Goal: Contribute content: Contribute content

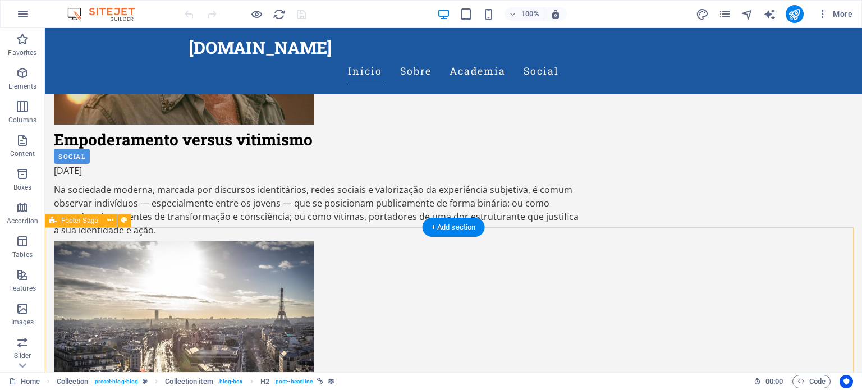
scroll to position [844, 0]
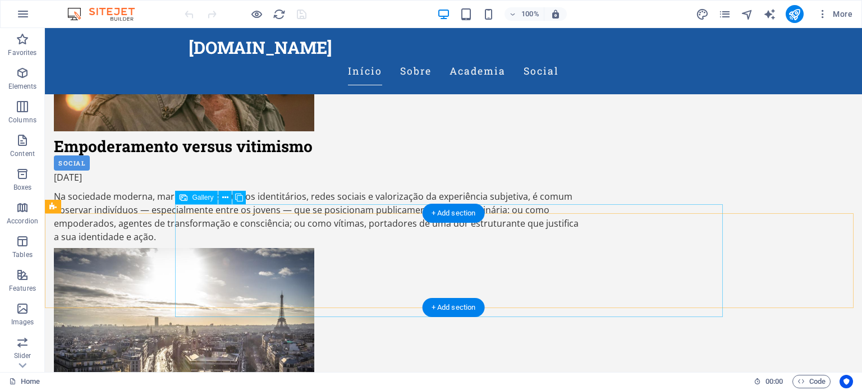
select select "px"
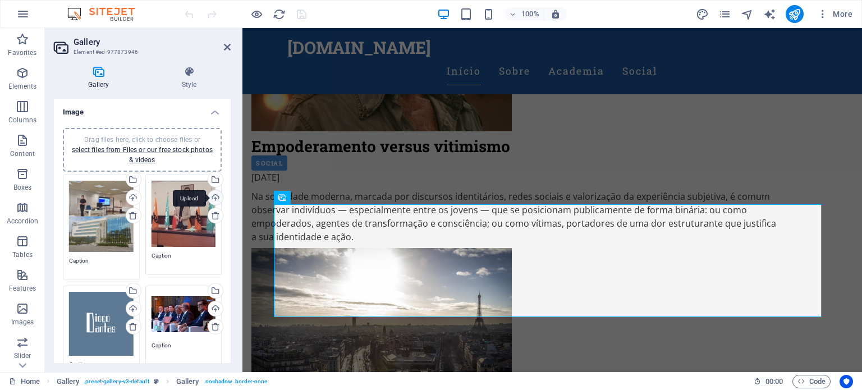
click at [216, 196] on div "Upload" at bounding box center [214, 198] width 17 height 17
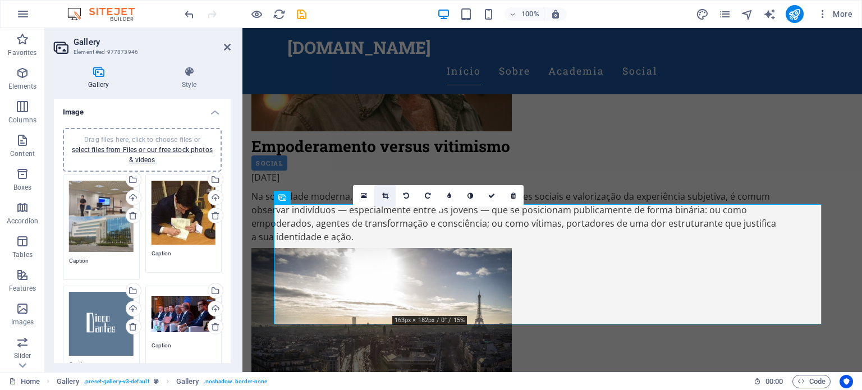
click at [387, 193] on icon at bounding box center [385, 196] width 6 height 7
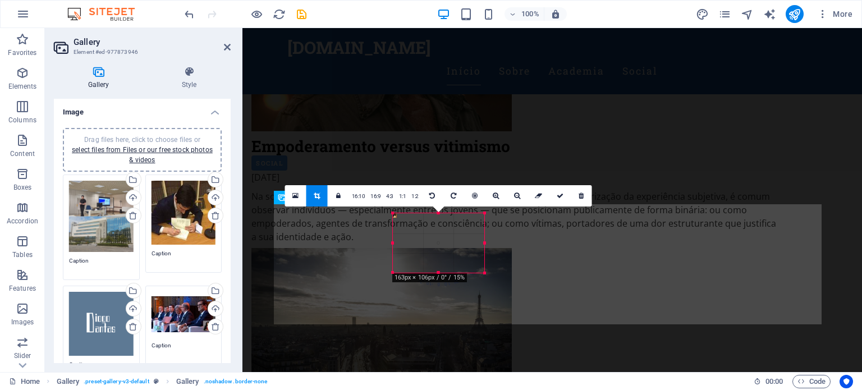
drag, startPoint x: 393, startPoint y: 314, endPoint x: 145, endPoint y: 243, distance: 258.7
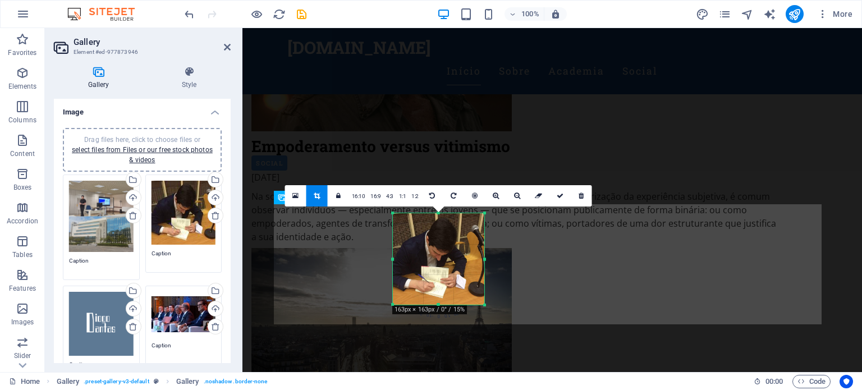
drag, startPoint x: 483, startPoint y: 274, endPoint x: 486, endPoint y: 305, distance: 31.1
click at [487, 305] on div at bounding box center [485, 305] width 7 height 7
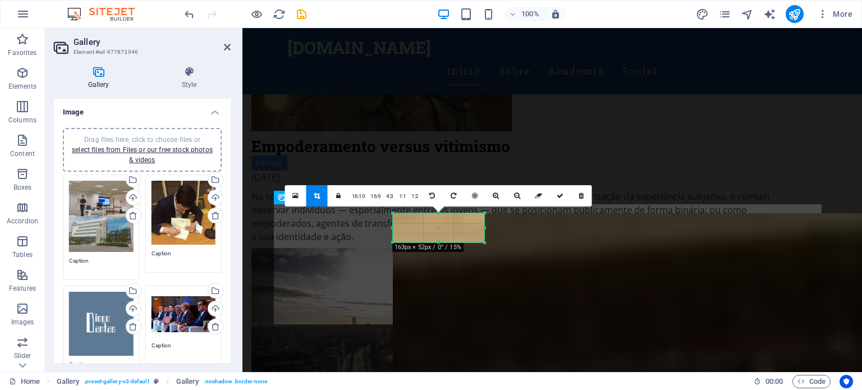
drag, startPoint x: 432, startPoint y: 297, endPoint x: 418, endPoint y: 242, distance: 56.8
click at [418, 242] on div at bounding box center [438, 243] width 91 height 4
click at [433, 190] on link at bounding box center [432, 195] width 21 height 21
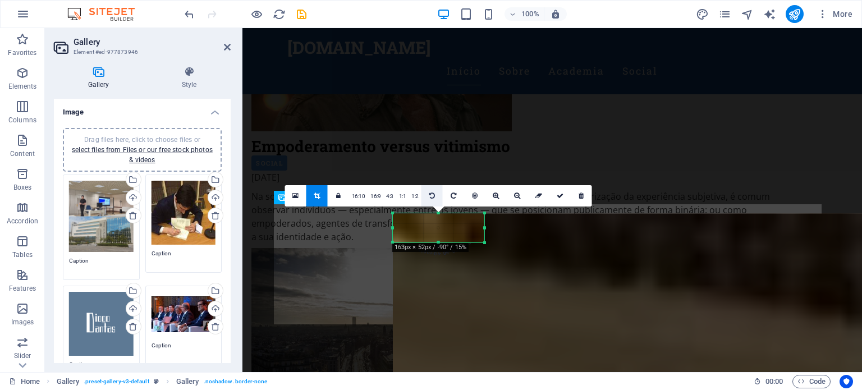
click at [433, 191] on link at bounding box center [432, 195] width 21 height 21
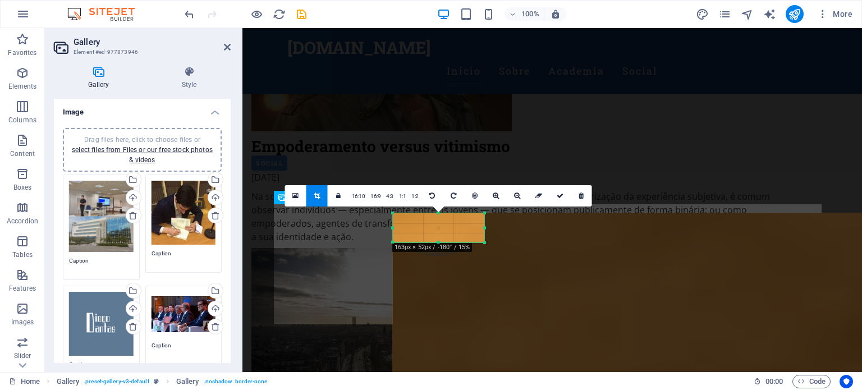
click at [195, 12] on div at bounding box center [245, 14] width 126 height 18
click at [193, 10] on icon "undo" at bounding box center [189, 14] width 13 height 13
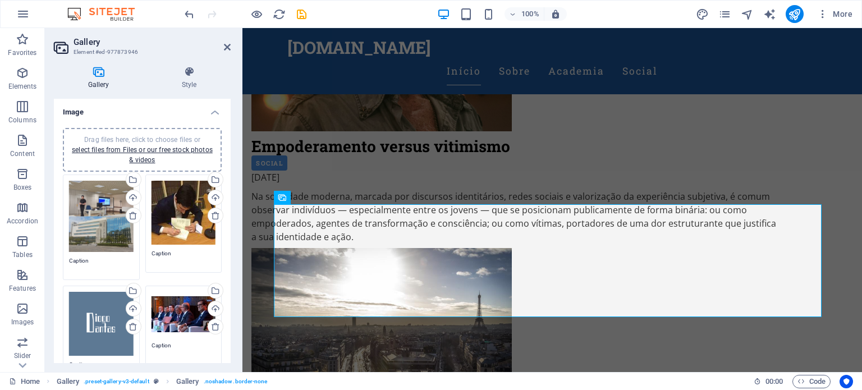
click at [188, 201] on div "Drag files here, click to choose files or select files from Files or our free s…" at bounding box center [184, 213] width 65 height 65
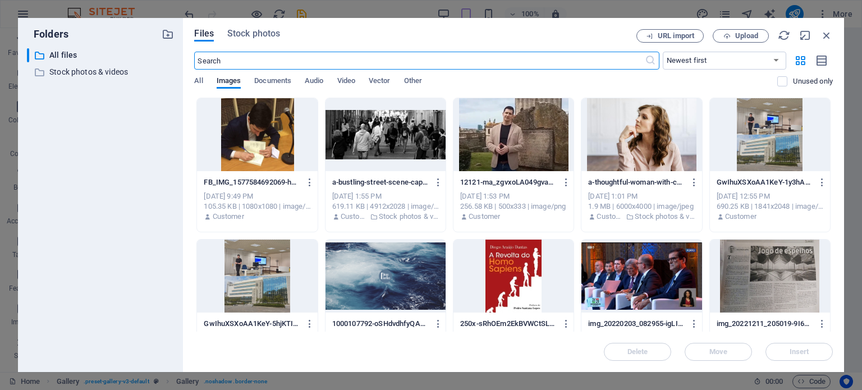
scroll to position [990, 0]
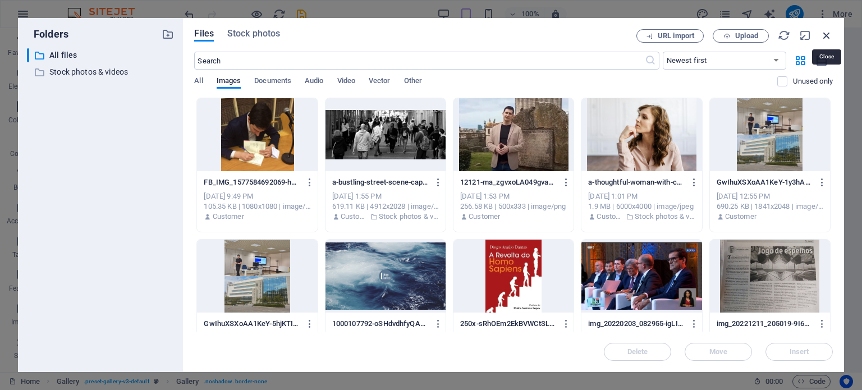
click at [822, 36] on icon "button" at bounding box center [827, 35] width 12 height 12
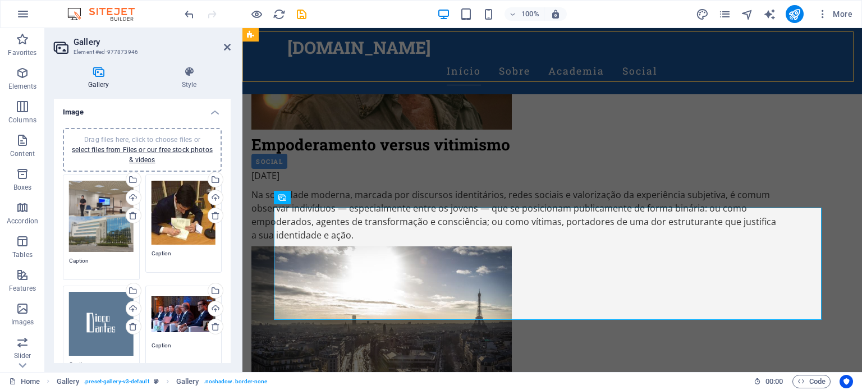
scroll to position [844, 0]
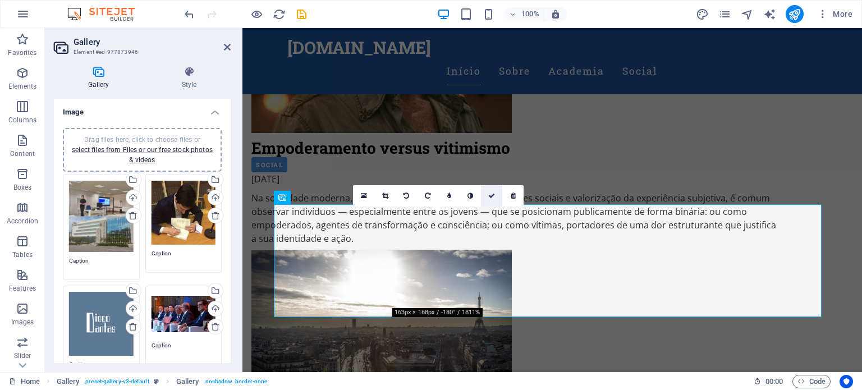
click at [496, 197] on link at bounding box center [491, 195] width 21 height 21
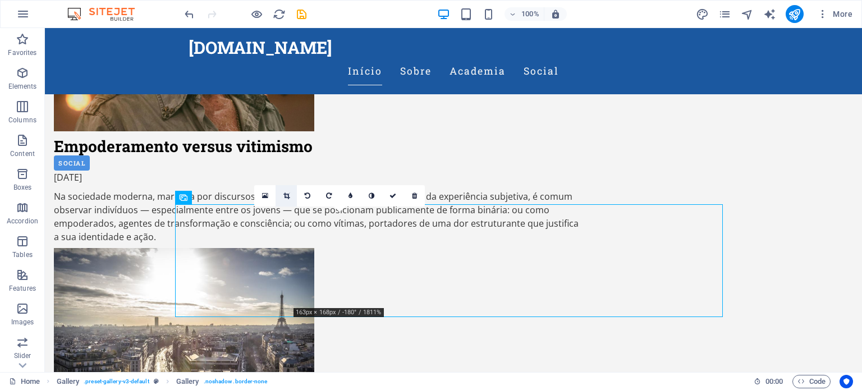
click at [283, 193] on icon at bounding box center [286, 196] width 6 height 7
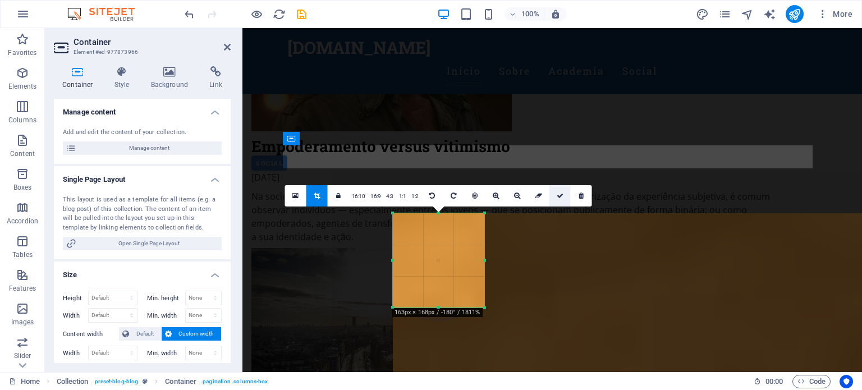
click at [557, 200] on link at bounding box center [559, 195] width 21 height 21
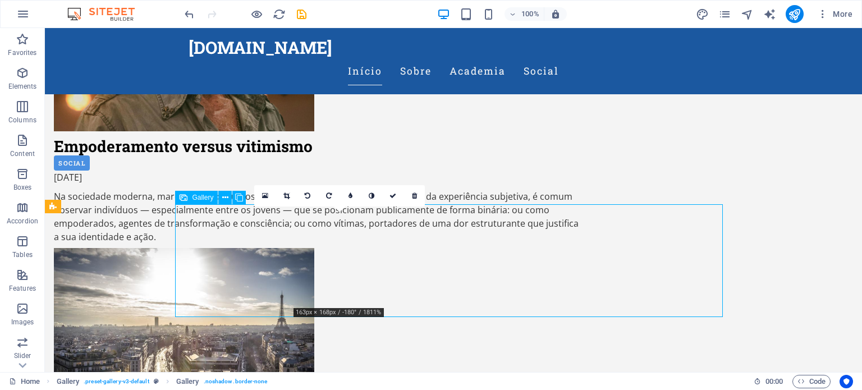
select select "px"
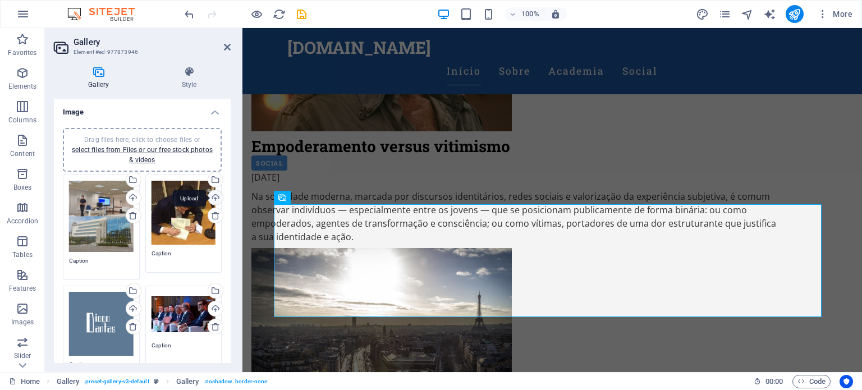
click at [214, 195] on div "Upload" at bounding box center [214, 198] width 17 height 17
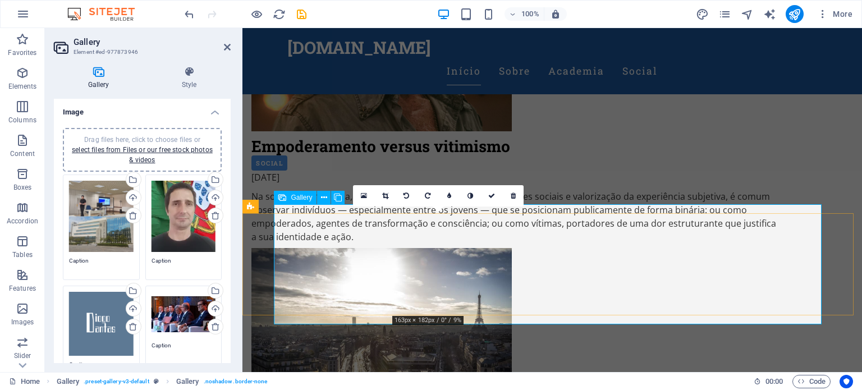
click at [386, 194] on icon at bounding box center [385, 196] width 6 height 7
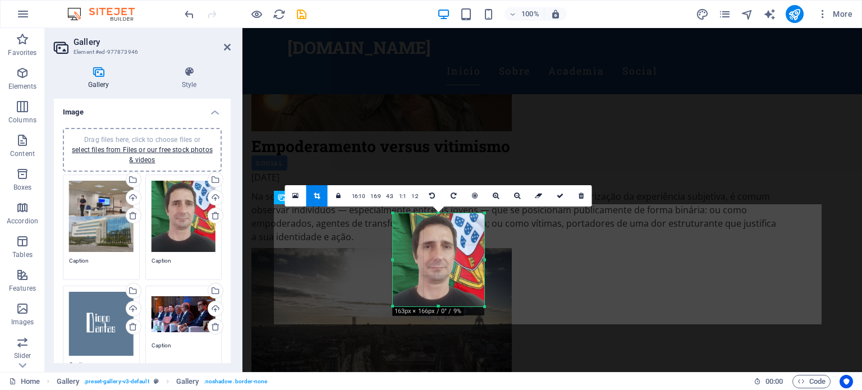
click at [439, 306] on div at bounding box center [438, 307] width 91 height 4
click at [555, 201] on link at bounding box center [559, 195] width 21 height 21
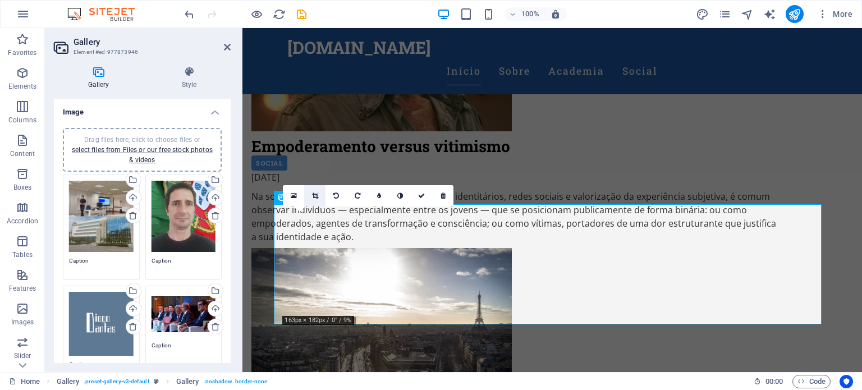
click at [319, 193] on link at bounding box center [314, 195] width 21 height 21
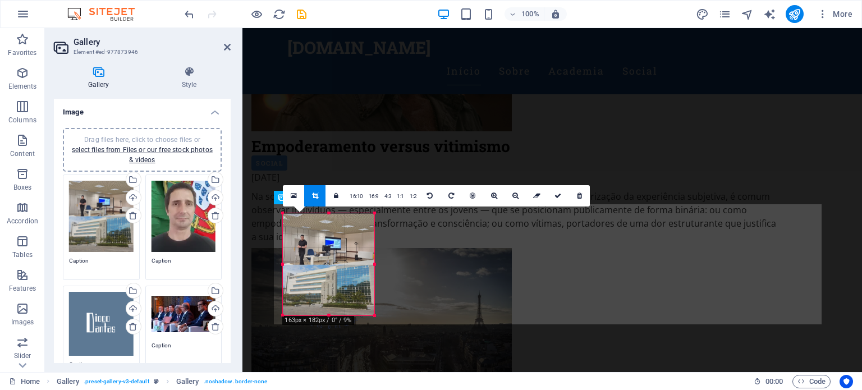
click at [327, 312] on div at bounding box center [328, 265] width 91 height 102
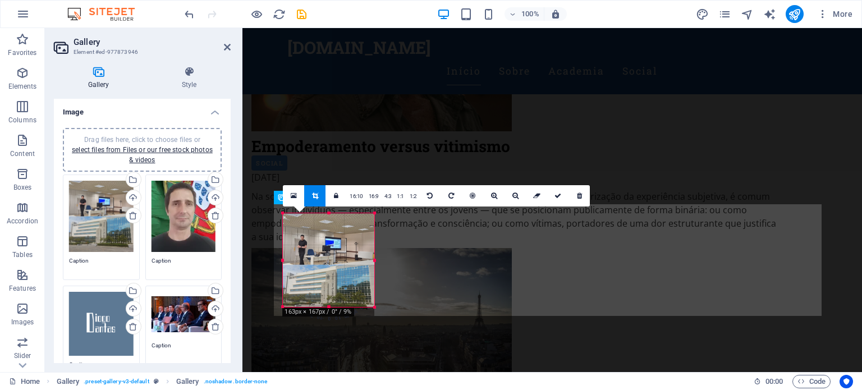
drag, startPoint x: 328, startPoint y: 317, endPoint x: 331, endPoint y: 309, distance: 8.9
click at [331, 309] on div at bounding box center [328, 307] width 91 height 4
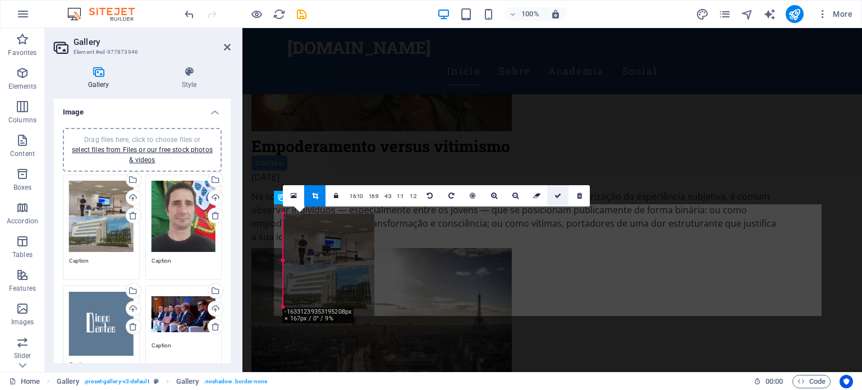
click at [552, 197] on link at bounding box center [557, 195] width 21 height 21
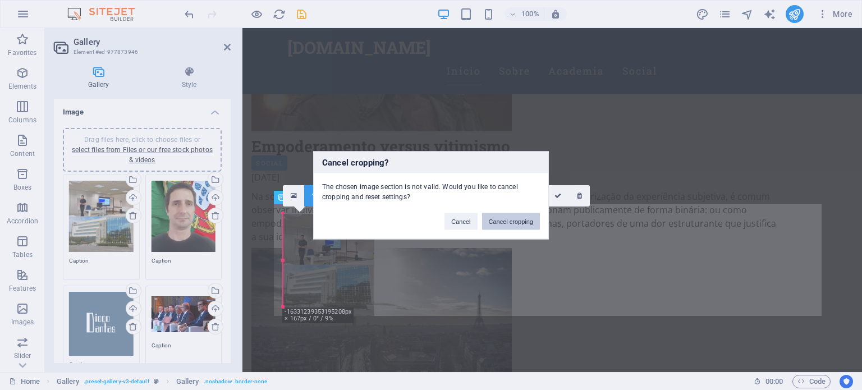
click at [496, 219] on button "Cancel cropping" at bounding box center [511, 221] width 58 height 17
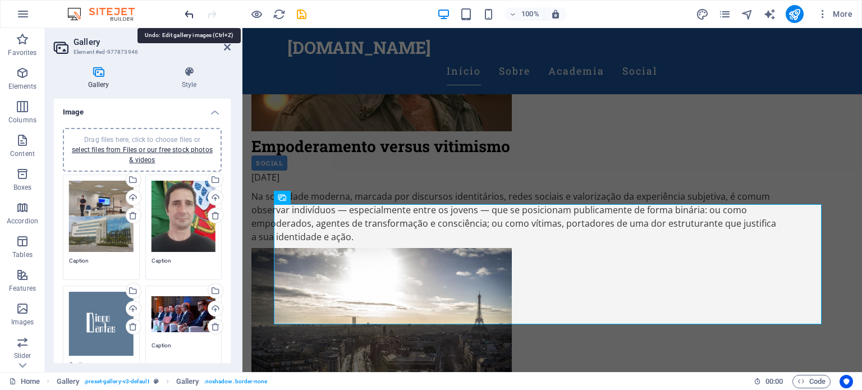
click at [189, 16] on icon "undo" at bounding box center [189, 14] width 13 height 13
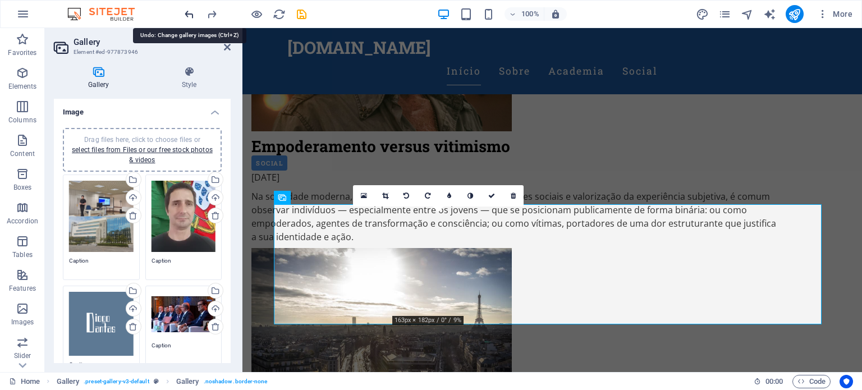
click at [189, 16] on icon "undo" at bounding box center [189, 14] width 13 height 13
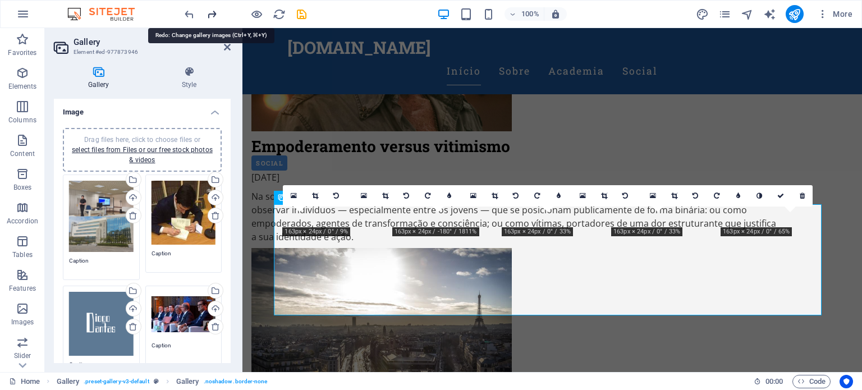
click at [215, 13] on icon "redo" at bounding box center [211, 14] width 13 height 13
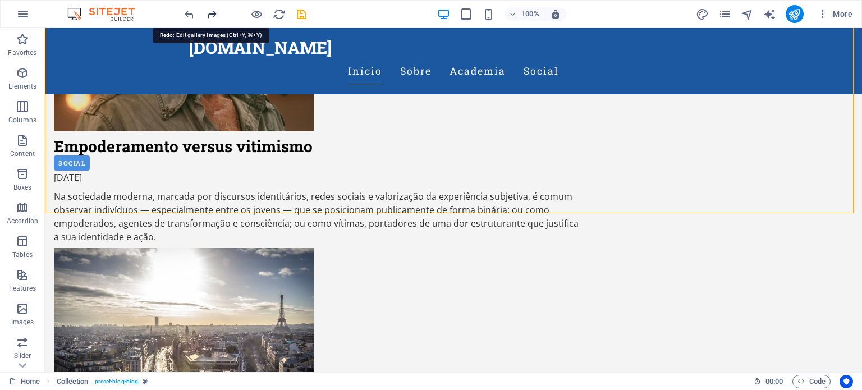
click at [213, 11] on icon "redo" at bounding box center [211, 14] width 13 height 13
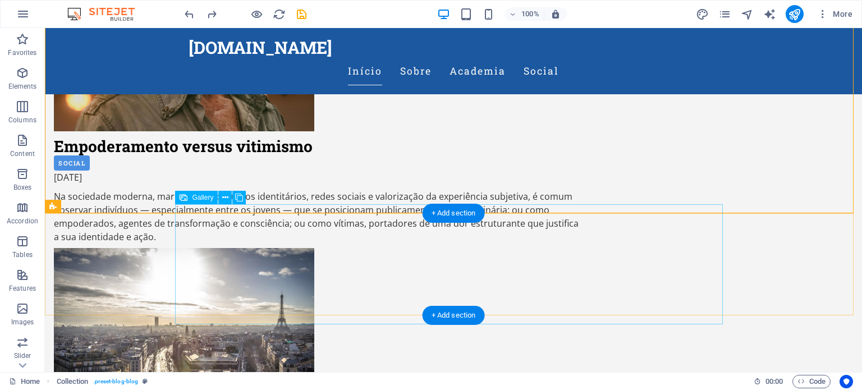
select select "px"
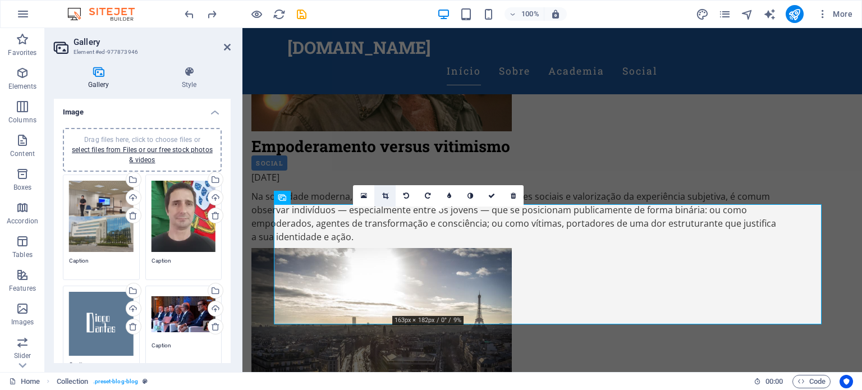
click at [384, 190] on link at bounding box center [384, 195] width 21 height 21
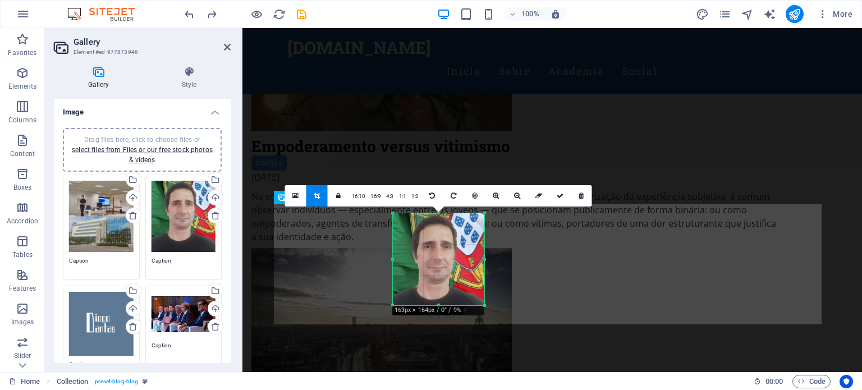
drag, startPoint x: 436, startPoint y: 315, endPoint x: 435, endPoint y: 305, distance: 10.1
click at [435, 305] on div at bounding box center [438, 306] width 91 height 4
click at [557, 195] on icon at bounding box center [560, 196] width 7 height 7
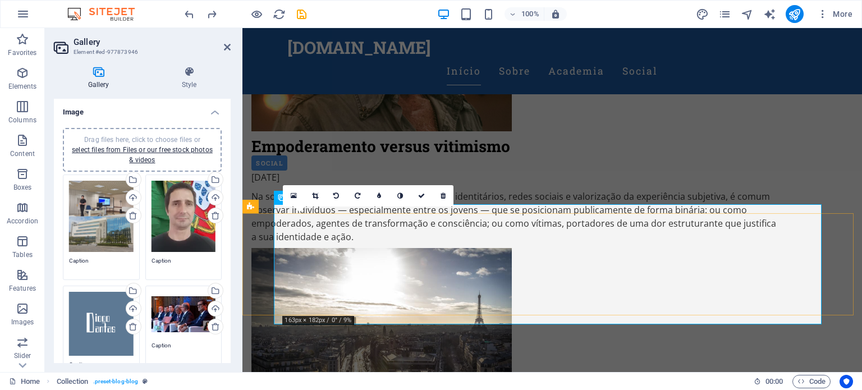
click at [312, 193] on icon at bounding box center [315, 196] width 6 height 7
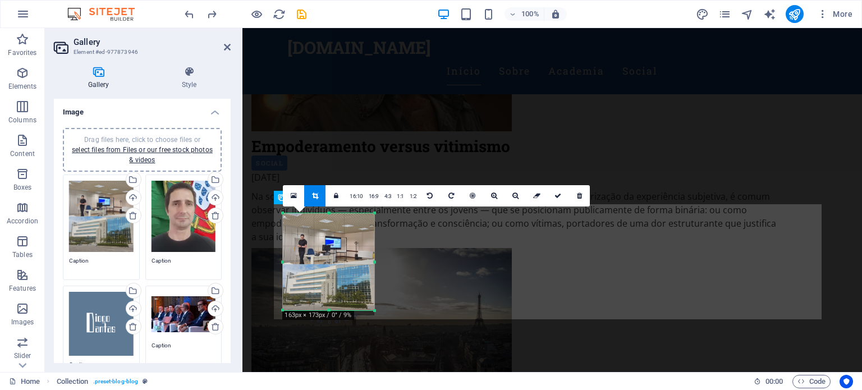
drag, startPoint x: 329, startPoint y: 314, endPoint x: 332, endPoint y: 309, distance: 5.8
click at [332, 309] on div at bounding box center [328, 311] width 91 height 4
click at [329, 294] on div at bounding box center [328, 264] width 91 height 102
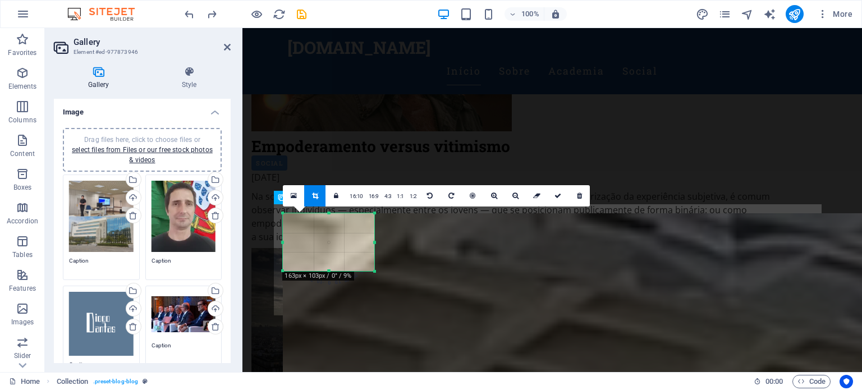
drag, startPoint x: 375, startPoint y: 309, endPoint x: 345, endPoint y: 269, distance: 50.0
click at [345, 269] on div "180 170 160 150 140 130 120 110 100 90 80 70 60 50 40 30 20 10 0 -10 -20 -30 -4…" at bounding box center [328, 242] width 91 height 58
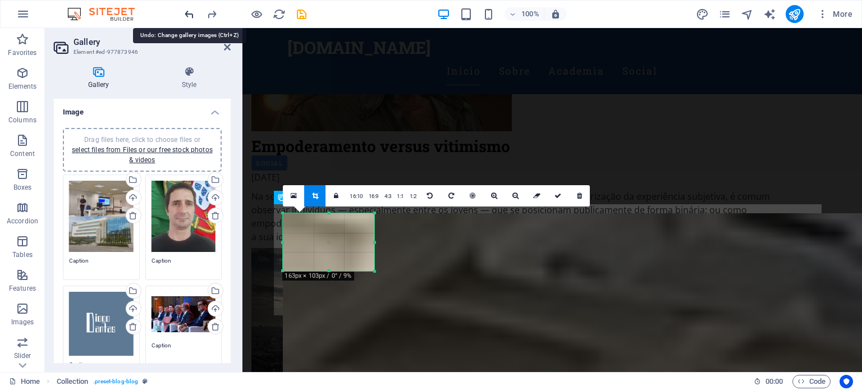
click at [190, 11] on icon "undo" at bounding box center [189, 14] width 13 height 13
click at [560, 193] on icon at bounding box center [558, 196] width 7 height 7
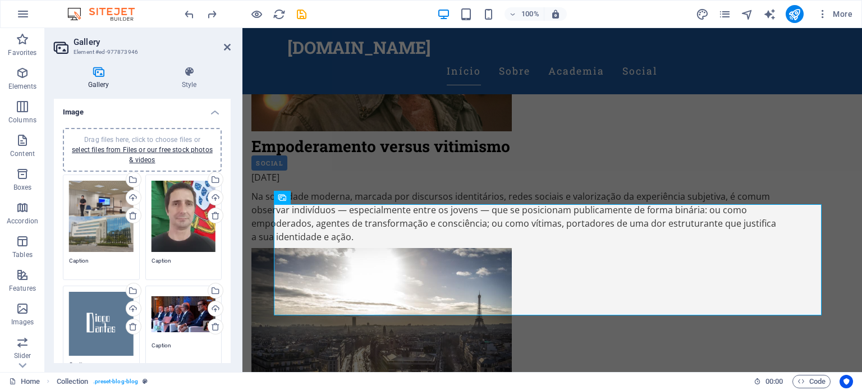
click at [97, 217] on div "Drag files here, click to choose files or select files from Files or our free s…" at bounding box center [101, 216] width 65 height 71
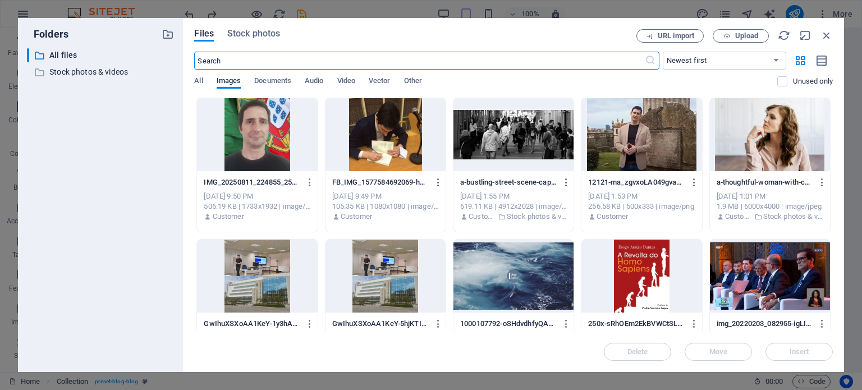
scroll to position [990, 0]
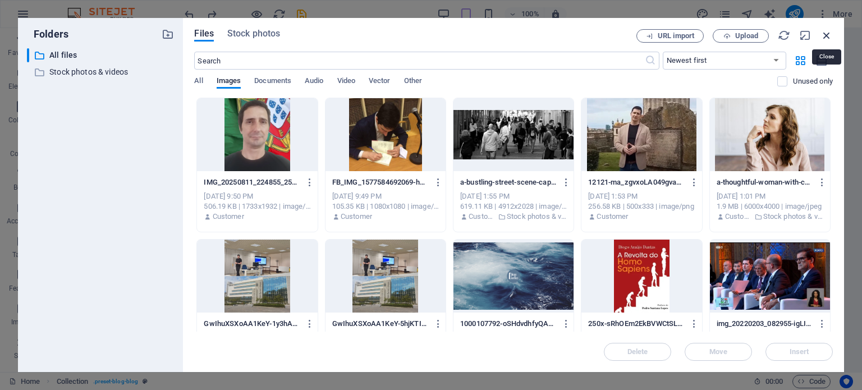
click at [828, 32] on icon "button" at bounding box center [827, 35] width 12 height 12
select select "image"
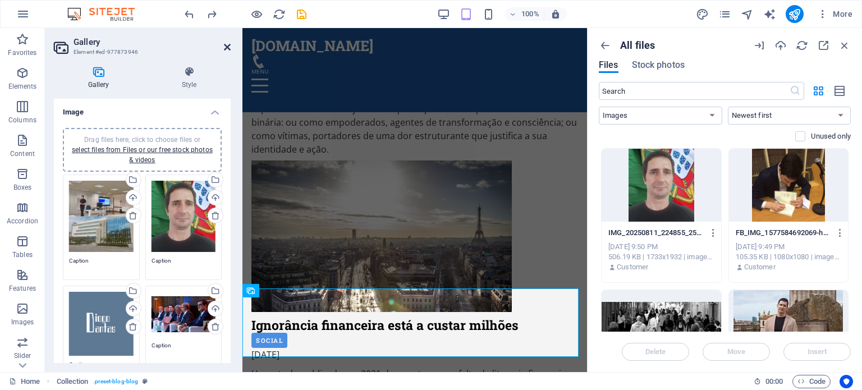
click at [224, 49] on icon at bounding box center [227, 47] width 7 height 9
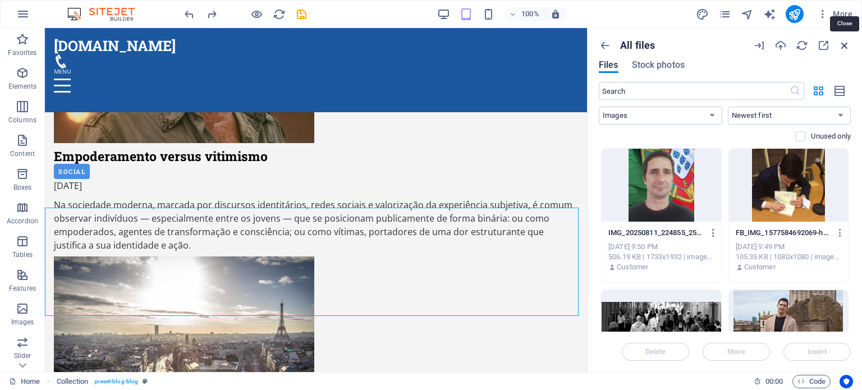
click at [844, 48] on icon "button" at bounding box center [845, 45] width 12 height 12
click at [846, 49] on icon "button" at bounding box center [845, 45] width 12 height 12
click at [848, 44] on icon "button" at bounding box center [845, 45] width 12 height 12
click at [841, 44] on icon "button" at bounding box center [845, 45] width 12 height 12
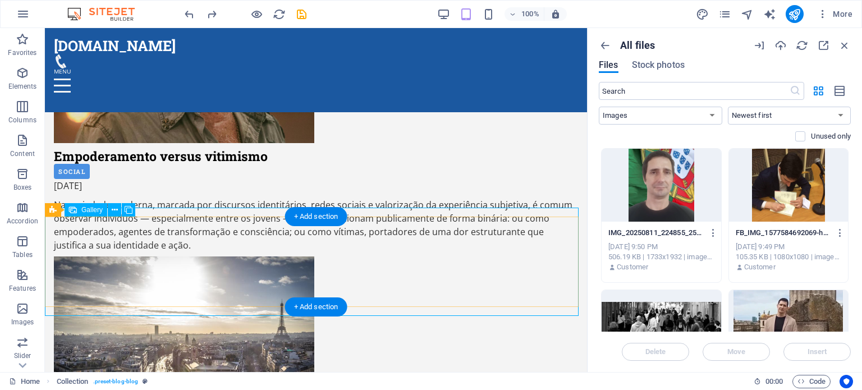
select select "px"
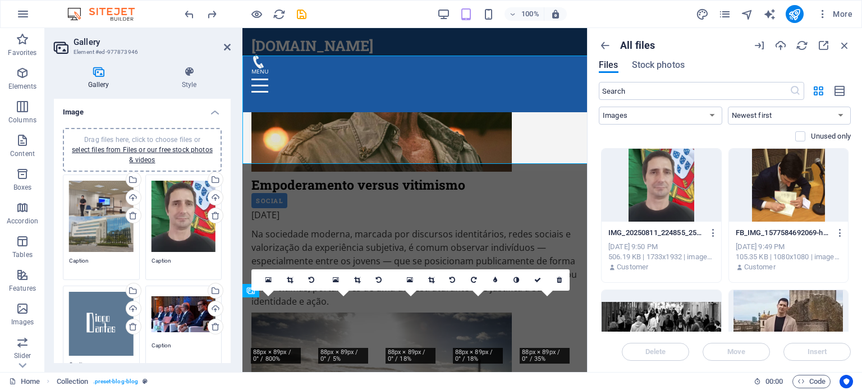
scroll to position [990, 0]
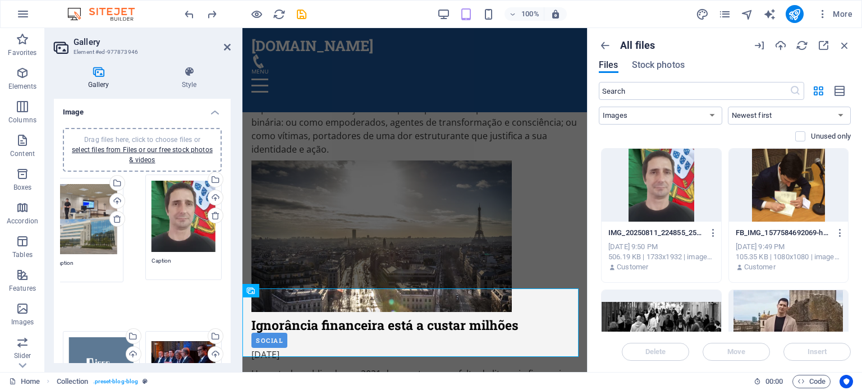
drag, startPoint x: 105, startPoint y: 208, endPoint x: 90, endPoint y: 212, distance: 15.5
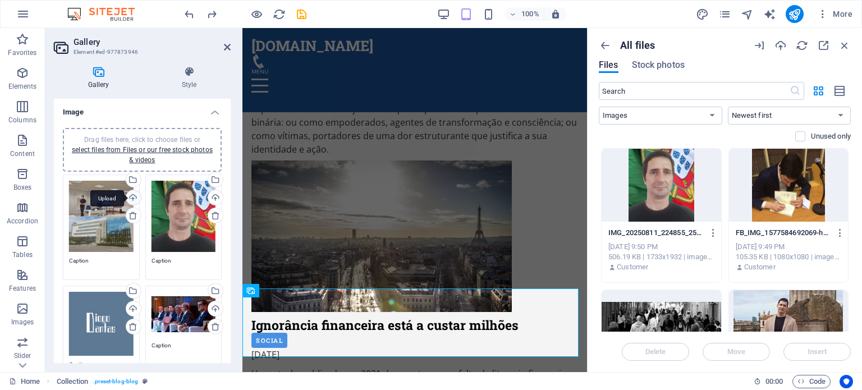
click at [130, 200] on div "Upload" at bounding box center [132, 198] width 17 height 17
click at [849, 47] on icon "button" at bounding box center [845, 45] width 12 height 12
click at [606, 43] on icon "button" at bounding box center [605, 45] width 12 height 12
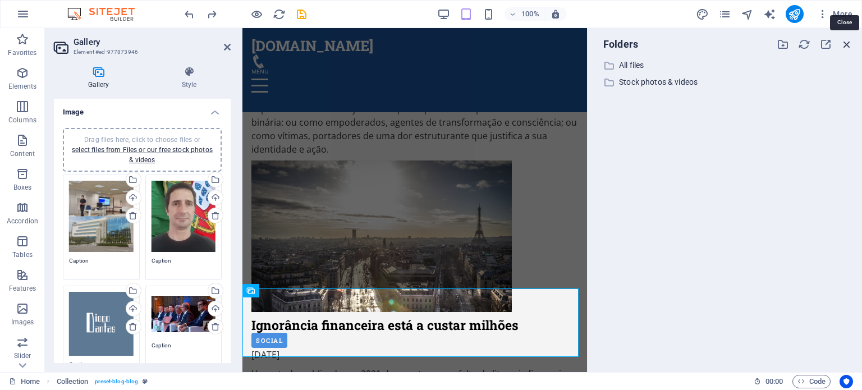
click at [846, 45] on icon "button" at bounding box center [847, 44] width 12 height 12
click at [848, 47] on icon "button" at bounding box center [847, 44] width 12 height 12
click at [199, 15] on div at bounding box center [245, 14] width 126 height 18
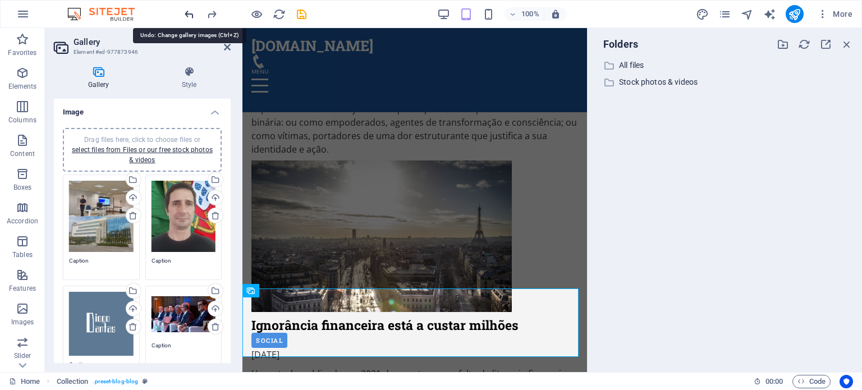
click at [193, 13] on icon "undo" at bounding box center [189, 14] width 13 height 13
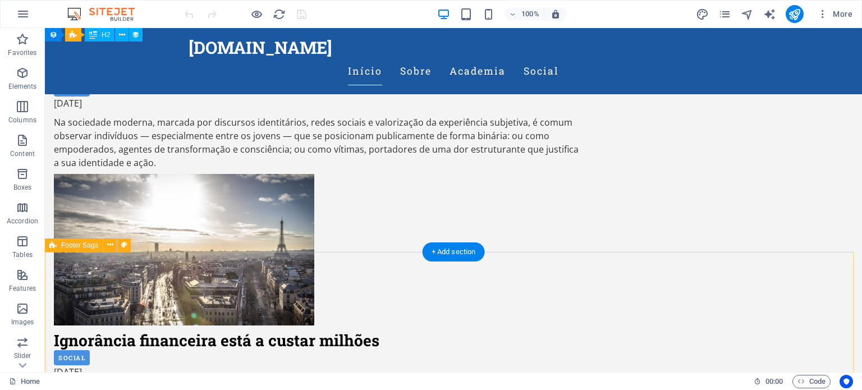
scroll to position [900, 0]
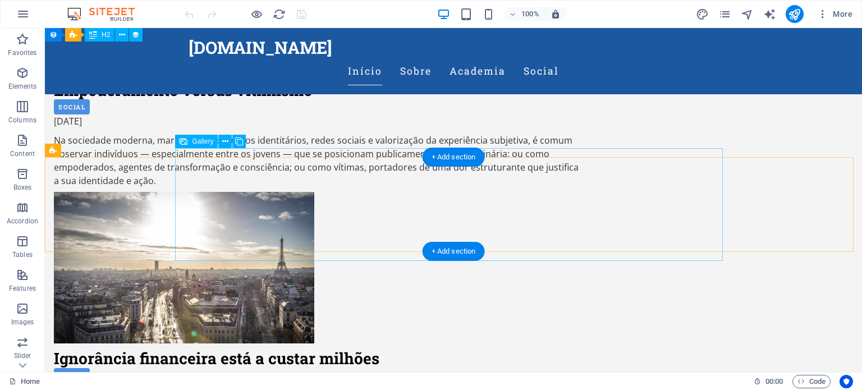
select select "px"
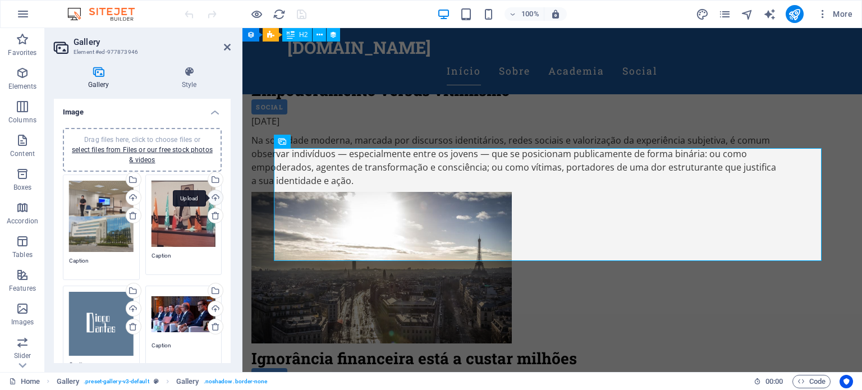
click at [211, 197] on div "Upload" at bounding box center [214, 198] width 17 height 17
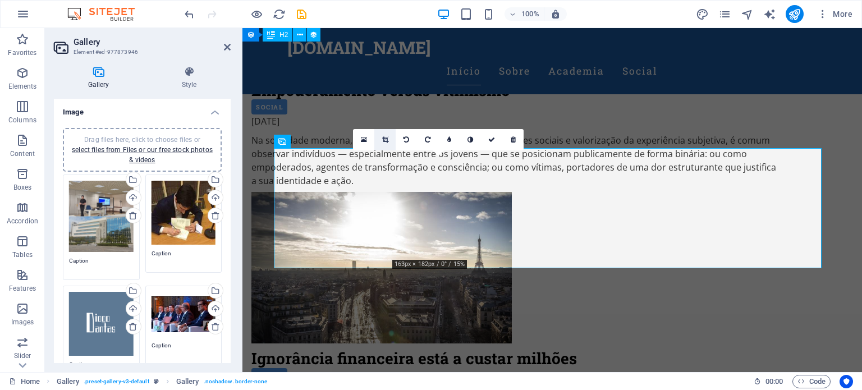
click at [384, 136] on icon at bounding box center [385, 139] width 6 height 7
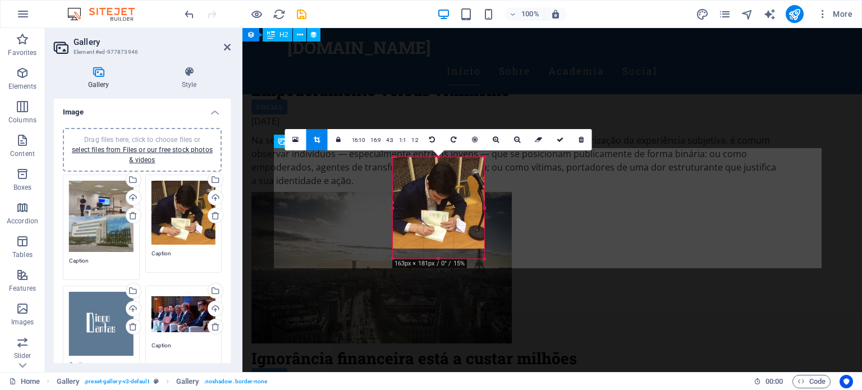
click at [443, 258] on div at bounding box center [438, 259] width 91 height 4
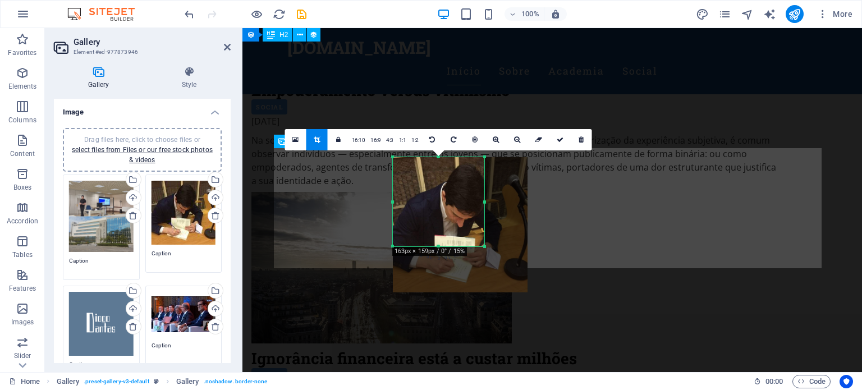
click at [482, 246] on div at bounding box center [485, 247] width 7 height 7
click at [582, 139] on icon at bounding box center [581, 139] width 5 height 7
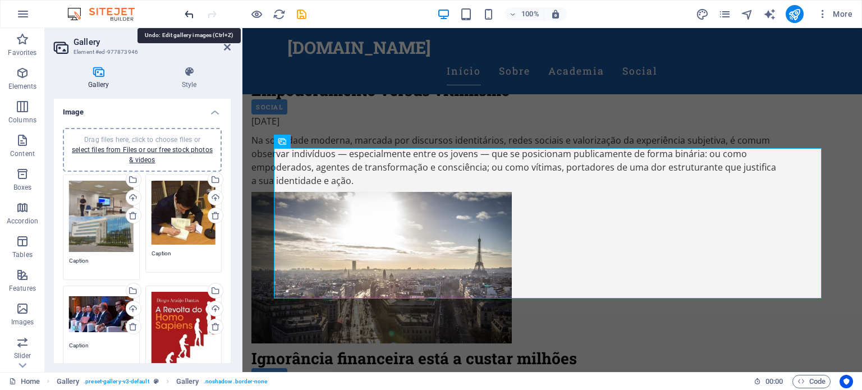
click at [190, 13] on icon "undo" at bounding box center [189, 14] width 13 height 13
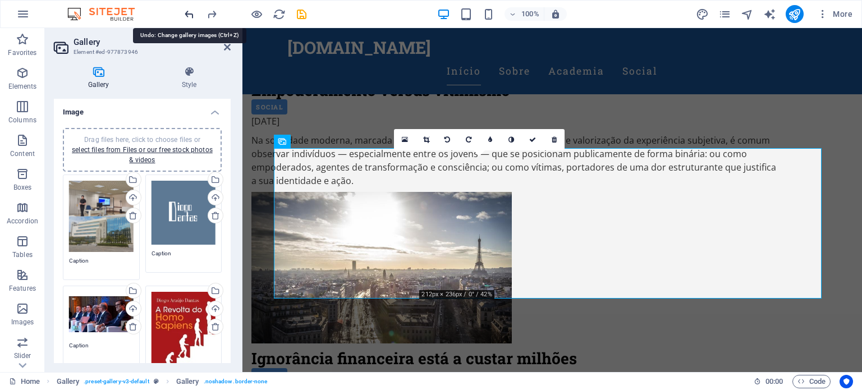
click at [190, 13] on icon "undo" at bounding box center [189, 14] width 13 height 13
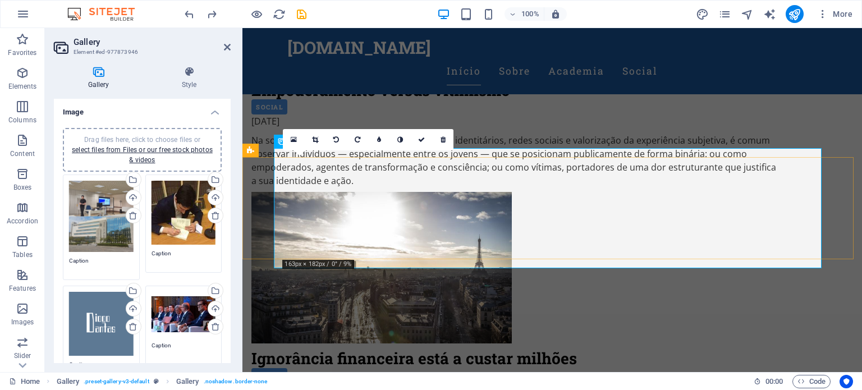
click at [315, 138] on icon at bounding box center [315, 139] width 6 height 7
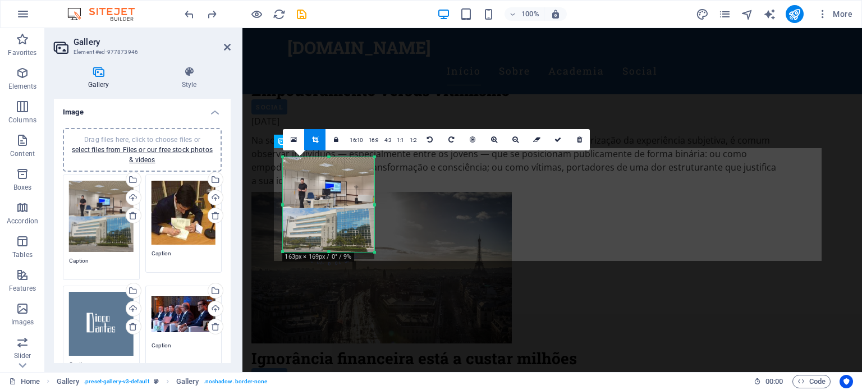
drag, startPoint x: 332, startPoint y: 258, endPoint x: 331, endPoint y: 251, distance: 7.3
click at [331, 251] on div at bounding box center [328, 252] width 91 height 4
click at [187, 13] on icon "undo" at bounding box center [189, 14] width 13 height 13
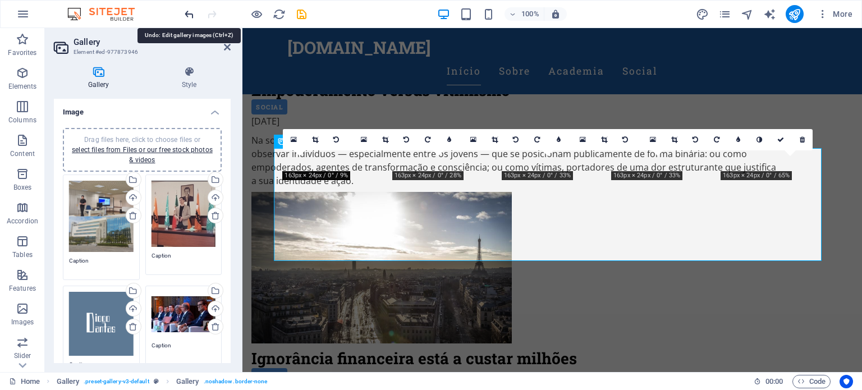
click at [189, 9] on icon "undo" at bounding box center [189, 14] width 13 height 13
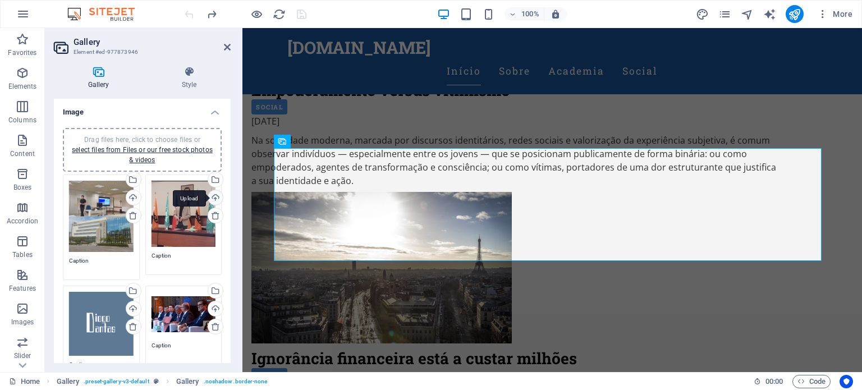
click at [214, 197] on div "Upload" at bounding box center [214, 198] width 17 height 17
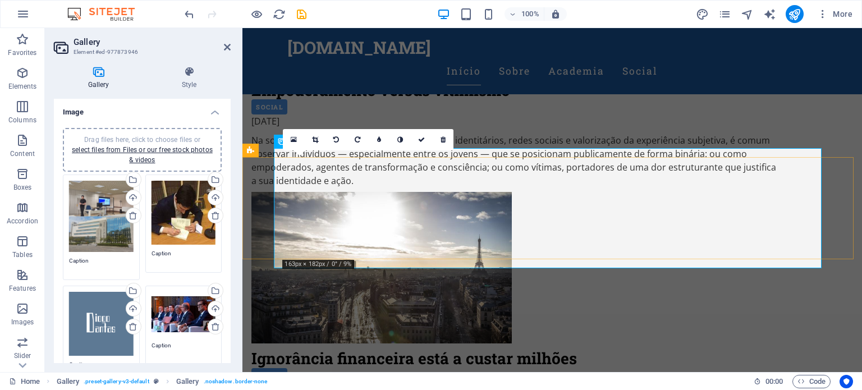
click at [314, 142] on icon at bounding box center [315, 139] width 6 height 7
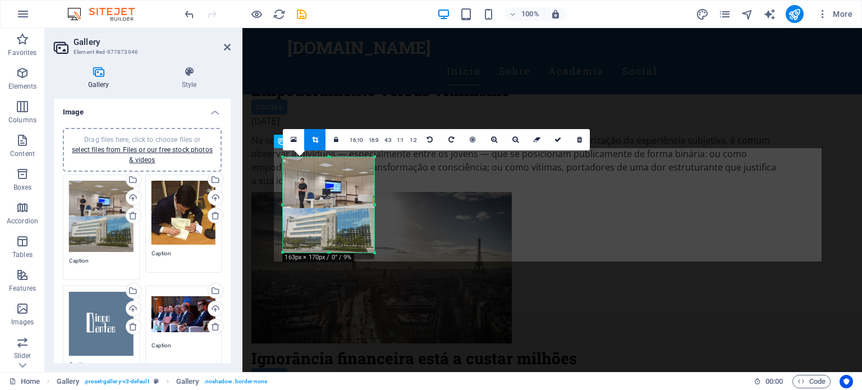
drag, startPoint x: 375, startPoint y: 259, endPoint x: 375, endPoint y: 253, distance: 6.7
click at [375, 253] on div at bounding box center [375, 253] width 7 height 7
click at [289, 139] on link at bounding box center [293, 139] width 21 height 21
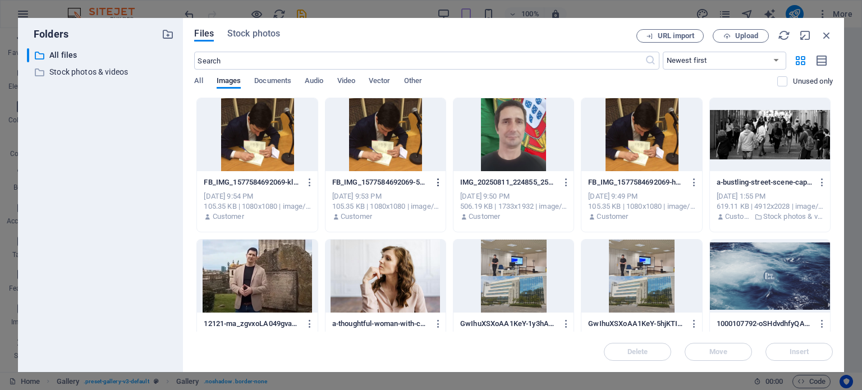
click at [437, 182] on icon "button" at bounding box center [438, 182] width 11 height 10
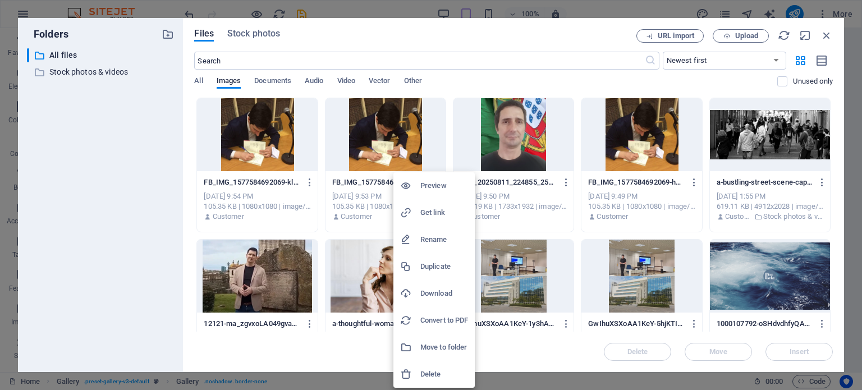
click at [440, 374] on h6 "Delete" at bounding box center [444, 374] width 48 height 13
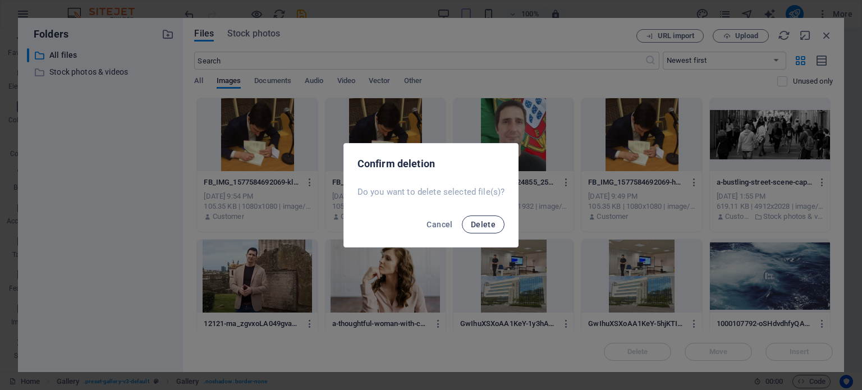
click at [485, 229] on button "Delete" at bounding box center [483, 225] width 43 height 18
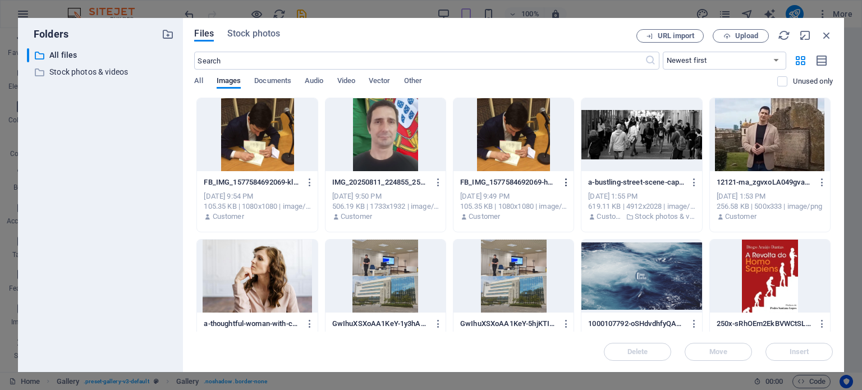
click at [565, 179] on icon "button" at bounding box center [566, 182] width 11 height 10
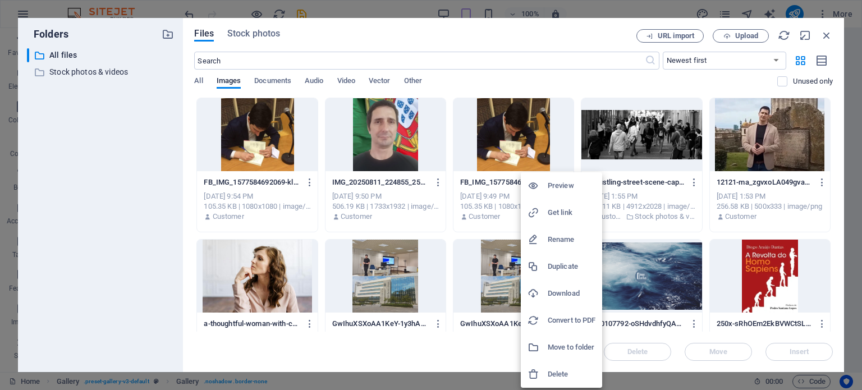
click at [563, 374] on h6 "Delete" at bounding box center [572, 374] width 48 height 13
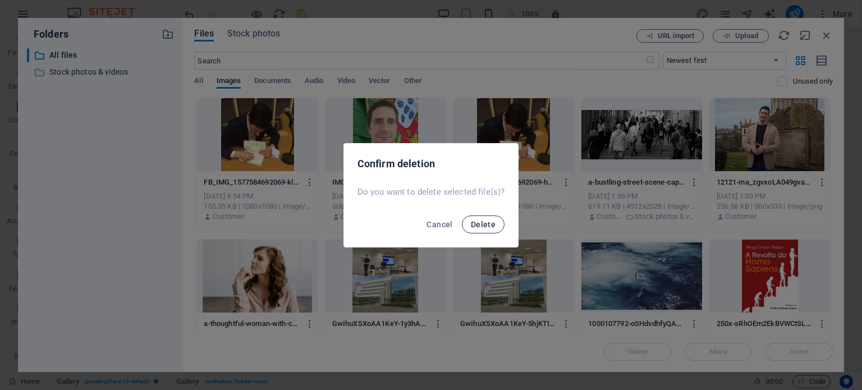
click at [489, 224] on span "Delete" at bounding box center [483, 224] width 25 height 9
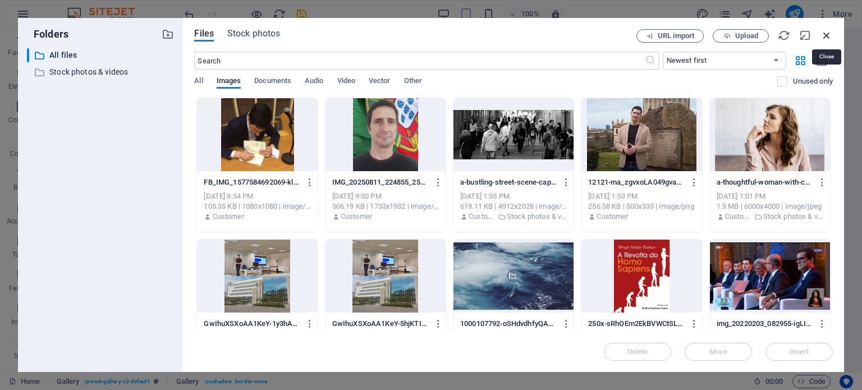
click at [827, 33] on icon "button" at bounding box center [827, 35] width 12 height 12
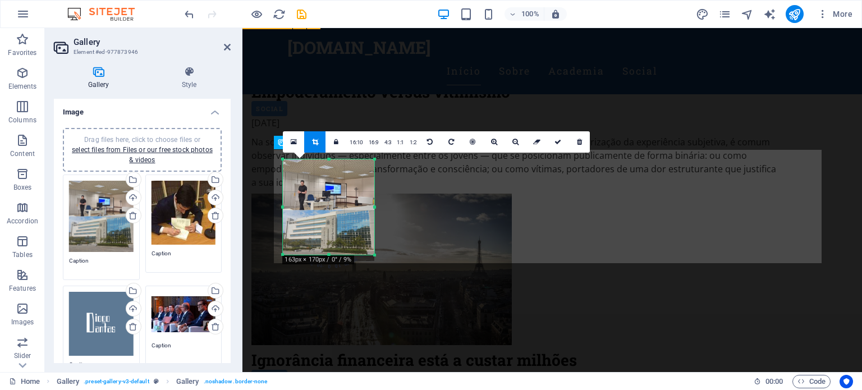
scroll to position [900, 0]
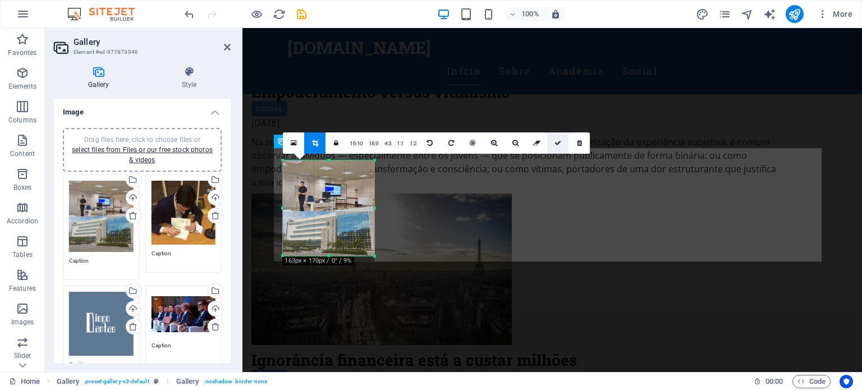
click at [556, 141] on icon at bounding box center [558, 143] width 7 height 7
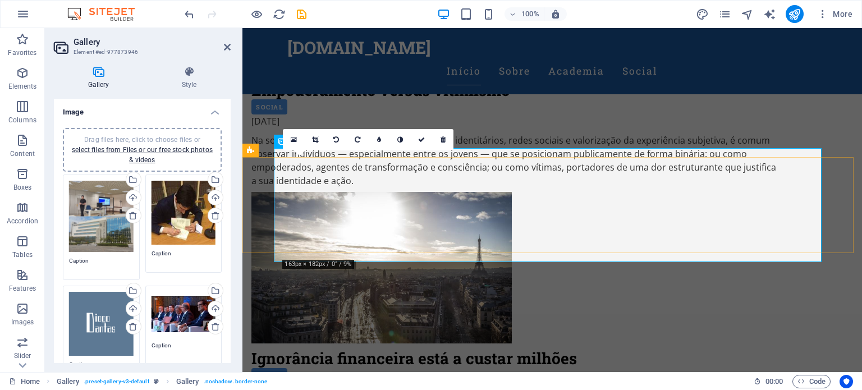
click at [313, 138] on icon at bounding box center [315, 139] width 6 height 7
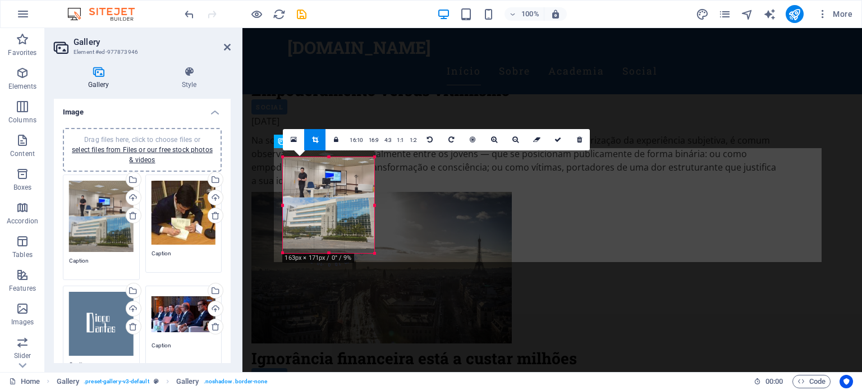
drag, startPoint x: 346, startPoint y: 201, endPoint x: 343, endPoint y: 190, distance: 11.0
click at [343, 190] on div at bounding box center [328, 197] width 91 height 102
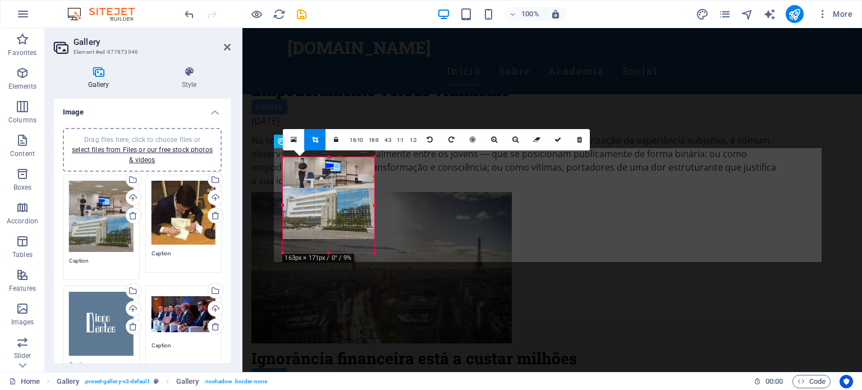
drag, startPoint x: 357, startPoint y: 228, endPoint x: 356, endPoint y: 213, distance: 14.6
click at [356, 213] on div at bounding box center [328, 188] width 91 height 102
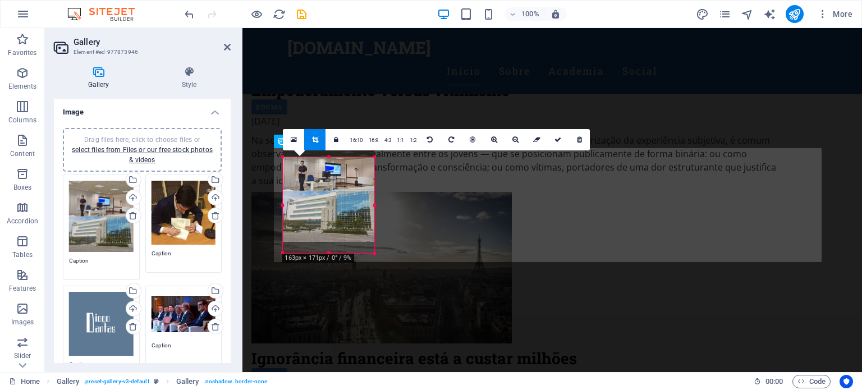
drag, startPoint x: 343, startPoint y: 207, endPoint x: 343, endPoint y: 195, distance: 11.8
click at [343, 195] on div at bounding box center [328, 191] width 91 height 102
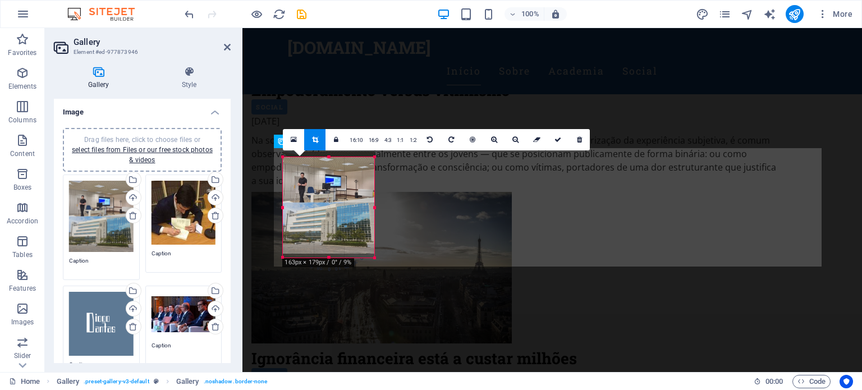
drag, startPoint x: 330, startPoint y: 252, endPoint x: 335, endPoint y: 256, distance: 6.3
click at [335, 256] on div at bounding box center [328, 258] width 91 height 4
click at [555, 143] on icon at bounding box center [558, 139] width 7 height 7
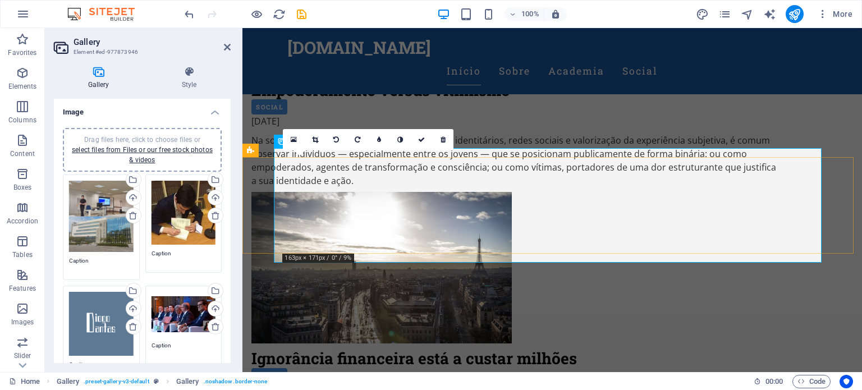
click at [317, 143] on icon at bounding box center [315, 139] width 6 height 7
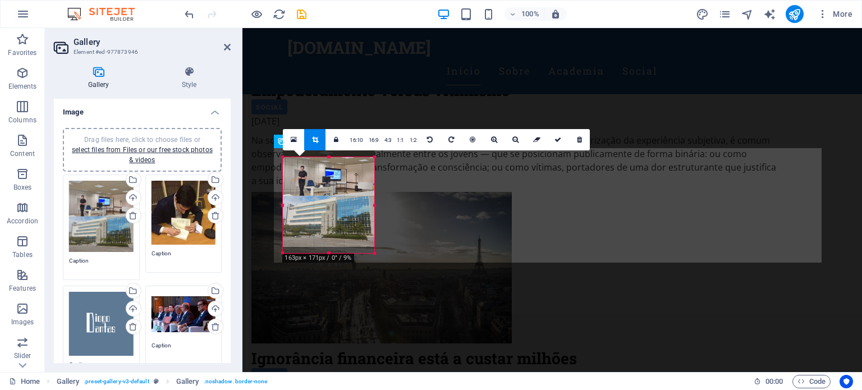
drag, startPoint x: 359, startPoint y: 235, endPoint x: 360, endPoint y: 228, distance: 6.8
click at [360, 228] on div at bounding box center [328, 196] width 91 height 102
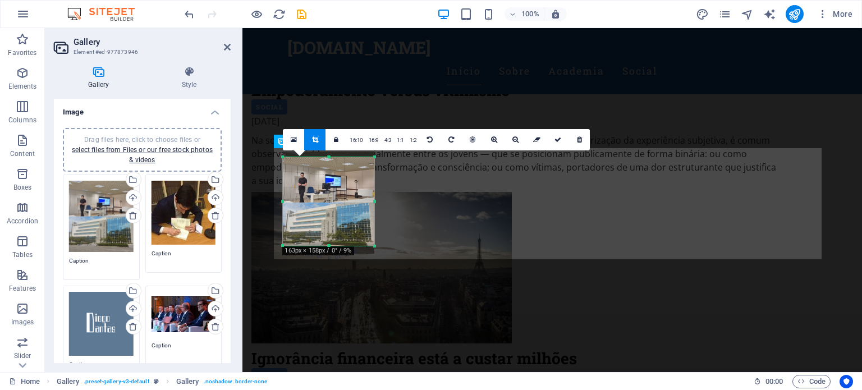
drag, startPoint x: 374, startPoint y: 254, endPoint x: 372, endPoint y: 246, distance: 7.6
click at [372, 246] on div at bounding box center [375, 246] width 7 height 7
click at [550, 138] on link at bounding box center [557, 139] width 21 height 21
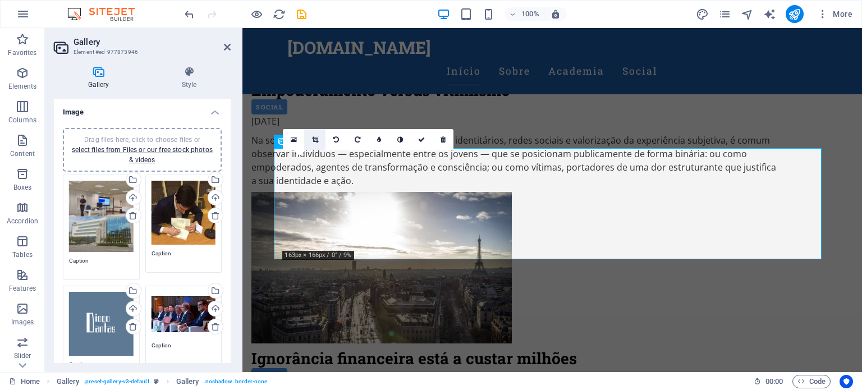
click at [317, 143] on icon at bounding box center [315, 139] width 6 height 7
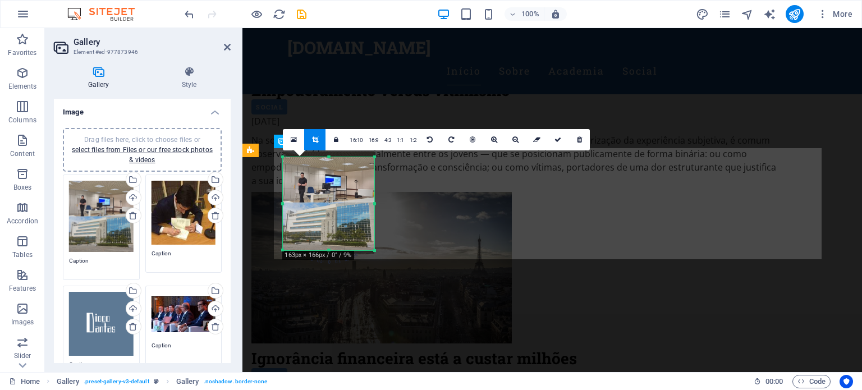
click at [555, 140] on icon at bounding box center [558, 139] width 7 height 7
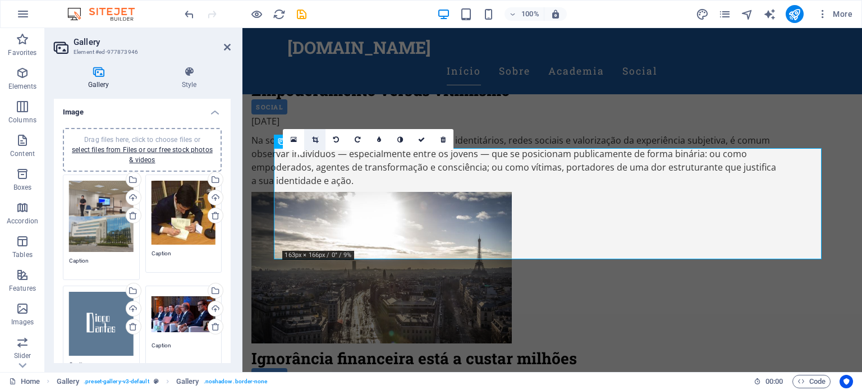
click at [315, 143] on icon at bounding box center [315, 139] width 6 height 7
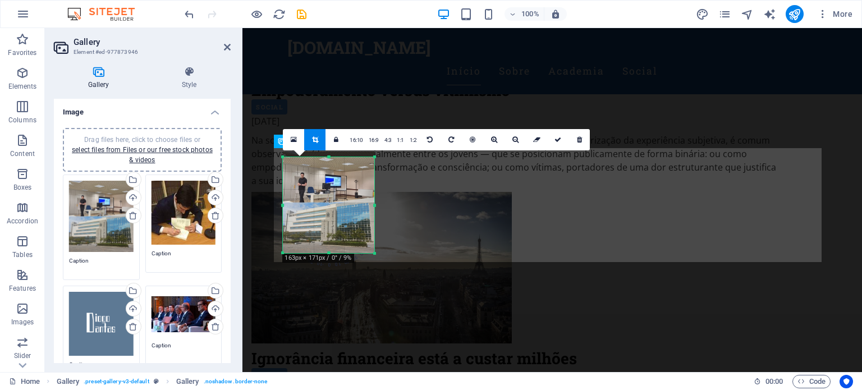
click at [331, 250] on div "180 170 160 150 140 130 120 110 100 90 80 70 60 50 40 30 20 10 0 -10 -20 -30 -4…" at bounding box center [328, 205] width 91 height 96
click at [556, 139] on icon at bounding box center [558, 139] width 7 height 7
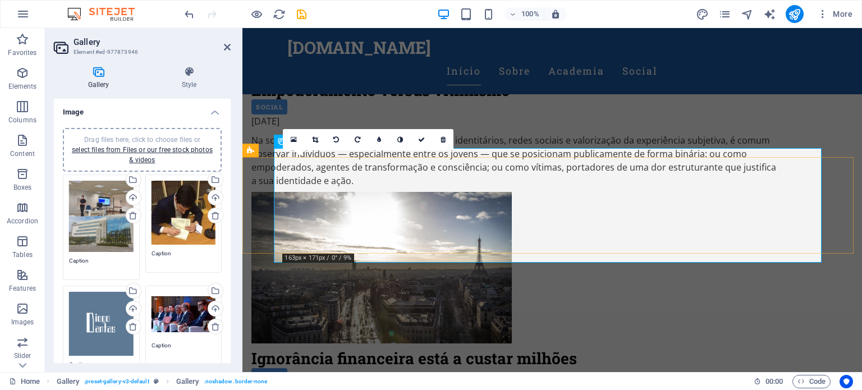
click at [314, 140] on icon at bounding box center [315, 139] width 6 height 7
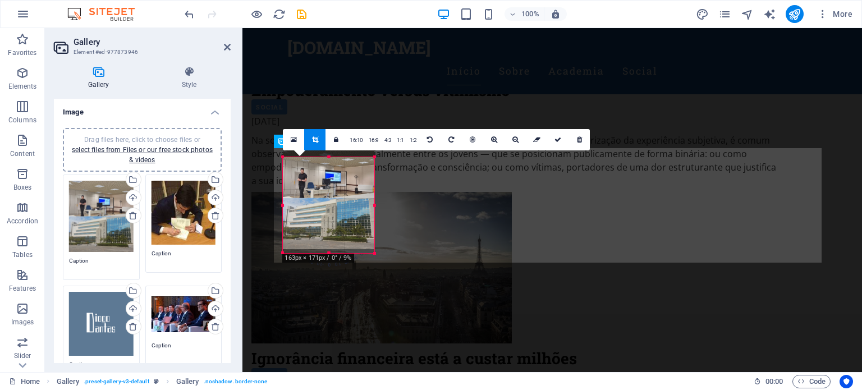
click at [329, 246] on div at bounding box center [328, 198] width 91 height 102
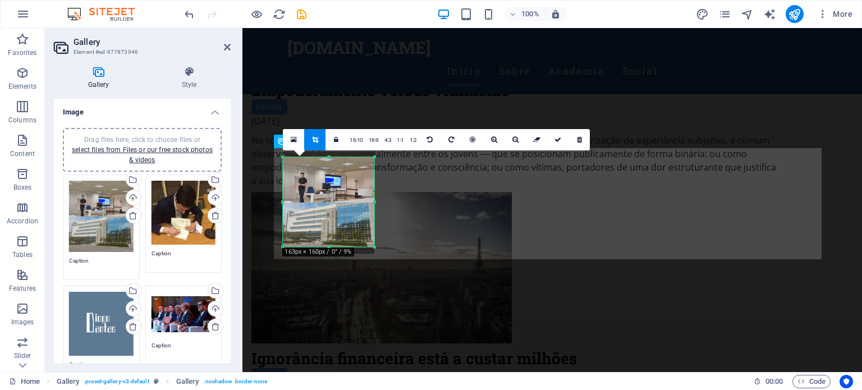
drag, startPoint x: 330, startPoint y: 252, endPoint x: 333, endPoint y: 246, distance: 7.0
click at [333, 246] on div at bounding box center [328, 247] width 91 height 4
click at [555, 138] on icon at bounding box center [558, 139] width 7 height 7
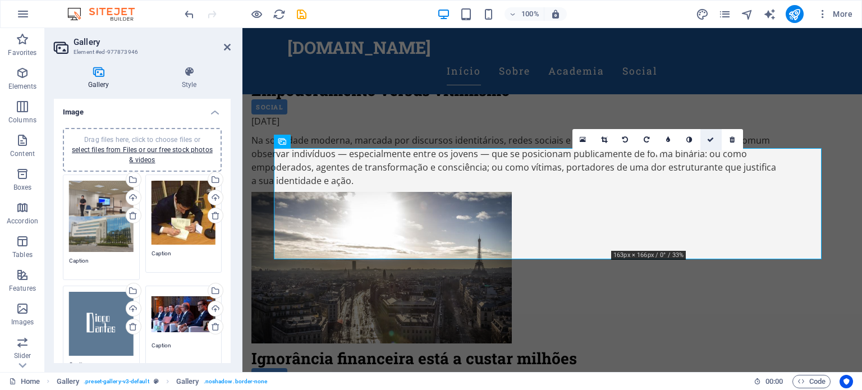
click at [714, 140] on link at bounding box center [710, 139] width 21 height 21
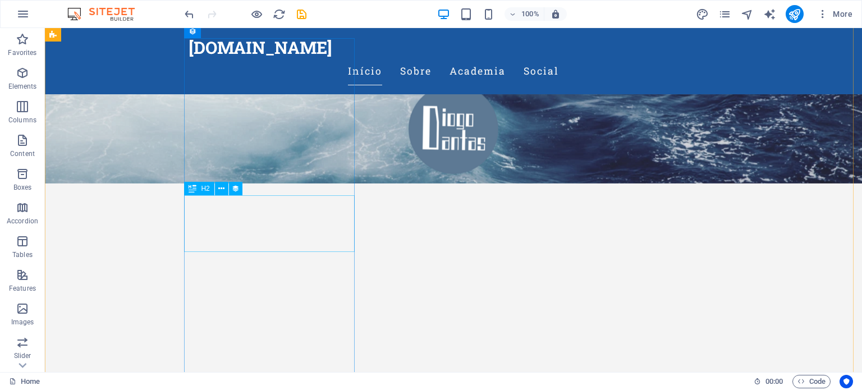
scroll to position [168, 0]
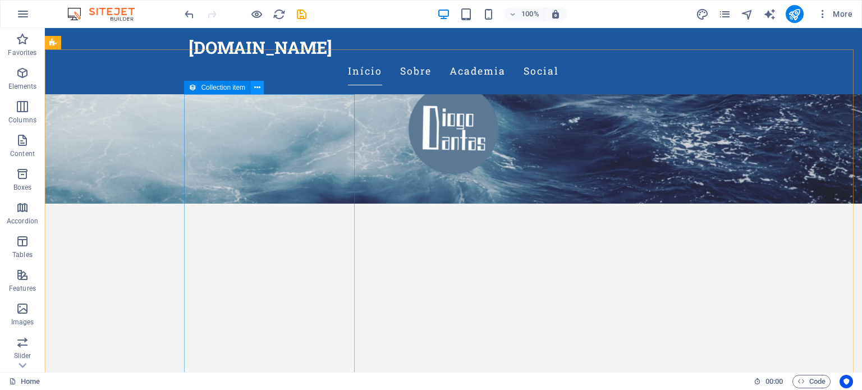
click at [258, 87] on icon at bounding box center [257, 88] width 6 height 12
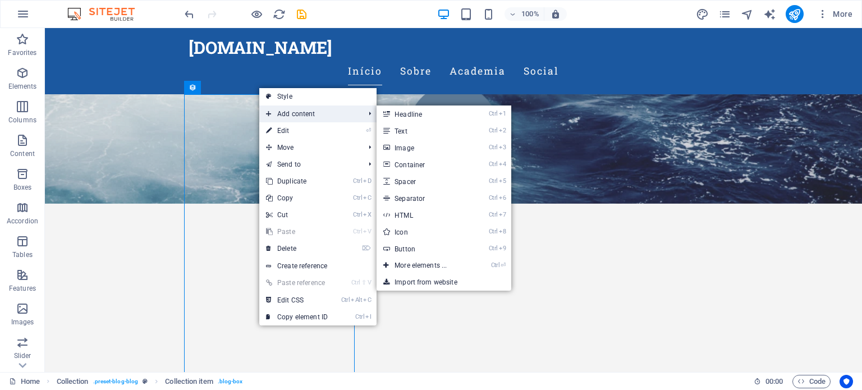
click at [285, 111] on span "Add content" at bounding box center [309, 114] width 100 height 17
click at [286, 113] on span "Add content" at bounding box center [309, 114] width 100 height 17
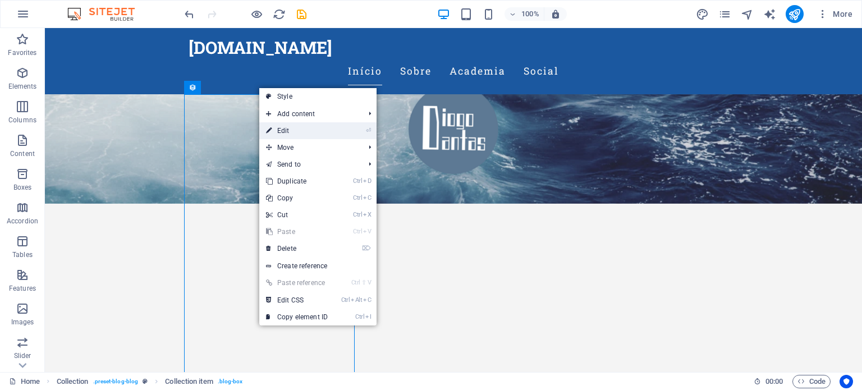
click at [288, 130] on link "⏎ Edit" at bounding box center [296, 130] width 75 height 17
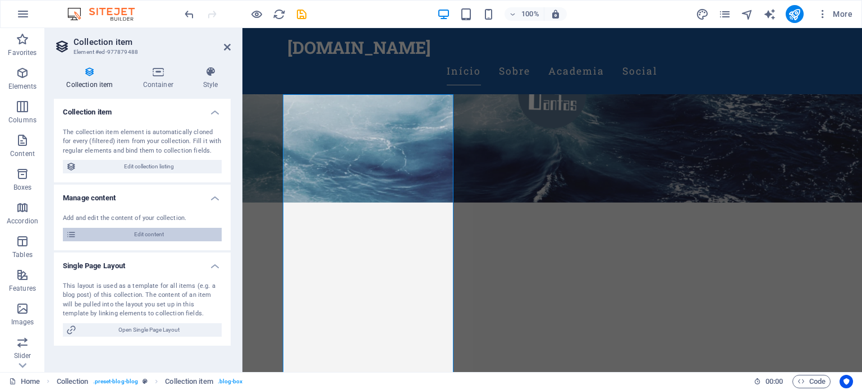
click at [170, 235] on span "Edit content" at bounding box center [149, 234] width 139 height 13
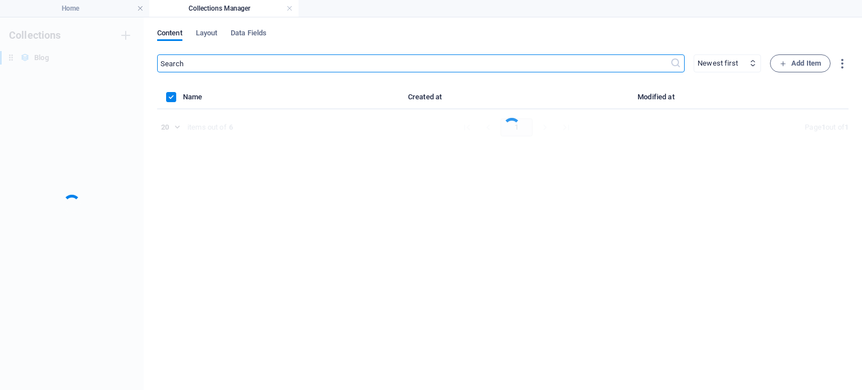
scroll to position [0, 0]
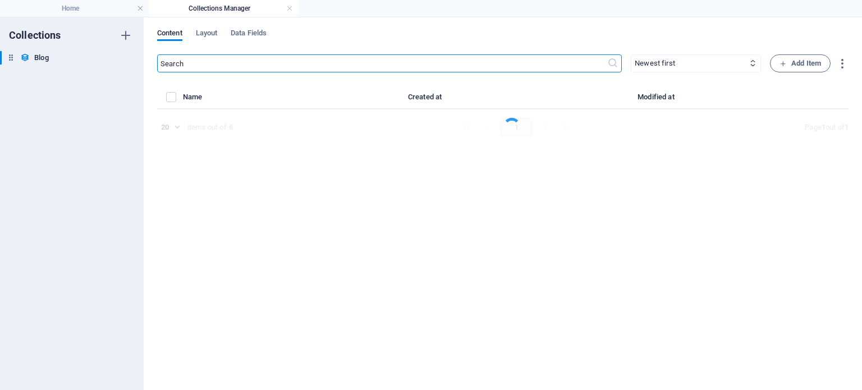
select select "Academia"
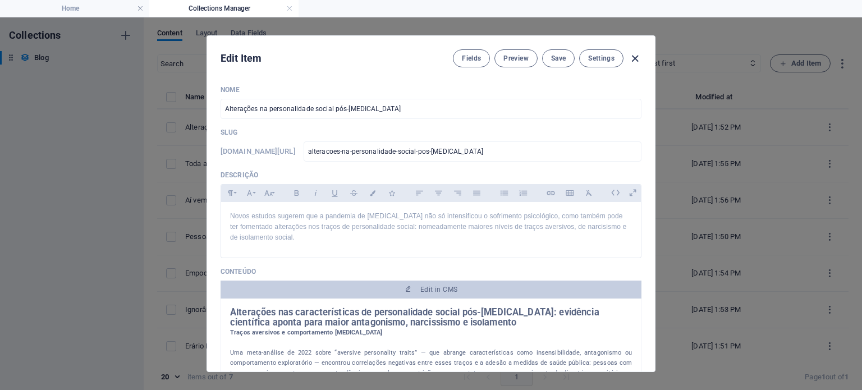
click at [631, 59] on icon "button" at bounding box center [635, 58] width 13 height 13
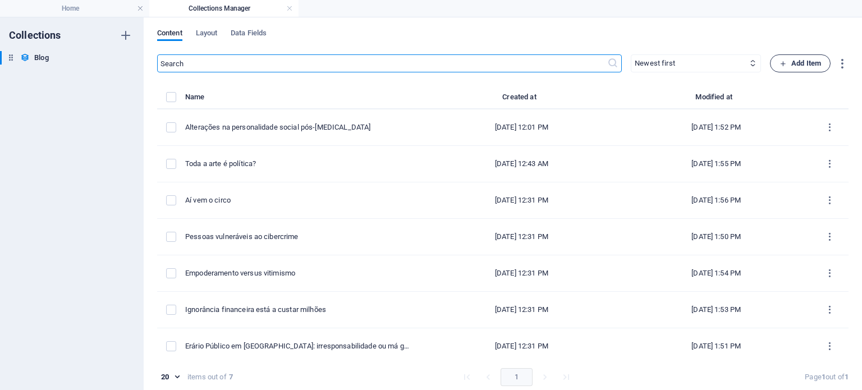
click at [791, 68] on span "Add Item" at bounding box center [801, 63] width 42 height 13
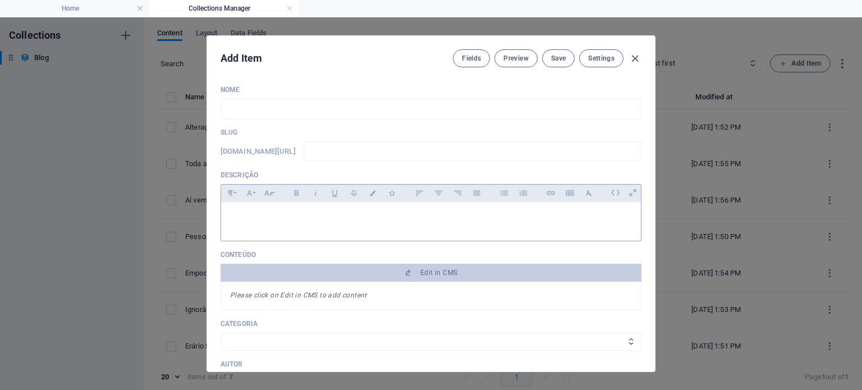
click at [270, 219] on p at bounding box center [431, 216] width 402 height 11
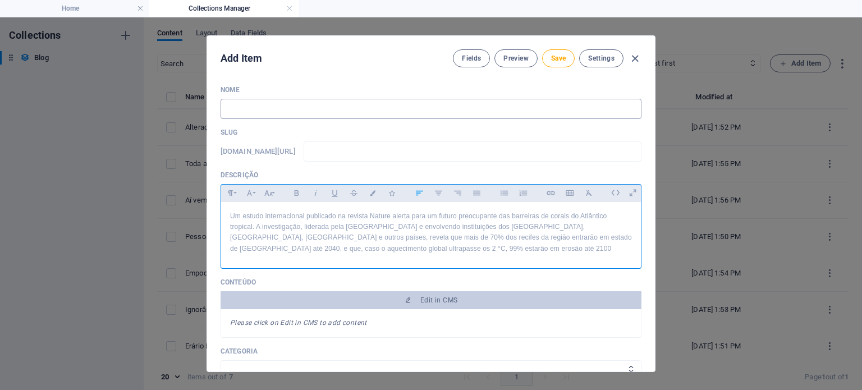
scroll to position [3317, 3]
click at [377, 248] on p "Um estudo internacional publicado na revista Nature alerta para um futuro preoc…" at bounding box center [431, 232] width 402 height 43
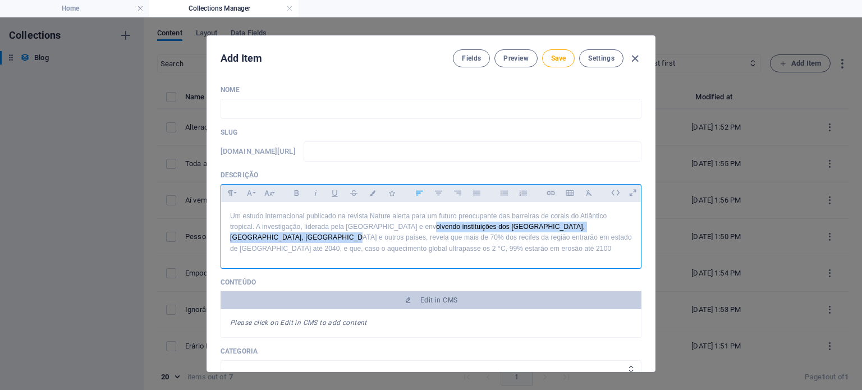
drag, startPoint x: 420, startPoint y: 223, endPoint x: 270, endPoint y: 237, distance: 150.5
click at [270, 237] on p "Um estudo internacional publicado na revista Nature alerta para um futuro preoc…" at bounding box center [431, 232] width 402 height 43
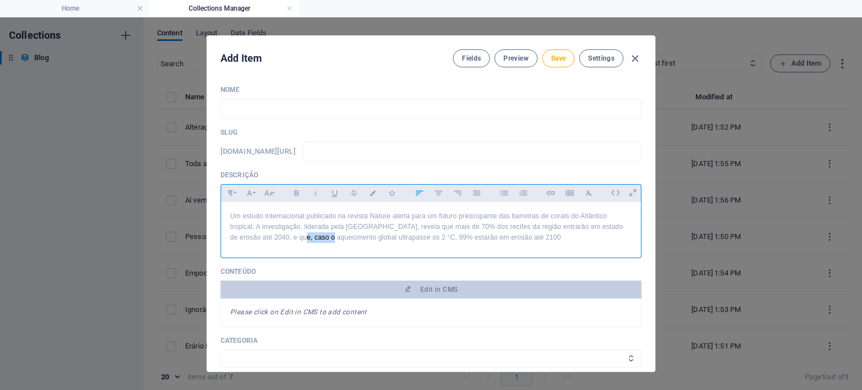
drag, startPoint x: 315, startPoint y: 238, endPoint x: 290, endPoint y: 235, distance: 26.0
click at [290, 235] on p "Um estudo internacional publicado na revista Nature alerta para um futuro preoc…" at bounding box center [431, 227] width 402 height 33
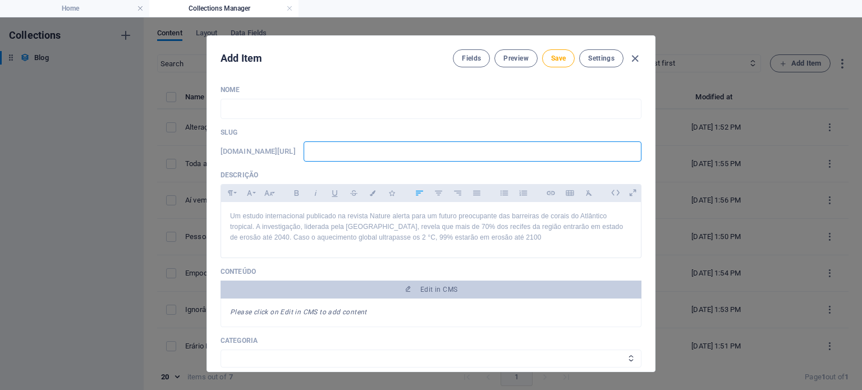
click at [339, 151] on input "text" at bounding box center [473, 151] width 338 height 20
type input "re"
type input "rec"
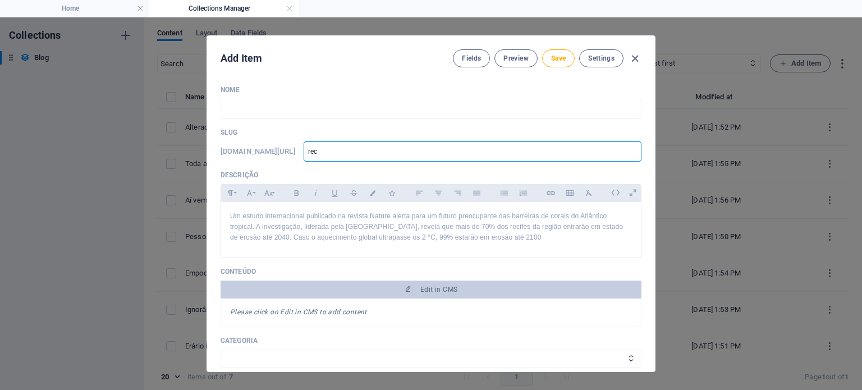
type input "reci"
type input "recif"
type input "[GEOGRAPHIC_DATA]"
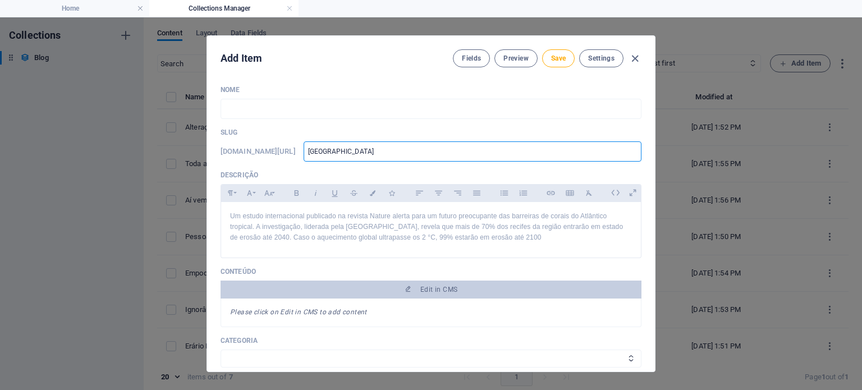
type input "[GEOGRAPHIC_DATA]"
type input "recifes"
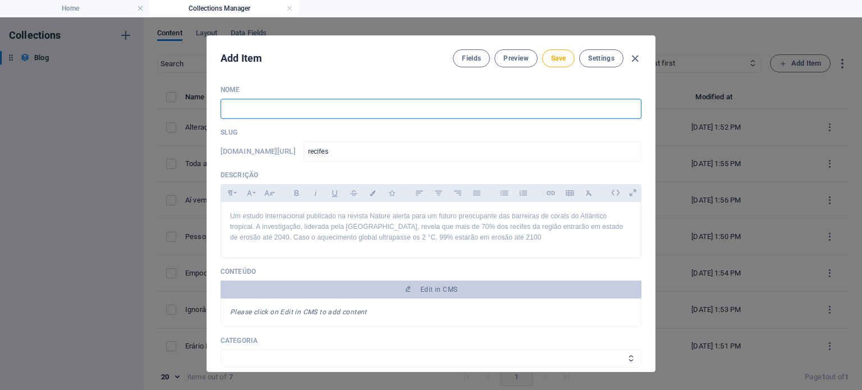
click at [296, 108] on input "text" at bounding box center [431, 109] width 421 height 20
paste input "Recifes atlânticos em colapso"
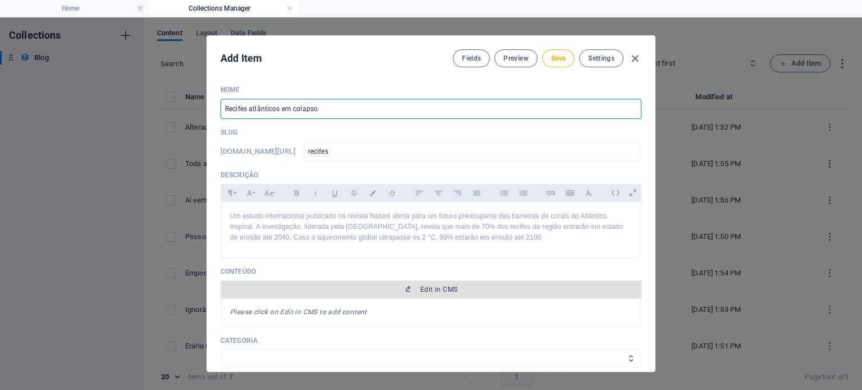
type input "Recifes atlânticos em colapso"
click at [342, 295] on button "Edit in CMS" at bounding box center [431, 290] width 421 height 18
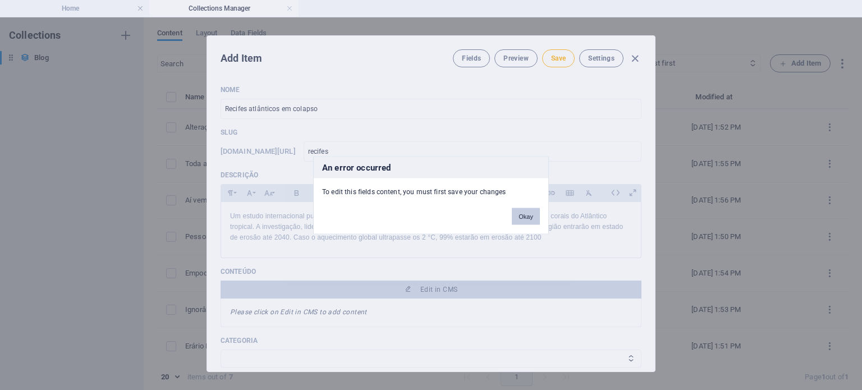
click at [528, 221] on button "Okay" at bounding box center [526, 216] width 28 height 17
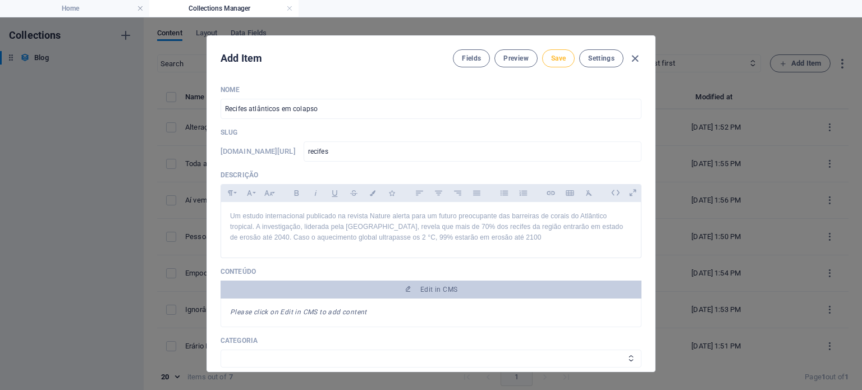
click at [567, 58] on button "Save" at bounding box center [558, 58] width 33 height 18
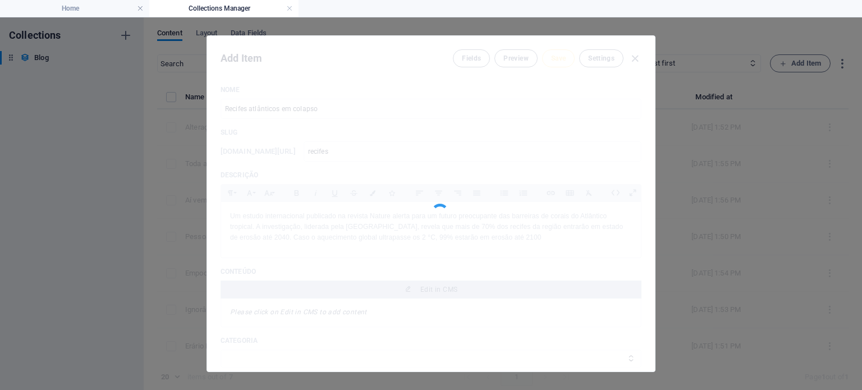
type input "recifes"
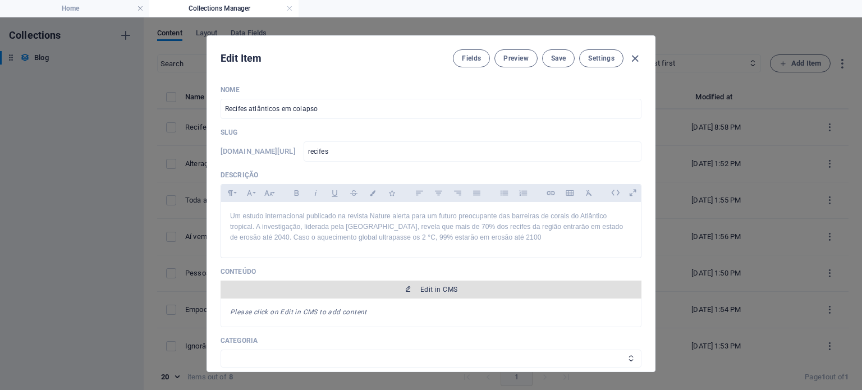
click at [405, 289] on icon "button" at bounding box center [408, 289] width 7 height 7
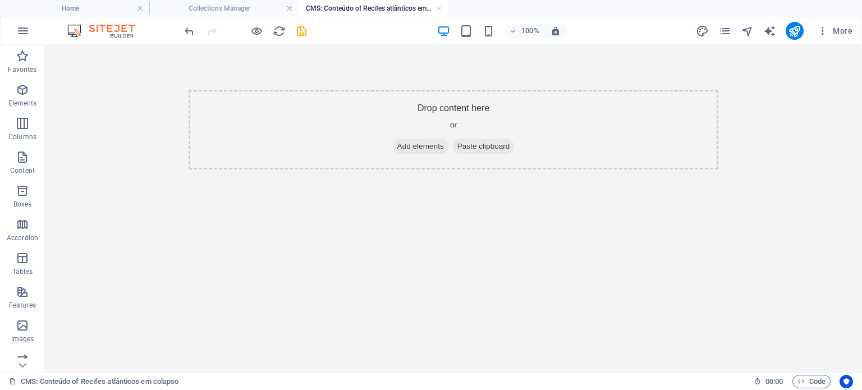
scroll to position [0, 0]
click at [408, 149] on span "Add elements" at bounding box center [421, 147] width 56 height 16
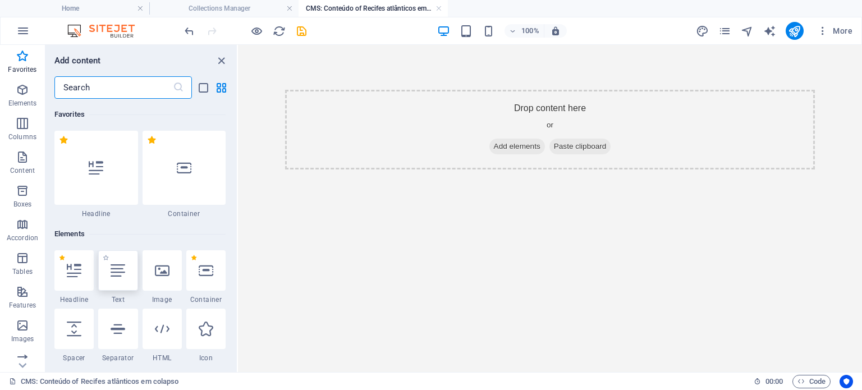
scroll to position [112, 0]
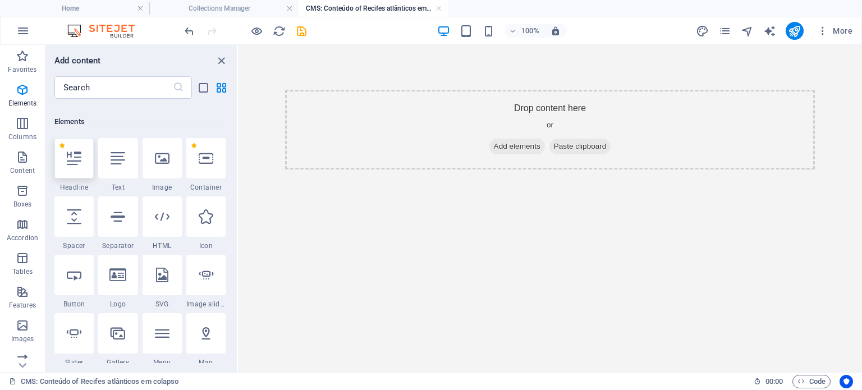
click at [85, 166] on div at bounding box center [73, 158] width 39 height 40
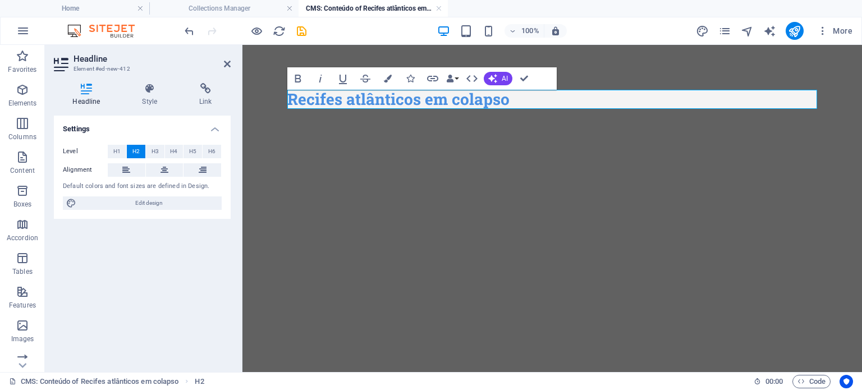
scroll to position [0, 4]
click at [388, 154] on html "Skip to main content Recifes atlânticos em colapso Recifes atlânticos em colapso" at bounding box center [552, 99] width 620 height 109
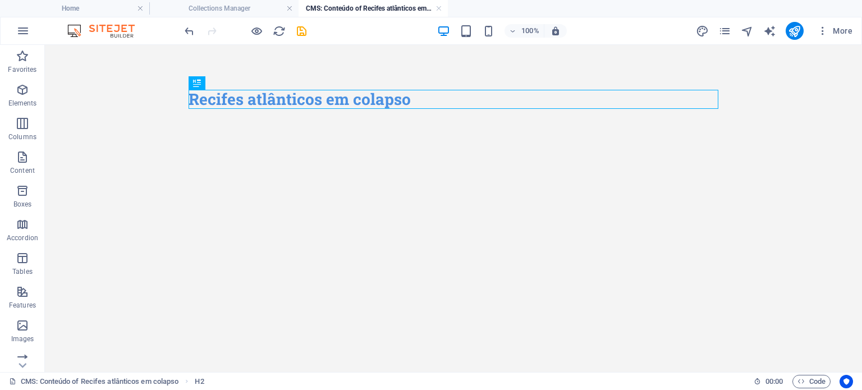
click at [218, 126] on div "Recifes atlânticos em colapso" at bounding box center [454, 99] width 548 height 109
click at [211, 123] on div "Recifes atlânticos em colapso" at bounding box center [454, 99] width 548 height 109
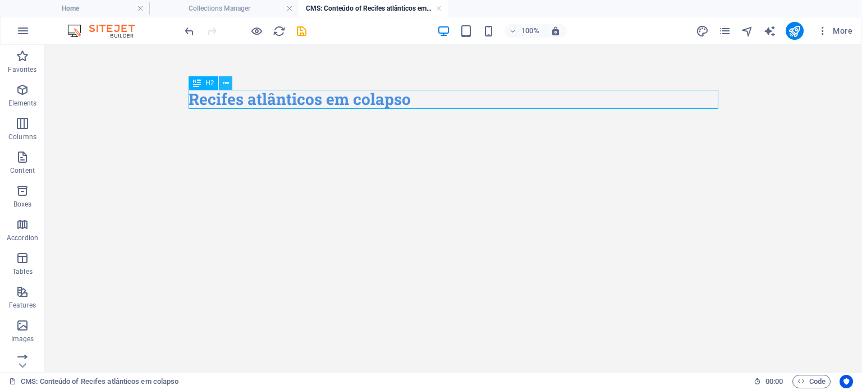
click at [226, 87] on icon at bounding box center [226, 83] width 6 height 12
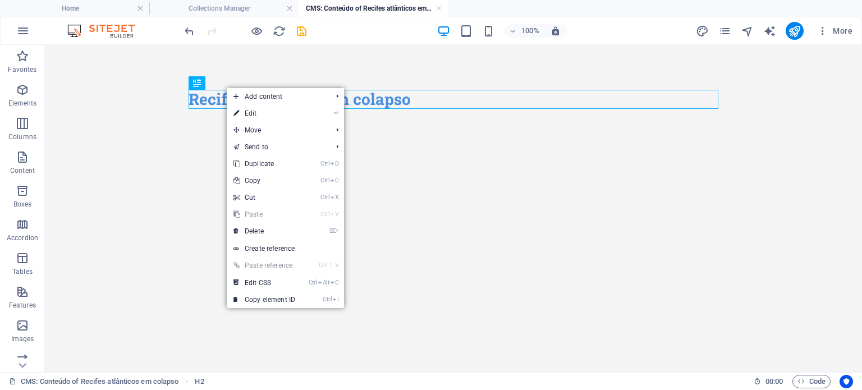
click at [195, 136] on div "Recifes atlânticos em colapso" at bounding box center [454, 99] width 548 height 109
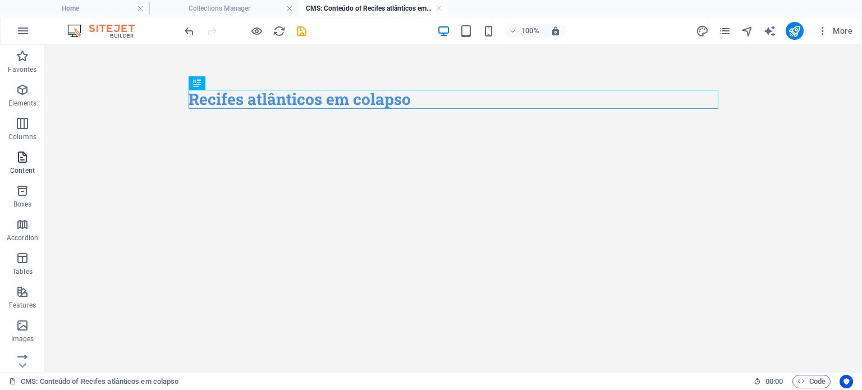
click at [30, 163] on span "Content" at bounding box center [22, 163] width 45 height 27
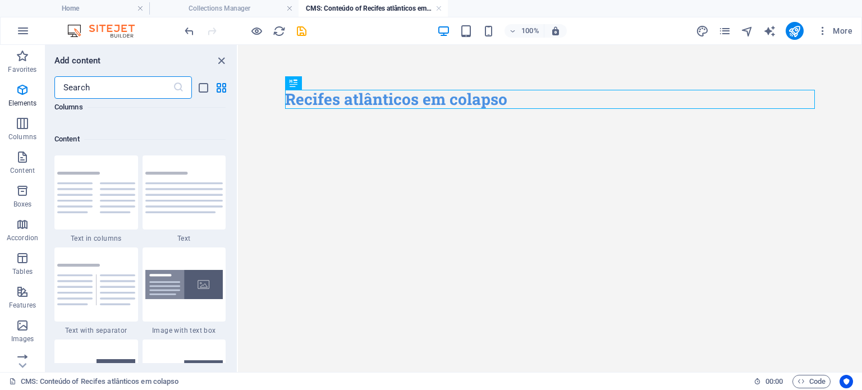
scroll to position [1964, 0]
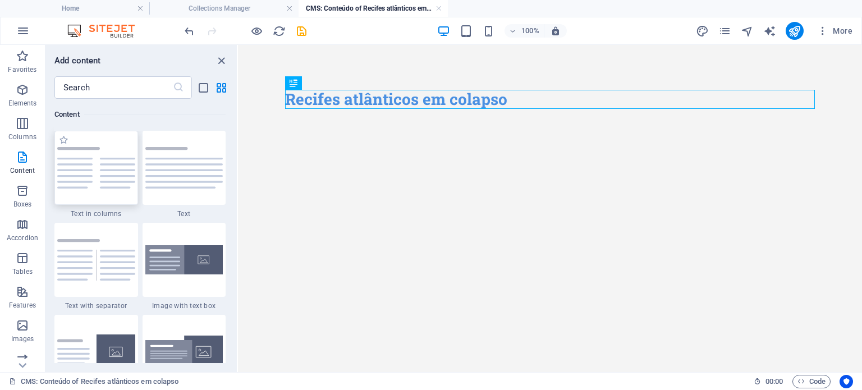
click at [106, 177] on img at bounding box center [96, 168] width 78 height 42
click at [182, 177] on img at bounding box center [184, 168] width 78 height 42
click at [312, 131] on div "Recifes atlânticos em colapso" at bounding box center [550, 99] width 548 height 109
drag, startPoint x: 312, startPoint y: 131, endPoint x: 282, endPoint y: 132, distance: 30.3
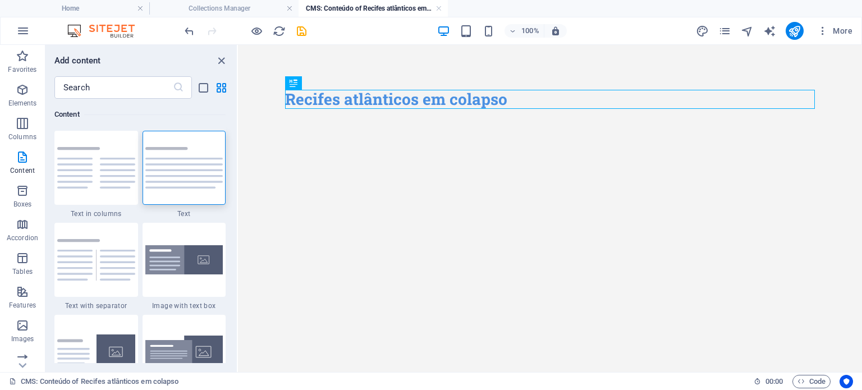
click at [282, 132] on div "Recifes atlânticos em colapso" at bounding box center [550, 99] width 548 height 109
drag, startPoint x: 180, startPoint y: 158, endPoint x: 94, endPoint y: 203, distance: 96.9
click at [180, 158] on img at bounding box center [184, 168] width 78 height 42
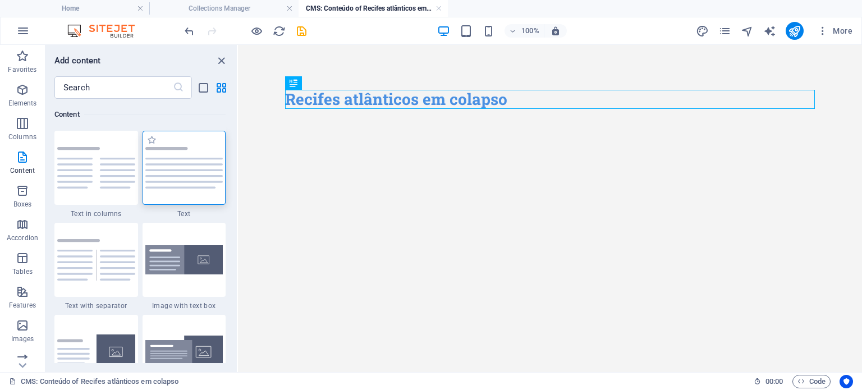
click at [180, 158] on img at bounding box center [184, 168] width 78 height 42
click at [180, 166] on img at bounding box center [184, 168] width 78 height 42
click at [200, 156] on img at bounding box center [184, 168] width 78 height 42
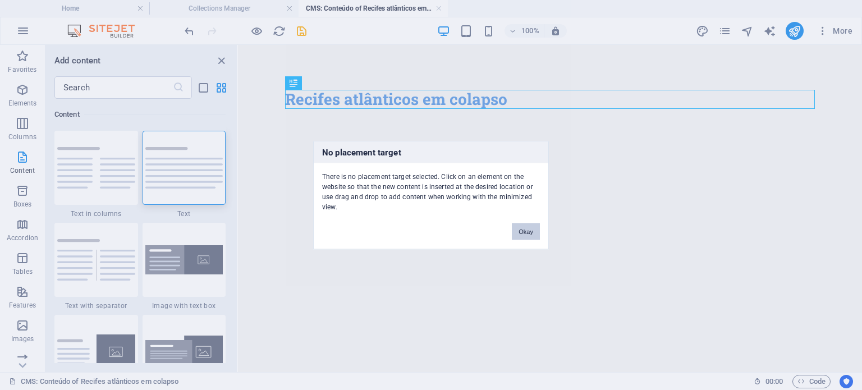
click at [526, 226] on button "Okay" at bounding box center [526, 231] width 28 height 17
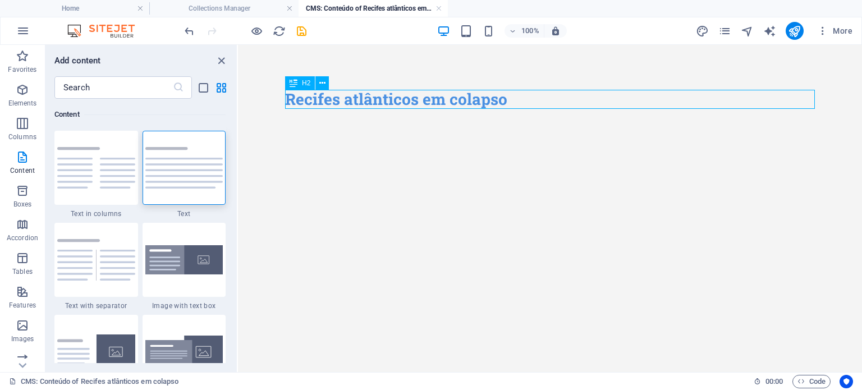
click at [519, 94] on div "Recifes atlânticos em colapso" at bounding box center [550, 99] width 530 height 19
click at [319, 82] on icon at bounding box center [322, 83] width 6 height 12
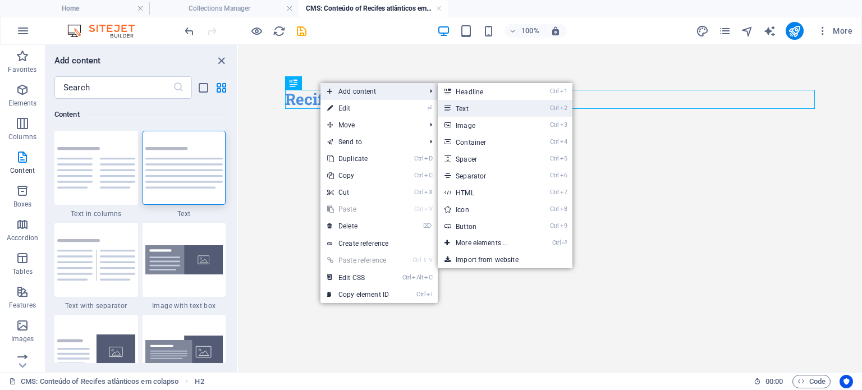
click at [479, 103] on link "Ctrl 2 Text" at bounding box center [484, 108] width 93 height 17
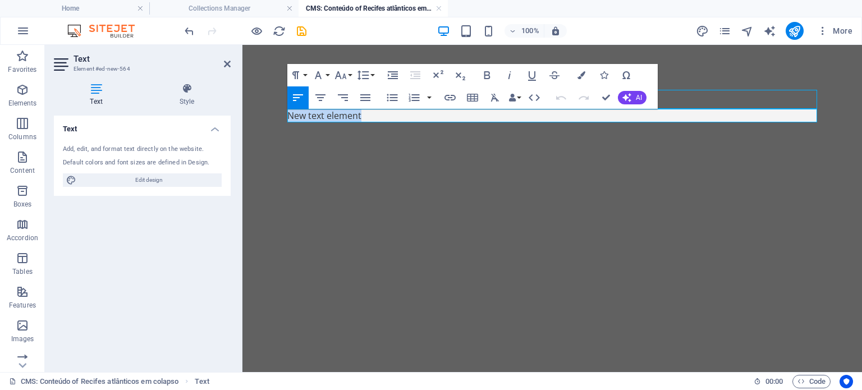
click at [392, 116] on p "New text element" at bounding box center [552, 115] width 530 height 13
drag, startPoint x: 392, startPoint y: 116, endPoint x: 285, endPoint y: 112, distance: 107.8
click at [285, 112] on div "Recifes atlânticos em colapso New text element" at bounding box center [552, 106] width 548 height 122
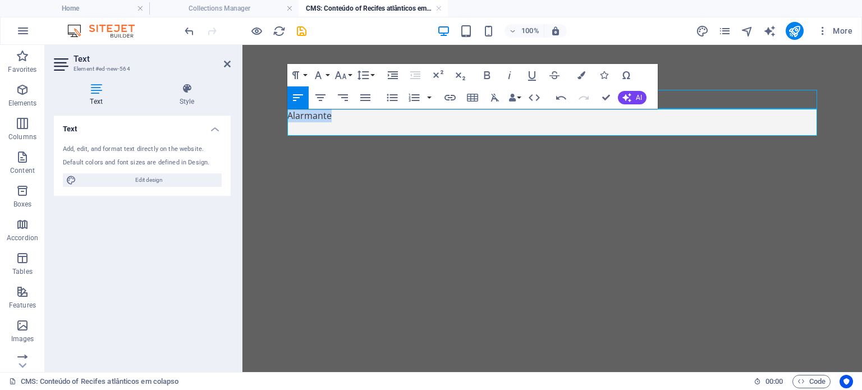
drag, startPoint x: 337, startPoint y: 118, endPoint x: 278, endPoint y: 113, distance: 58.6
click at [278, 113] on div "Recifes atlânticos em colapso Alarmante" at bounding box center [552, 113] width 548 height 136
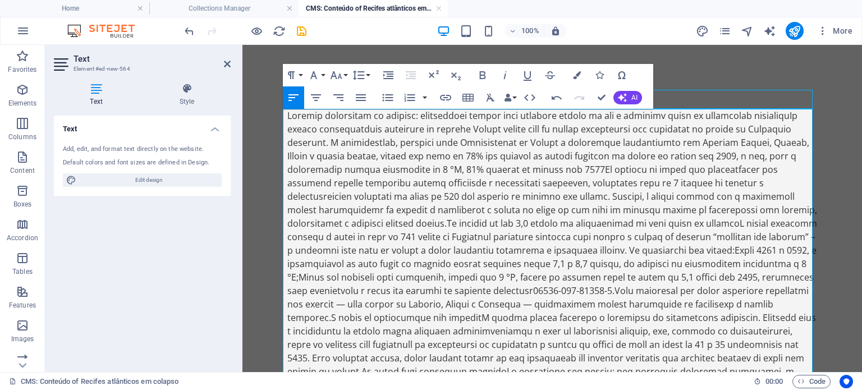
scroll to position [34183, 2]
click at [710, 195] on p at bounding box center [552, 297] width 530 height 377
click at [390, 200] on p at bounding box center [552, 297] width 530 height 377
click at [395, 148] on p at bounding box center [552, 297] width 530 height 377
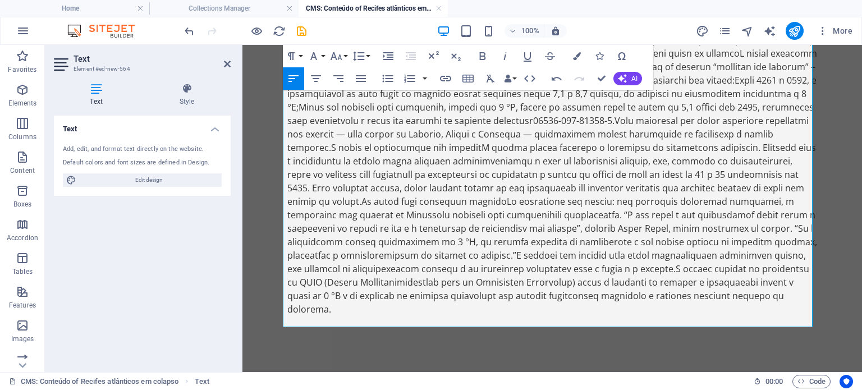
scroll to position [172, 0]
click at [171, 180] on span "Edit design" at bounding box center [149, 179] width 139 height 13
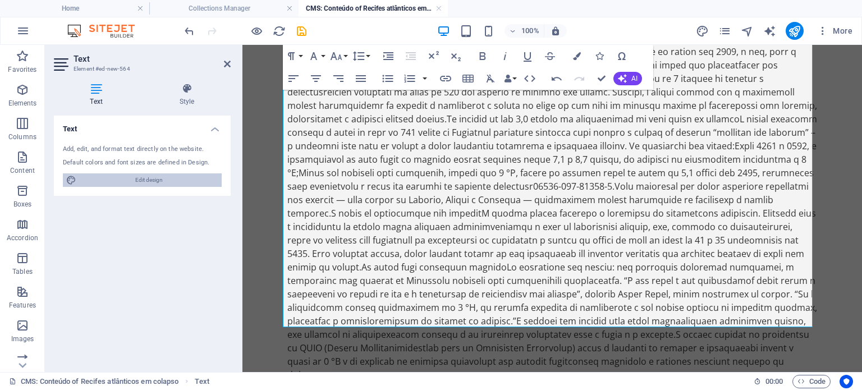
select select "px"
select select "200"
select select "px"
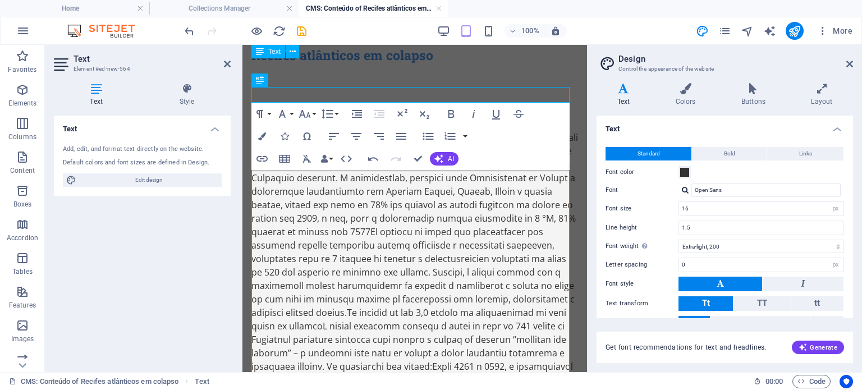
scroll to position [0, 0]
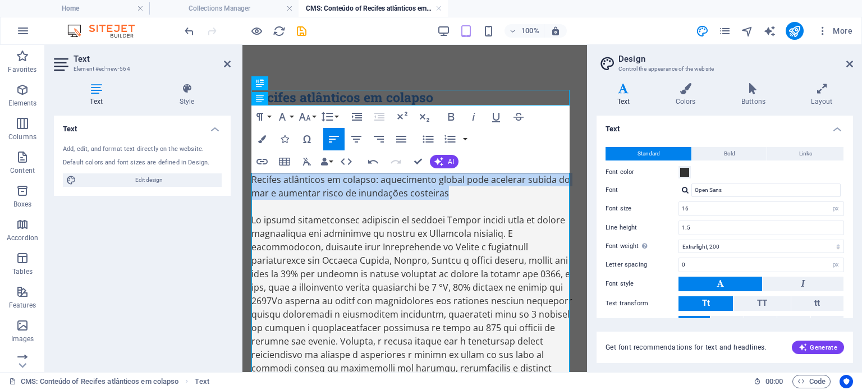
drag, startPoint x: 462, startPoint y: 197, endPoint x: 264, endPoint y: 184, distance: 198.6
click at [452, 116] on icon "button" at bounding box center [451, 117] width 6 height 8
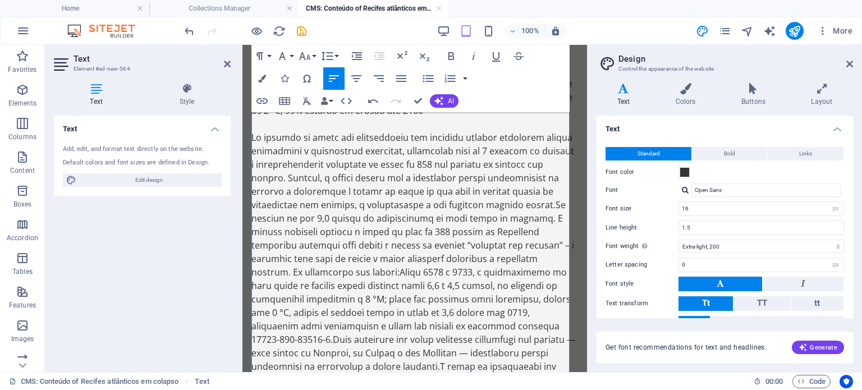
scroll to position [1118, 6]
drag, startPoint x: 576, startPoint y: 353, endPoint x: 429, endPoint y: 308, distance: 153.4
click at [429, 308] on p at bounding box center [414, 393] width 327 height 525
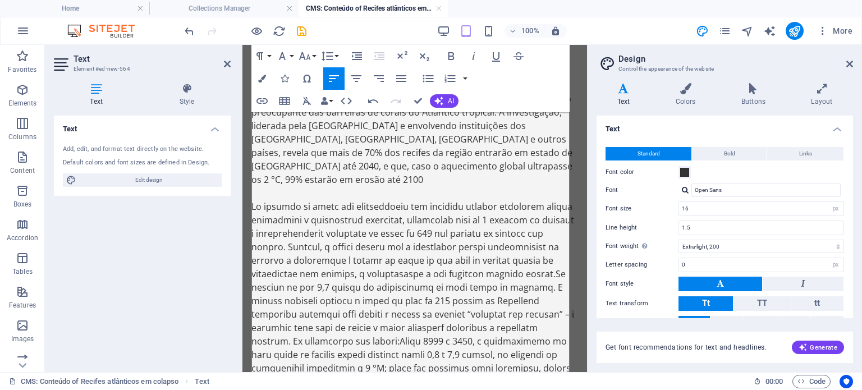
scroll to position [182, 0]
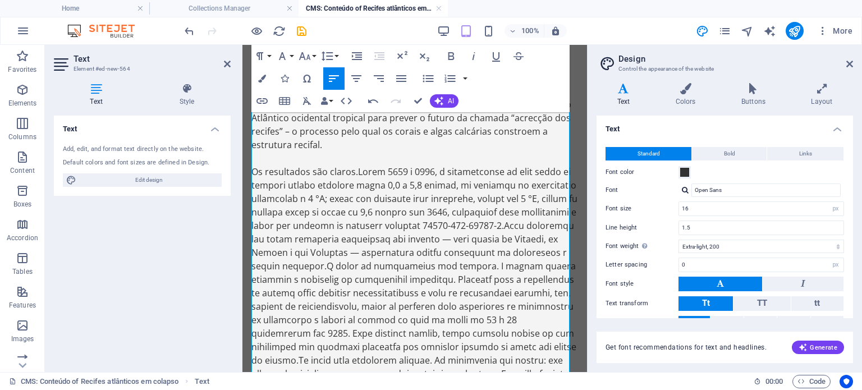
scroll to position [350, 0]
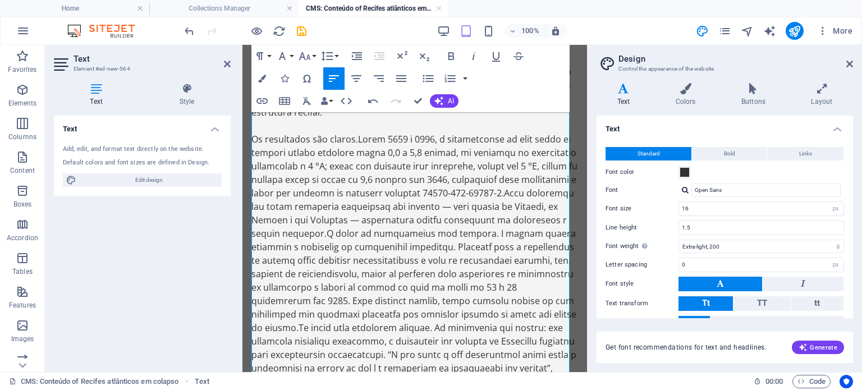
click at [306, 193] on p "Os resultados são claros." at bounding box center [414, 320] width 327 height 377
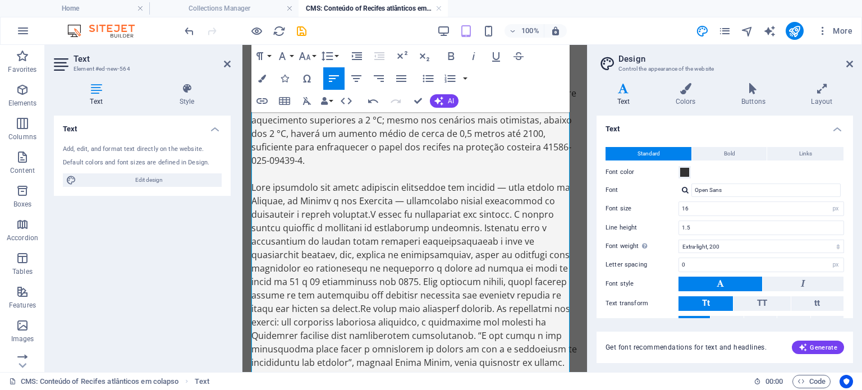
scroll to position [406, 0]
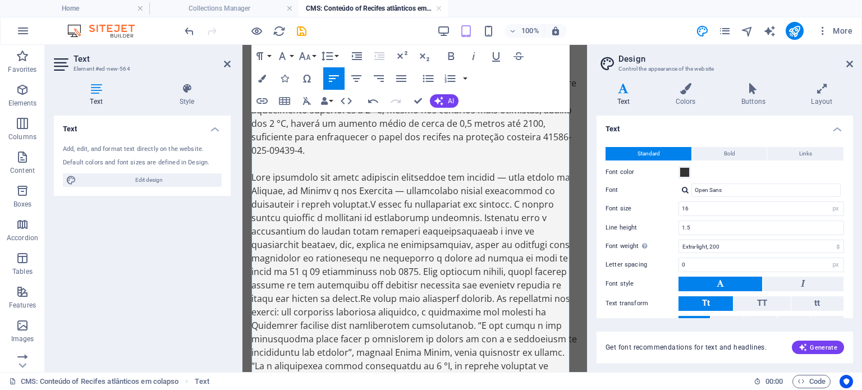
click at [378, 191] on p at bounding box center [414, 326] width 327 height 310
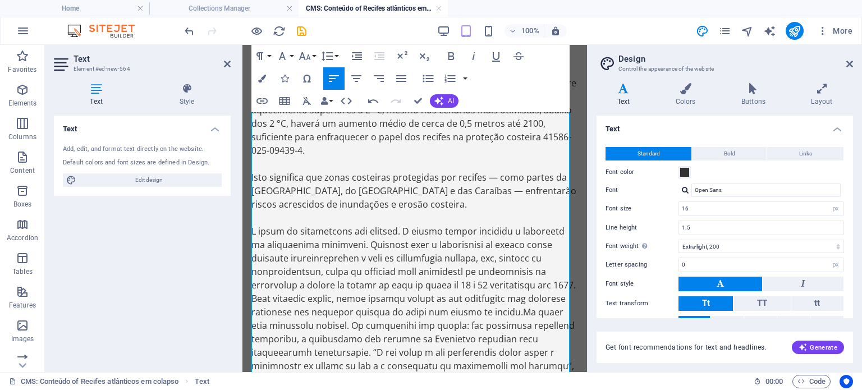
click at [402, 225] on p at bounding box center [414, 366] width 327 height 283
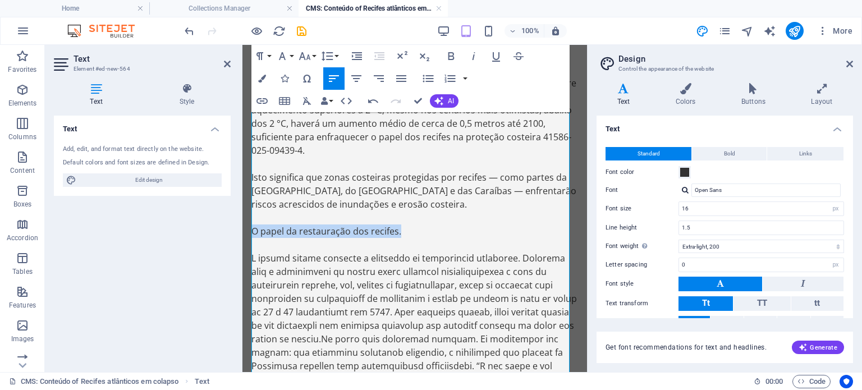
drag, startPoint x: 404, startPoint y: 216, endPoint x: 245, endPoint y: 216, distance: 158.8
click at [245, 216] on div "Recifes atlânticos em colapso Recifes atlânticos em colapso: aquecimento global…" at bounding box center [414, 109] width 345 height 941
click at [452, 59] on icon "button" at bounding box center [451, 56] width 6 height 8
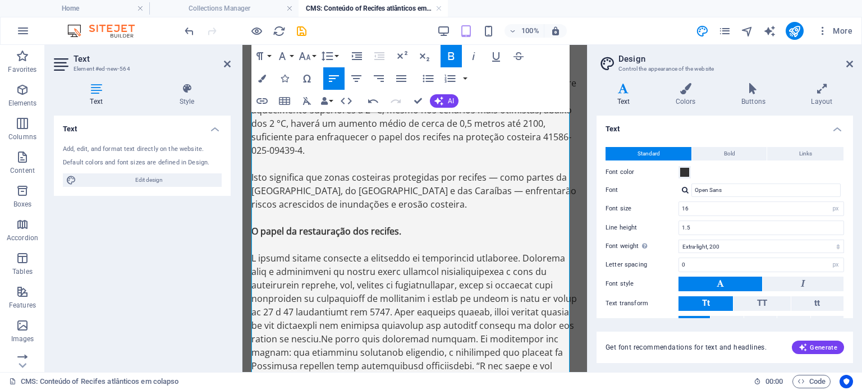
click at [251, 171] on p "Isto significa que zonas costeiras protegidas por recifes — como partes da Flór…" at bounding box center [414, 191] width 327 height 40
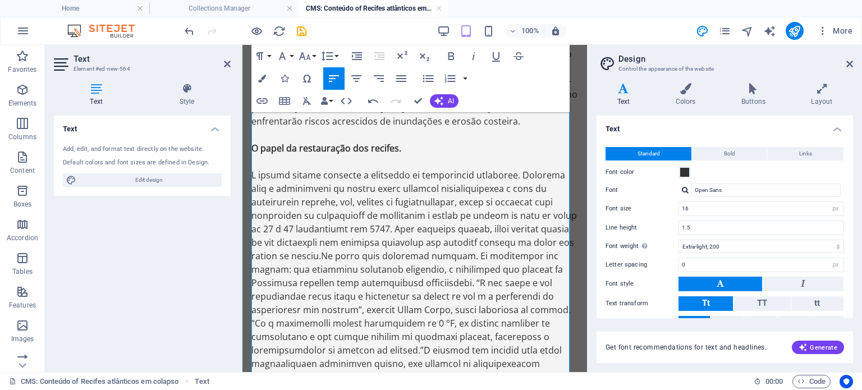
scroll to position [519, 0]
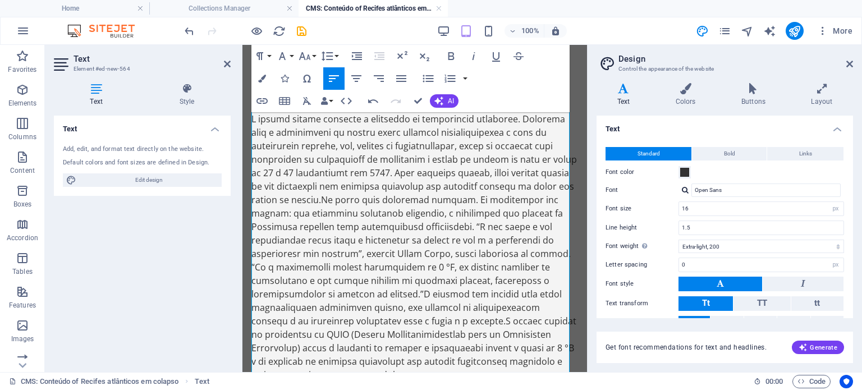
click at [416, 278] on p at bounding box center [414, 246] width 327 height 269
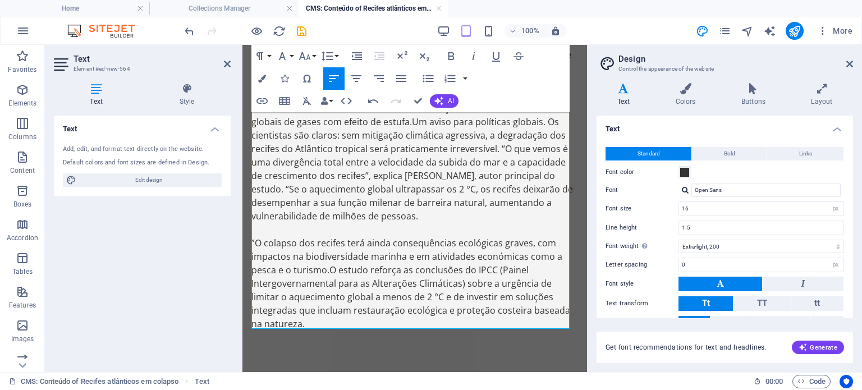
scroll to position [599, 0]
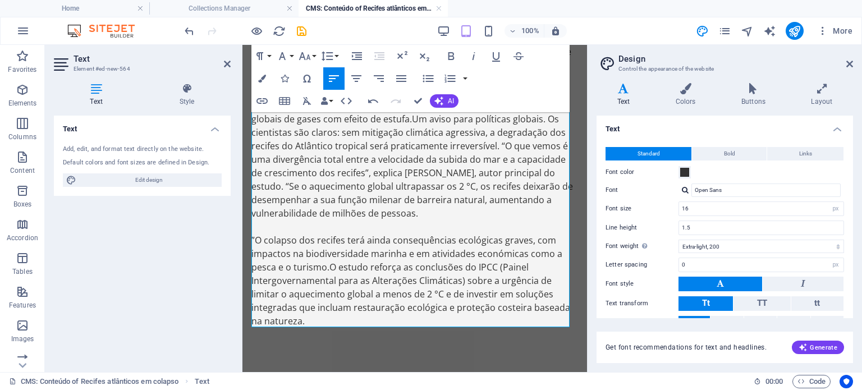
click at [475, 233] on p "”O colapso dos recifes terá ainda consequências ecológicas graves, com impactos…" at bounding box center [414, 280] width 327 height 94
click at [349, 307] on p "”O colapso dos recifes terá ainda consequências ambientais graves, com impactos…" at bounding box center [414, 280] width 327 height 94
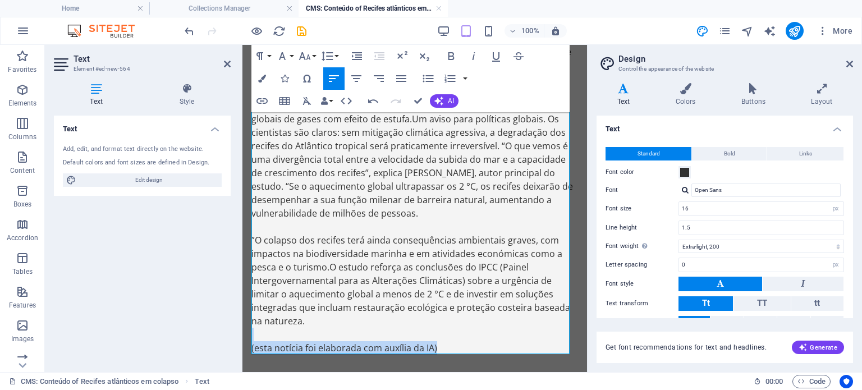
drag, startPoint x: 445, startPoint y: 335, endPoint x: 259, endPoint y: 327, distance: 185.4
click at [259, 341] on p "(esta notícia foi elaborada com auxília da IA)" at bounding box center [414, 347] width 327 height 13
click at [400, 341] on p "(esta notícia foi elaborada com auxília da IA)" at bounding box center [414, 347] width 327 height 13
drag, startPoint x: 409, startPoint y: 334, endPoint x: 419, endPoint y: 368, distance: 35.3
click at [409, 341] on p "(esta notícia foi elaborada com auxília da IA)" at bounding box center [414, 347] width 327 height 13
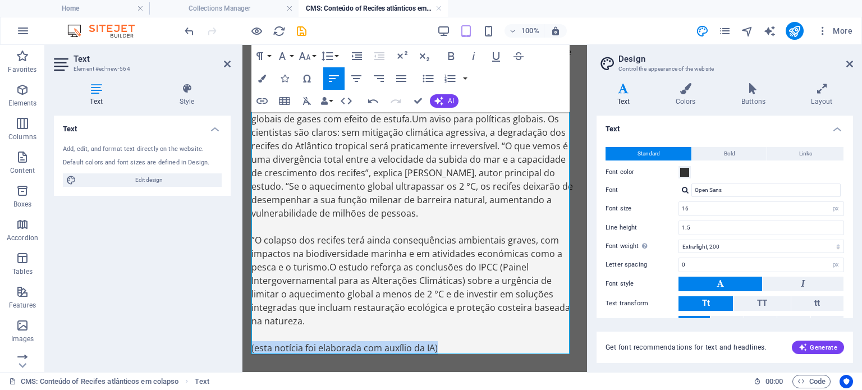
drag, startPoint x: 457, startPoint y: 332, endPoint x: 233, endPoint y: 333, distance: 224.0
click at [310, 55] on icon "button" at bounding box center [304, 55] width 13 height 13
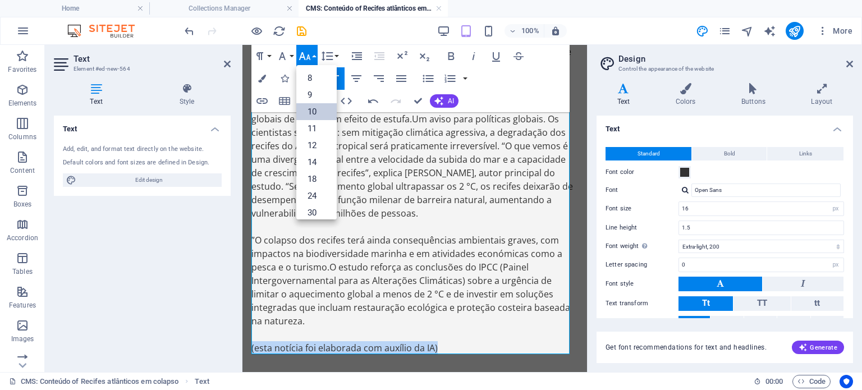
click at [314, 107] on link "10" at bounding box center [316, 111] width 40 height 17
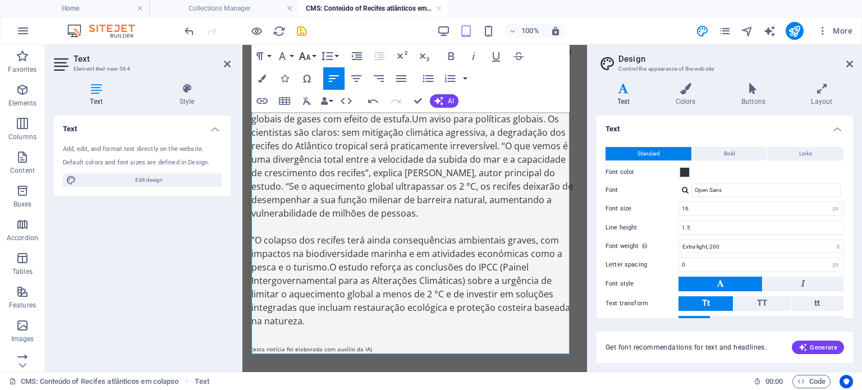
click at [314, 58] on button "Font Size" at bounding box center [306, 56] width 21 height 22
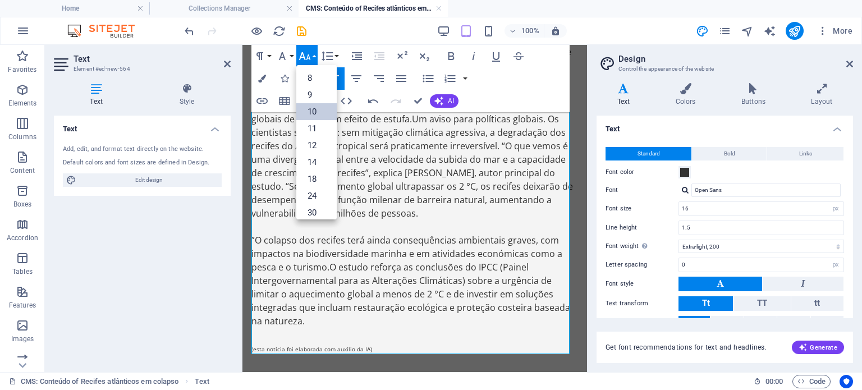
scroll to position [47, 0]
click at [312, 93] on link "12" at bounding box center [316, 98] width 40 height 17
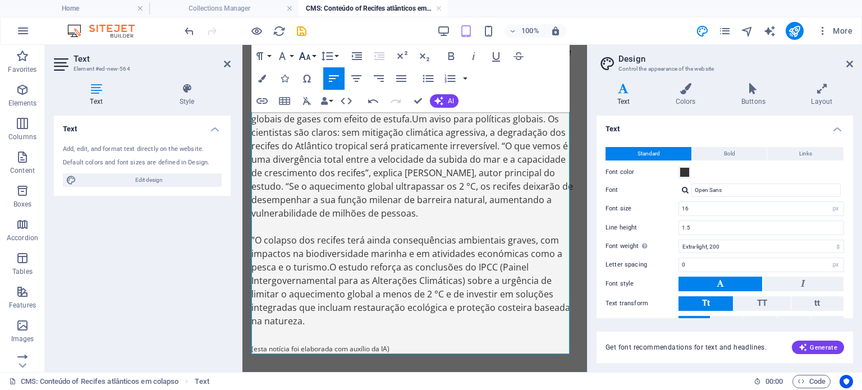
click at [309, 61] on icon "button" at bounding box center [304, 55] width 13 height 13
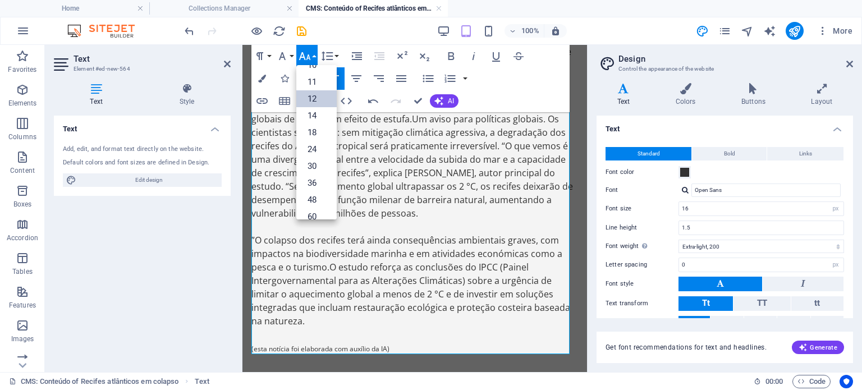
scroll to position [80, 0]
click at [314, 106] on link "18" at bounding box center [316, 98] width 40 height 17
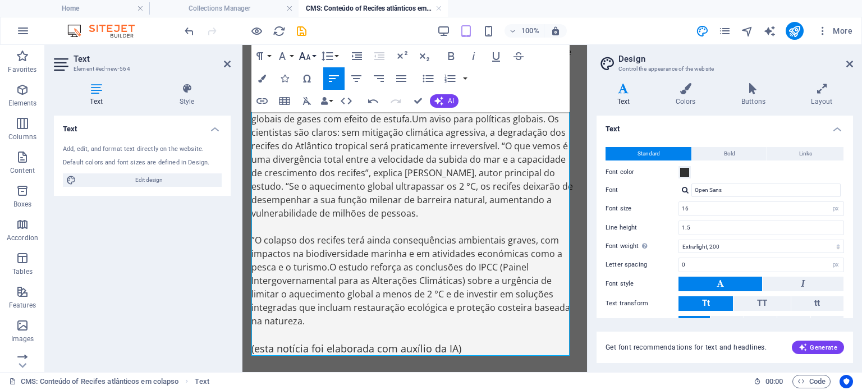
click at [311, 59] on icon "button" at bounding box center [304, 55] width 13 height 13
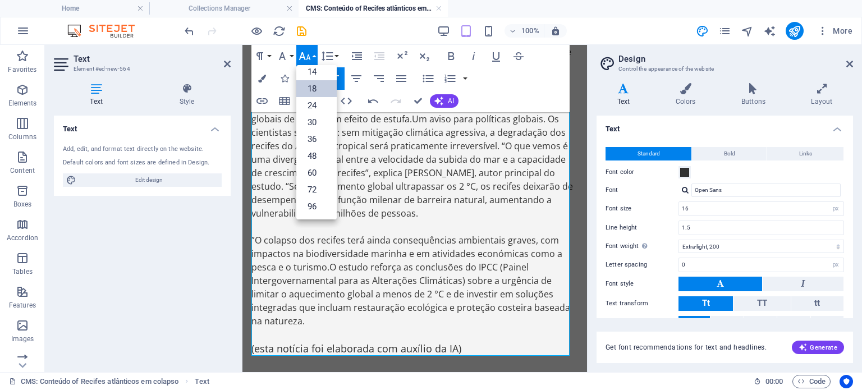
scroll to position [90, 0]
click at [312, 76] on link "14" at bounding box center [316, 72] width 40 height 17
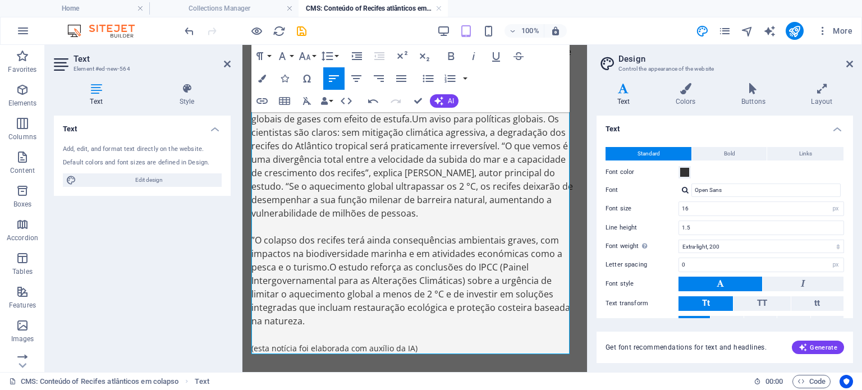
click at [410, 300] on p "”O colapso dos recifes terá ainda consequências ambientais graves, com impactos…" at bounding box center [414, 280] width 327 height 94
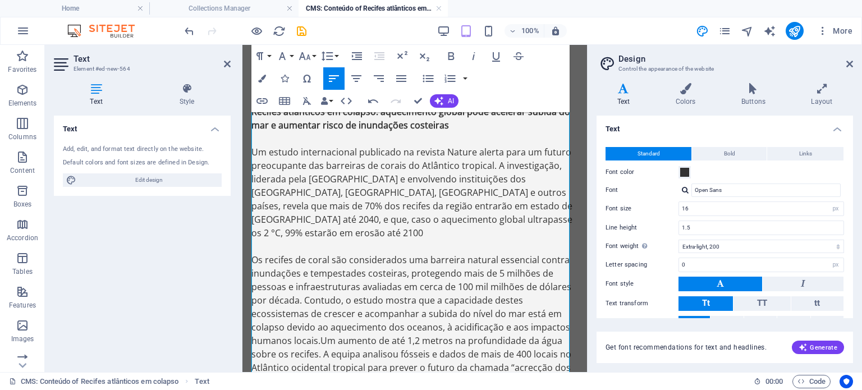
scroll to position [0, 0]
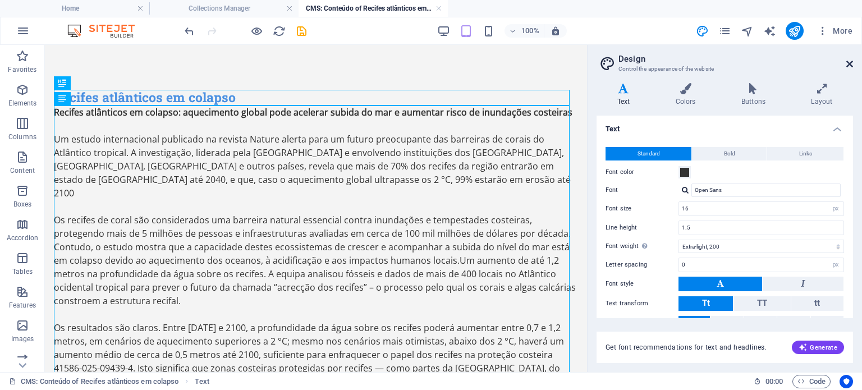
click at [848, 67] on icon at bounding box center [849, 63] width 7 height 9
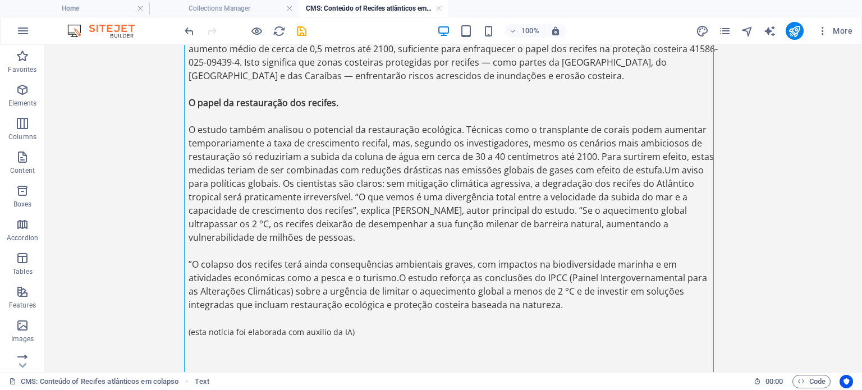
scroll to position [320, 0]
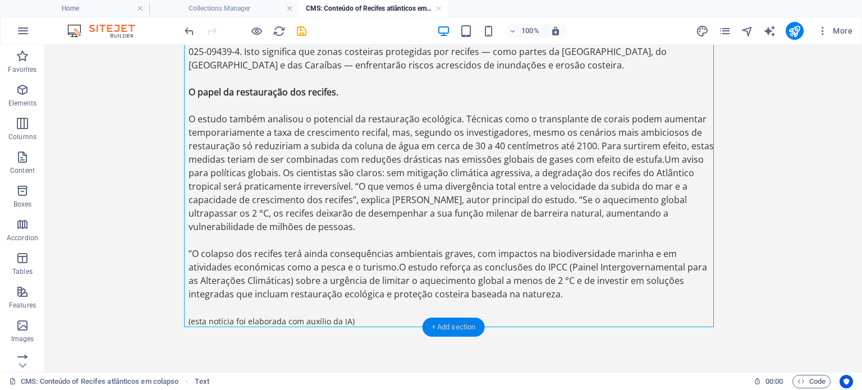
click at [457, 327] on div "+ Add section" at bounding box center [454, 327] width 62 height 19
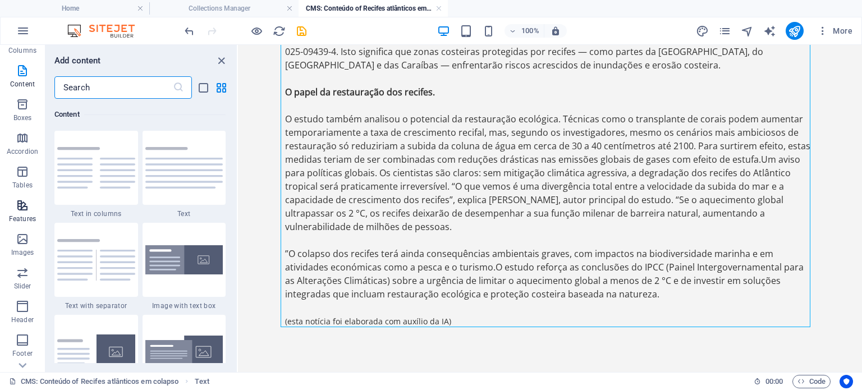
scroll to position [177, 0]
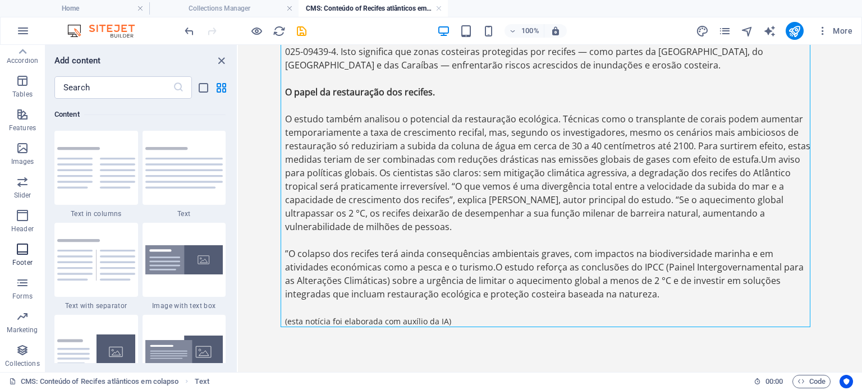
click at [29, 252] on icon "button" at bounding box center [22, 248] width 13 height 13
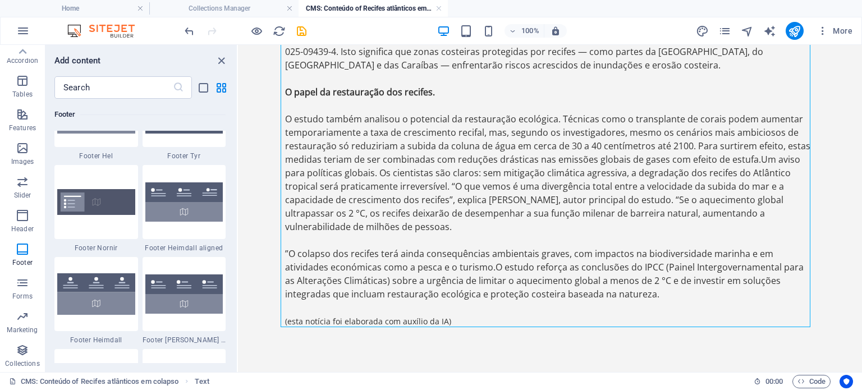
scroll to position [7487, 0]
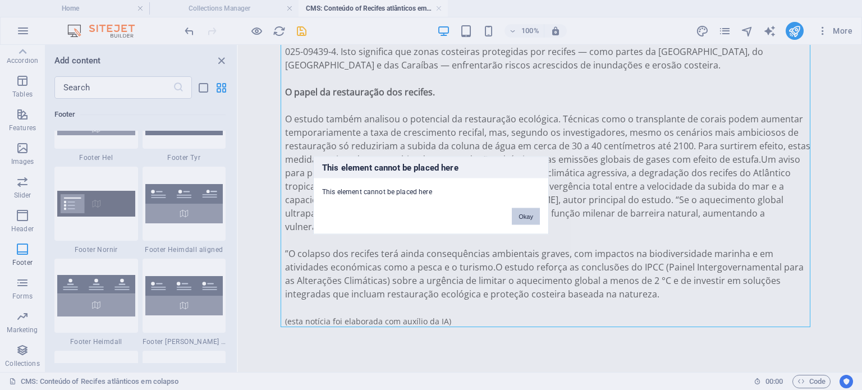
click at [530, 218] on button "Okay" at bounding box center [526, 216] width 28 height 17
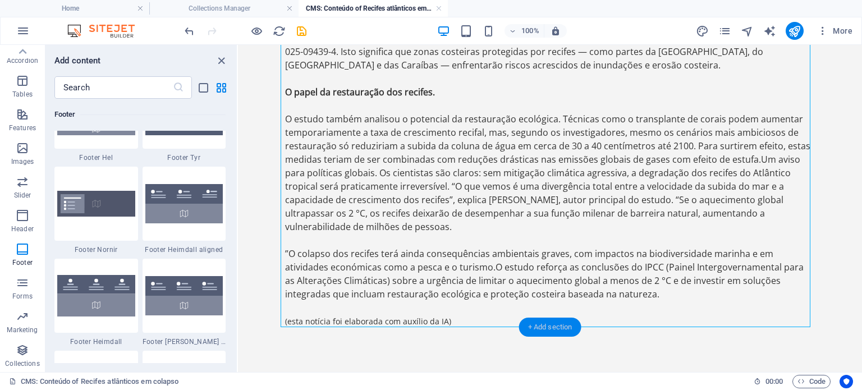
click at [549, 325] on div "+ Add section" at bounding box center [550, 327] width 62 height 19
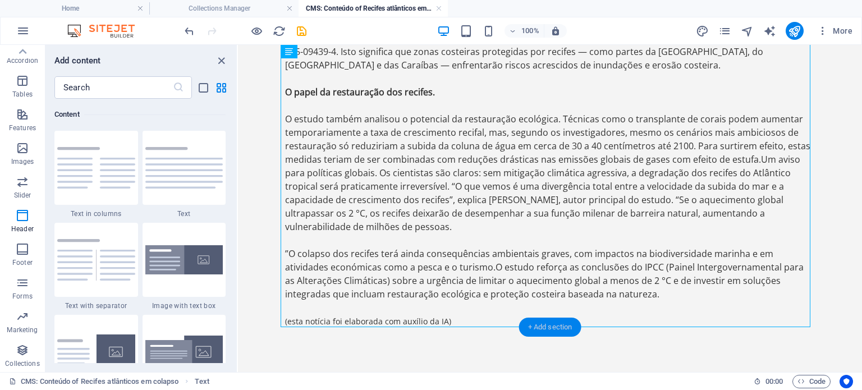
scroll to position [1964, 0]
click at [432, 349] on div "Recifes atlânticos em colapso Recifes atlânticos em colapso: aquecimento global…" at bounding box center [550, 55] width 548 height 661
click at [457, 309] on div "Recifes atlânticos em colapso: aquecimento global pode acelerar subida do mar e…" at bounding box center [550, 65] width 530 height 552
click at [535, 318] on div "+ Add section" at bounding box center [550, 327] width 62 height 19
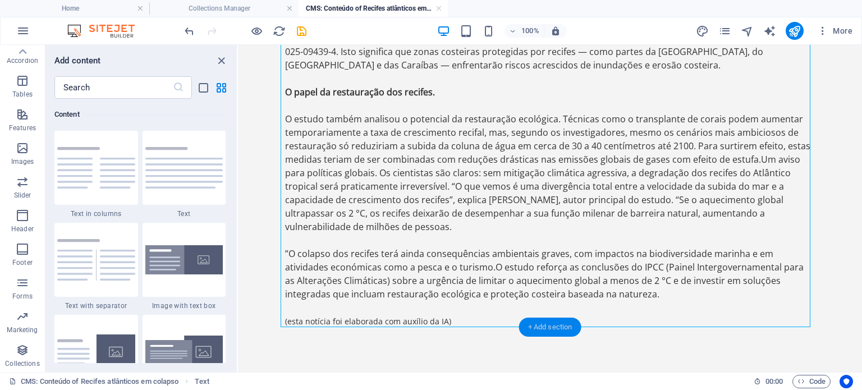
click at [535, 324] on div "+ Add section" at bounding box center [550, 327] width 62 height 19
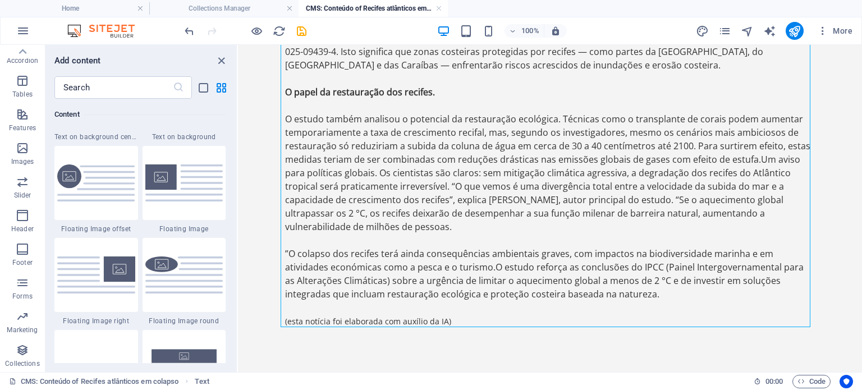
scroll to position [2413, 0]
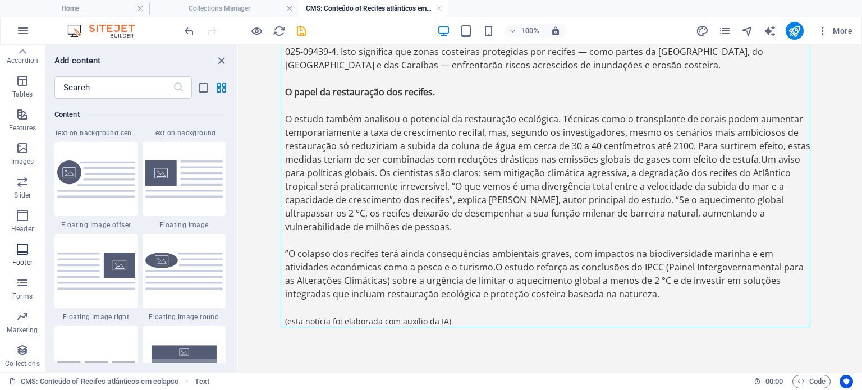
click at [25, 251] on icon "button" at bounding box center [22, 248] width 13 height 13
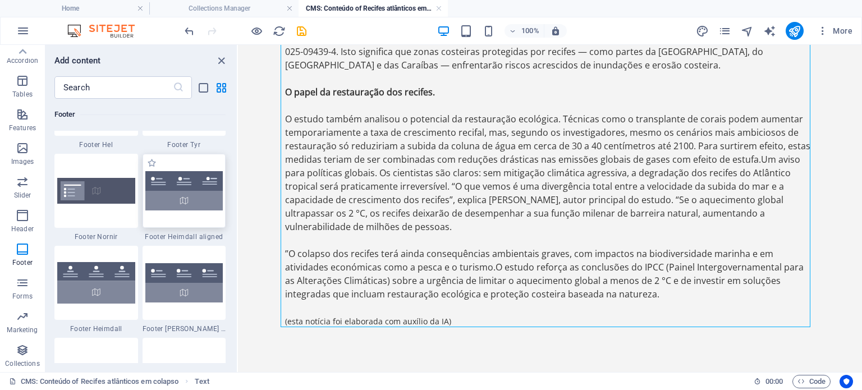
scroll to position [7599, 0]
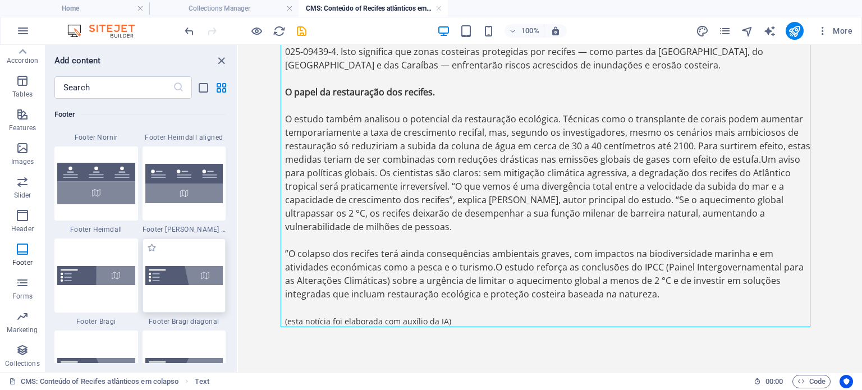
click at [180, 276] on img at bounding box center [184, 275] width 78 height 19
click at [238, 276] on div "Placeholder H2 H2 Text Text" at bounding box center [550, 208] width 624 height 327
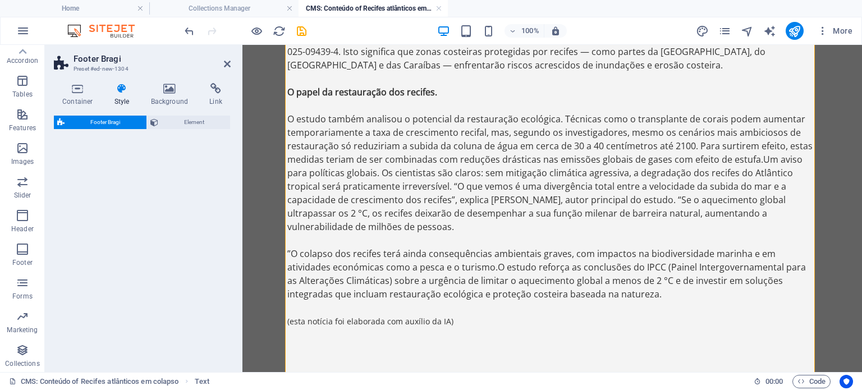
click at [154, 251] on div "Footer Bragi Element" at bounding box center [142, 240] width 177 height 248
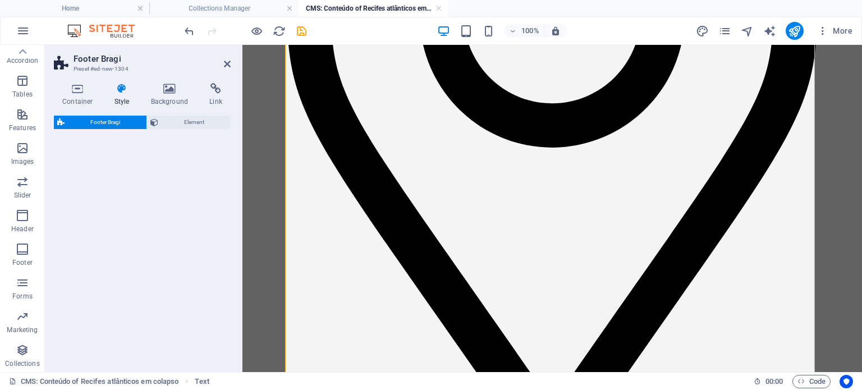
select select "%"
select select "rem"
select select "px"
select select "rem"
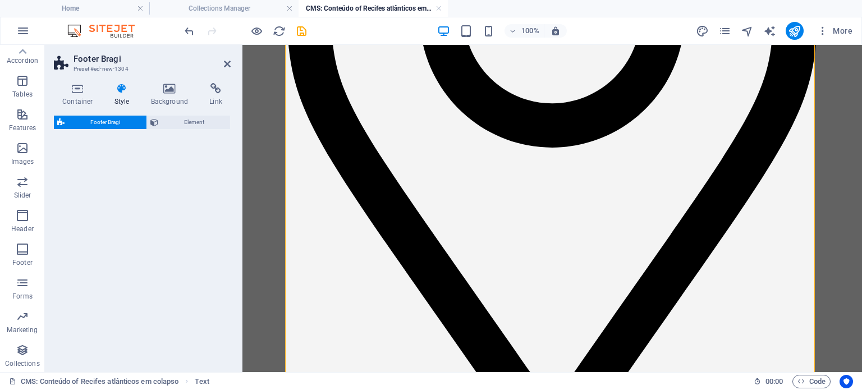
select select "rem"
select select "preset-footer-bragi-v3-diagonal"
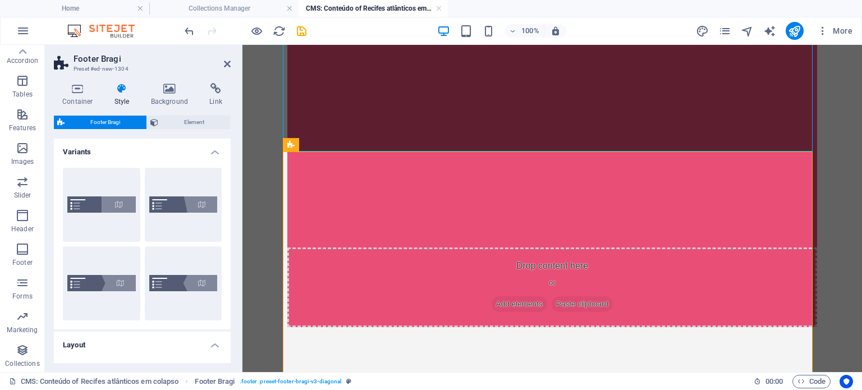
scroll to position [496, 0]
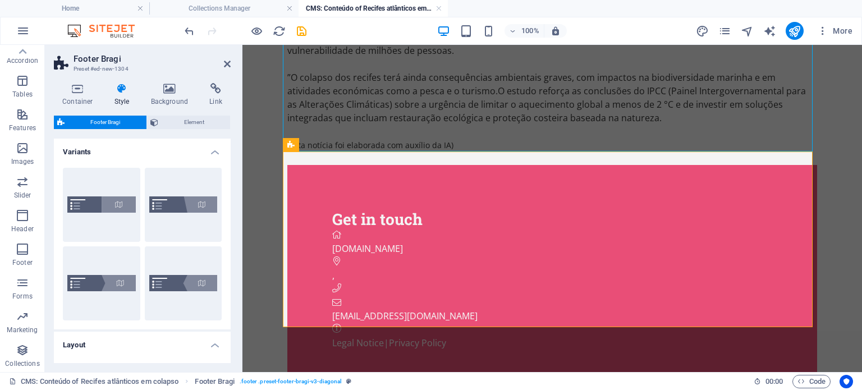
click at [222, 62] on h2 "Footer Bragi" at bounding box center [152, 59] width 157 height 10
click at [226, 63] on icon at bounding box center [227, 63] width 7 height 9
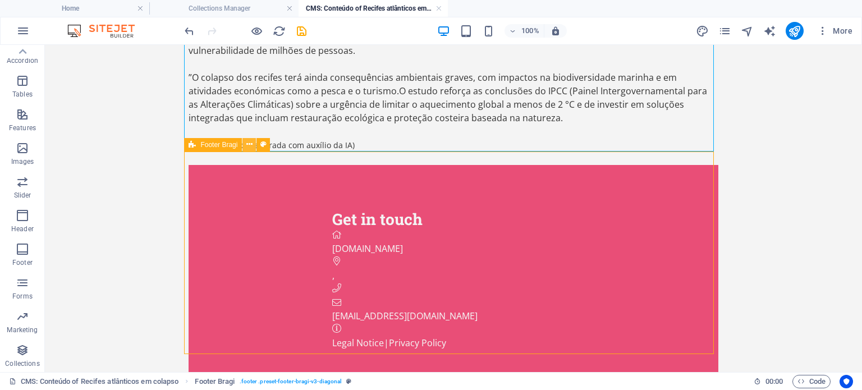
click at [247, 146] on icon at bounding box center [249, 145] width 6 height 12
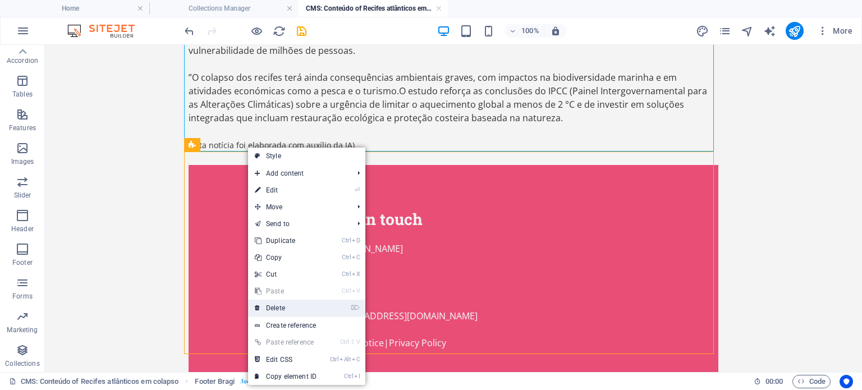
click at [290, 309] on link "⌦ Delete" at bounding box center [285, 308] width 75 height 17
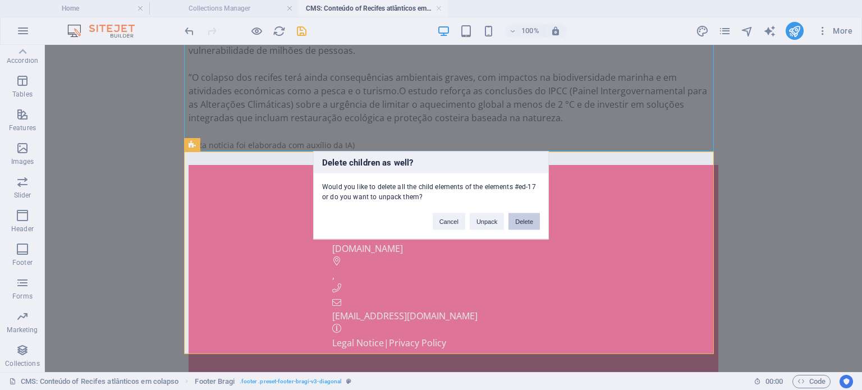
click at [526, 226] on button "Delete" at bounding box center [524, 221] width 31 height 17
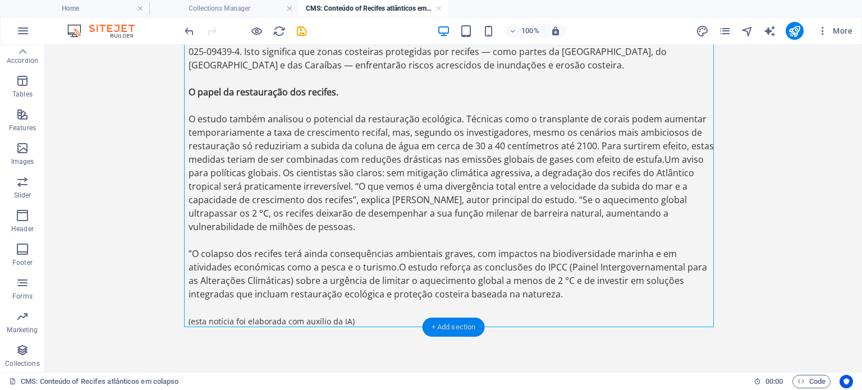
click at [441, 326] on div "+ Add section" at bounding box center [454, 327] width 62 height 19
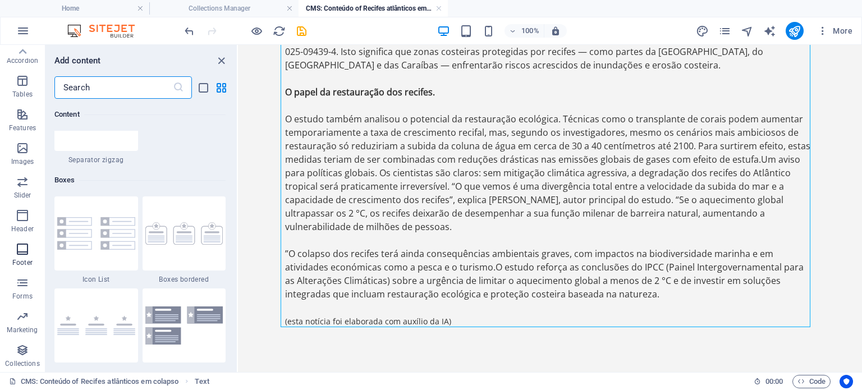
click at [26, 253] on icon "button" at bounding box center [22, 248] width 13 height 13
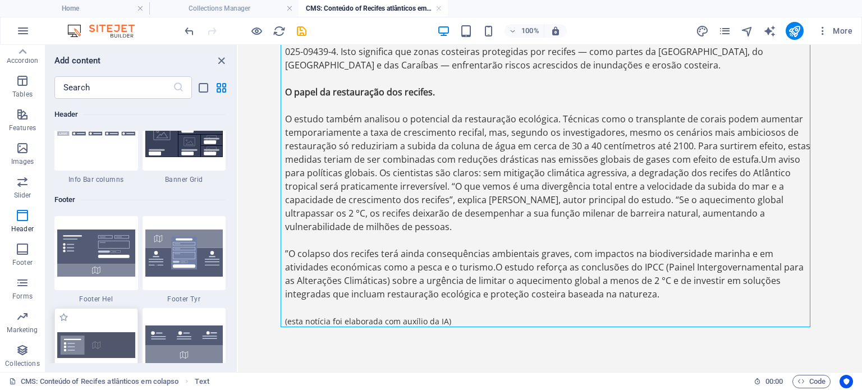
scroll to position [7318, 0]
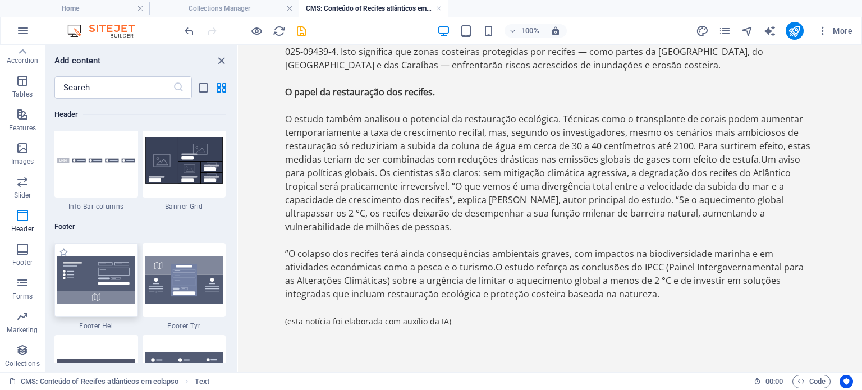
click at [103, 290] on img at bounding box center [96, 279] width 78 height 47
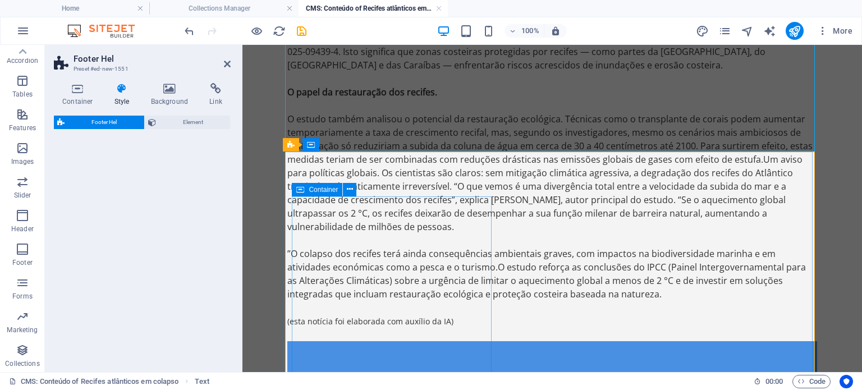
drag, startPoint x: 346, startPoint y: 335, endPoint x: 379, endPoint y: 338, distance: 33.3
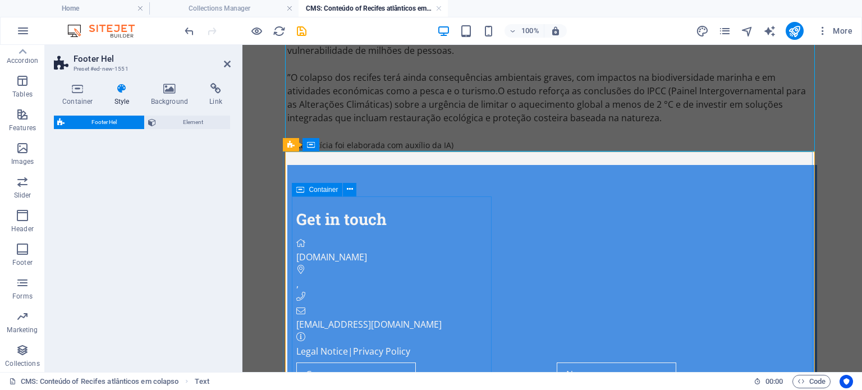
select select "%"
select select "rem"
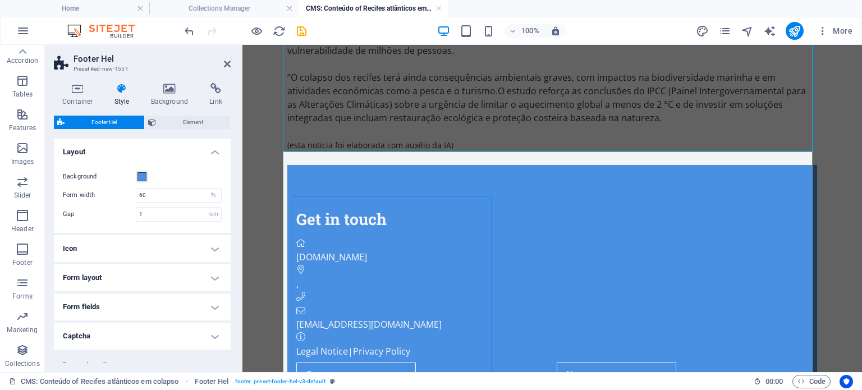
checkbox input "false"
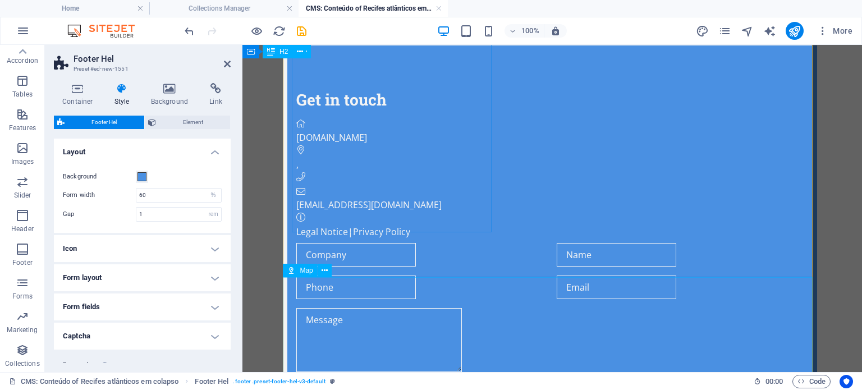
scroll to position [561, 0]
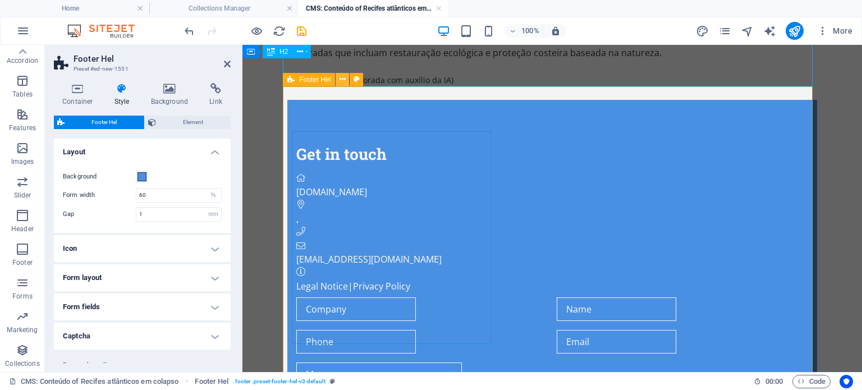
click at [339, 81] on button at bounding box center [342, 79] width 13 height 13
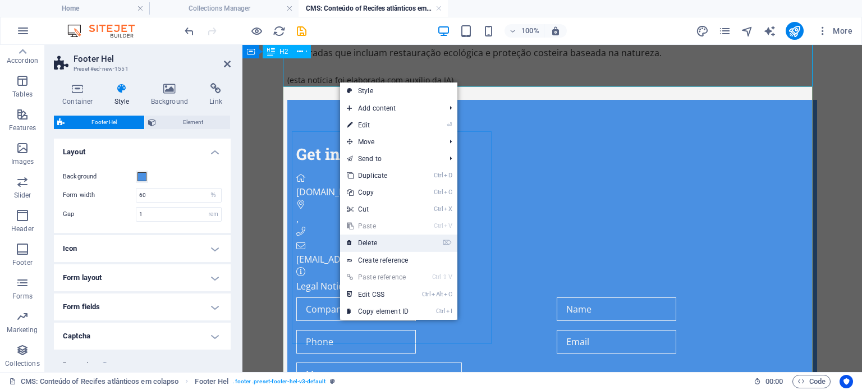
click at [370, 245] on link "⌦ Delete" at bounding box center [377, 243] width 75 height 17
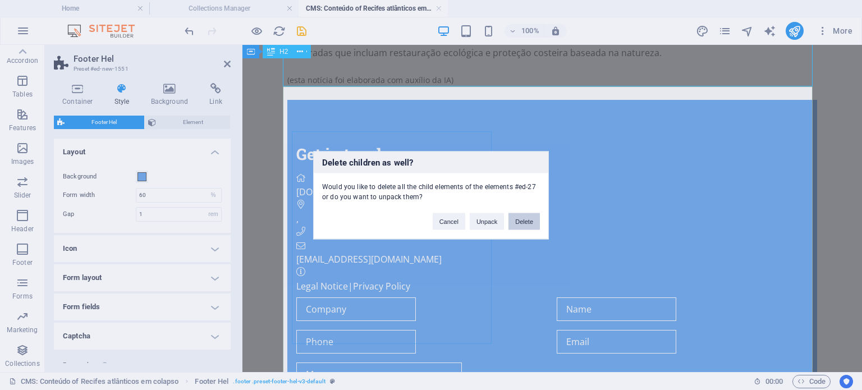
click at [512, 222] on button "Delete" at bounding box center [524, 221] width 31 height 17
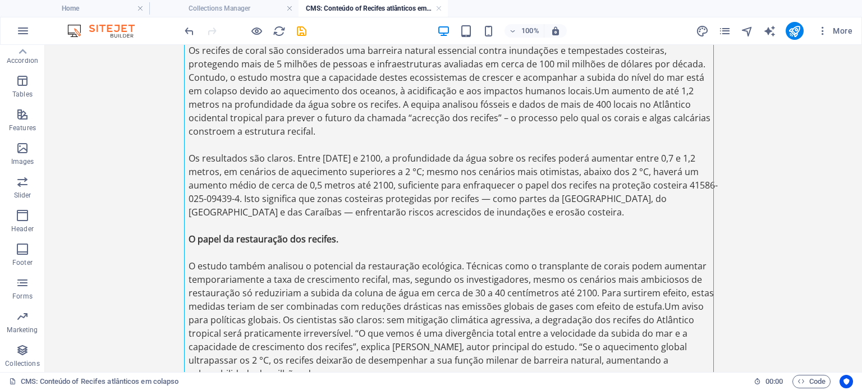
scroll to position [320, 0]
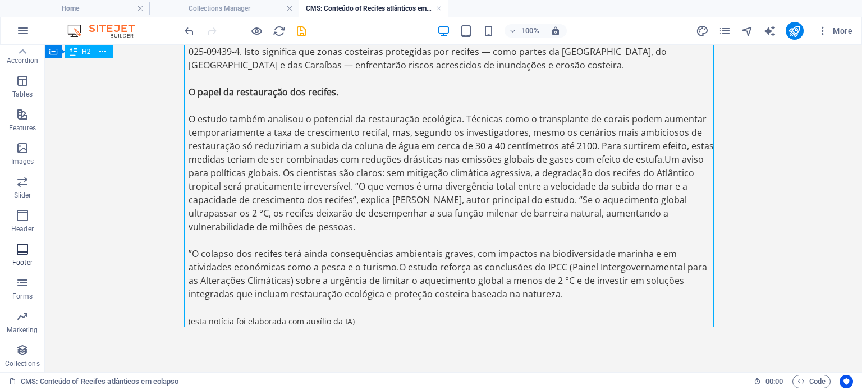
click at [20, 258] on p "Footer" at bounding box center [22, 262] width 20 height 9
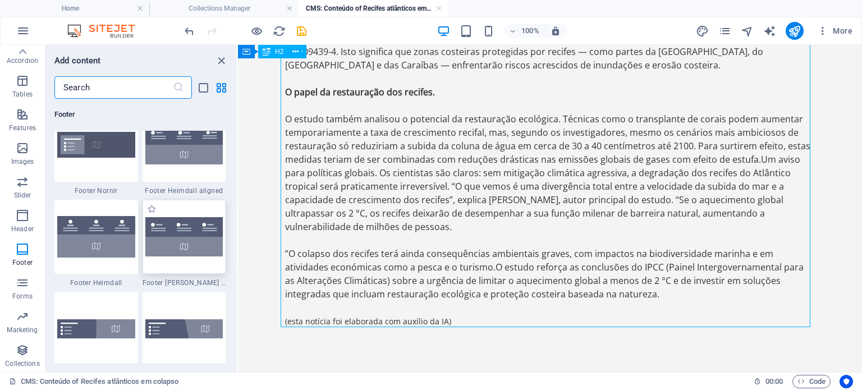
scroll to position [7599, 0]
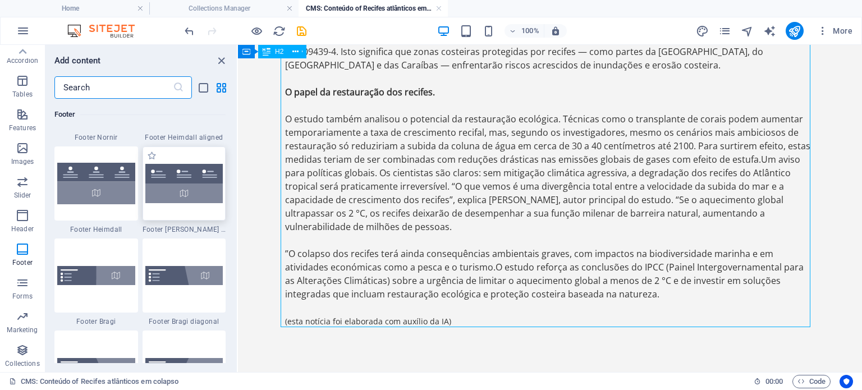
click at [187, 204] on div at bounding box center [185, 183] width 84 height 74
drag, startPoint x: 186, startPoint y: 213, endPoint x: 276, endPoint y: 297, distance: 123.1
click at [186, 213] on div at bounding box center [185, 183] width 84 height 74
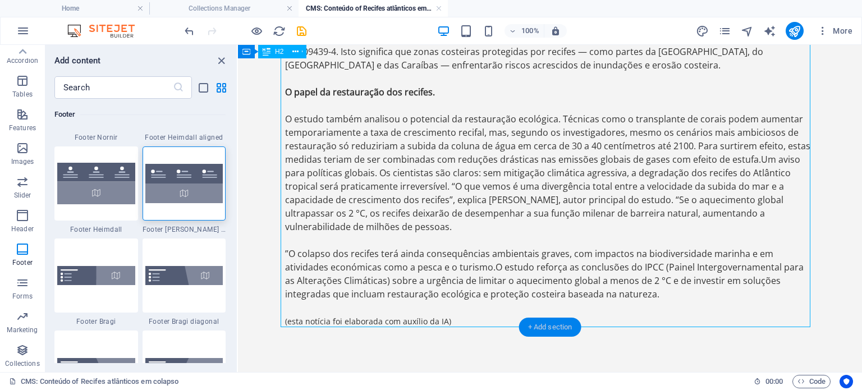
click at [538, 323] on div "+ Add section" at bounding box center [550, 327] width 62 height 19
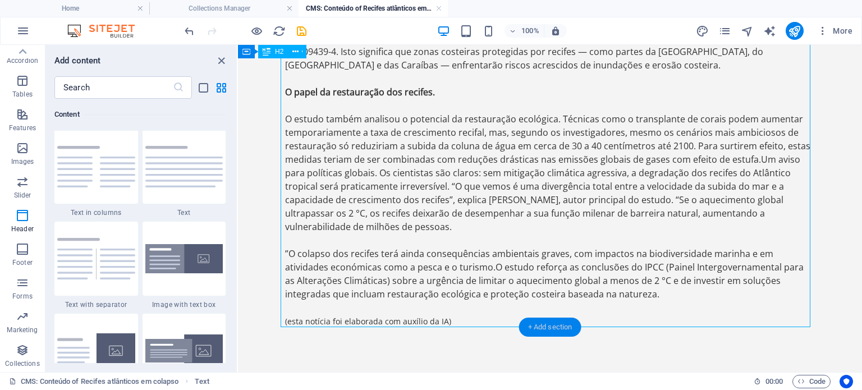
scroll to position [1964, 0]
click at [296, 53] on icon at bounding box center [295, 52] width 6 height 12
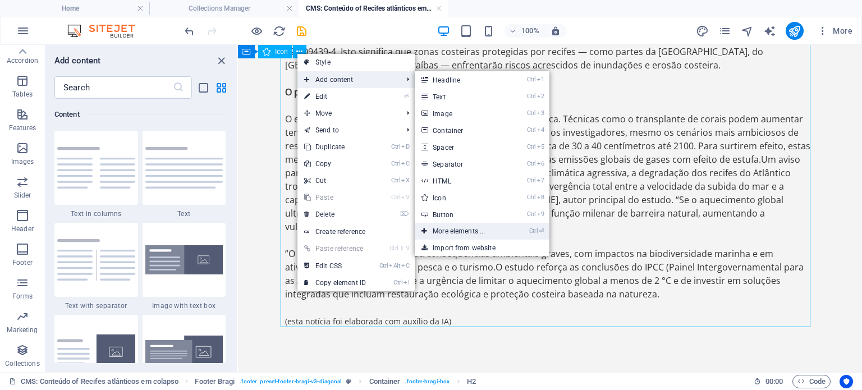
click at [461, 230] on link "Ctrl ⏎ More elements ..." at bounding box center [461, 231] width 93 height 17
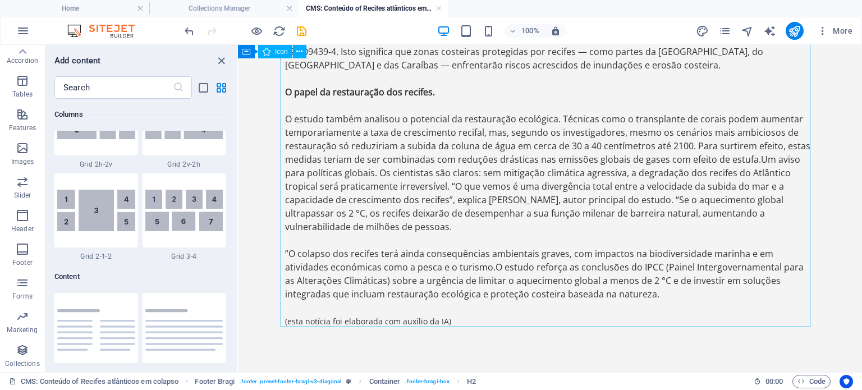
scroll to position [1803, 0]
click at [29, 260] on p "Footer" at bounding box center [22, 262] width 20 height 9
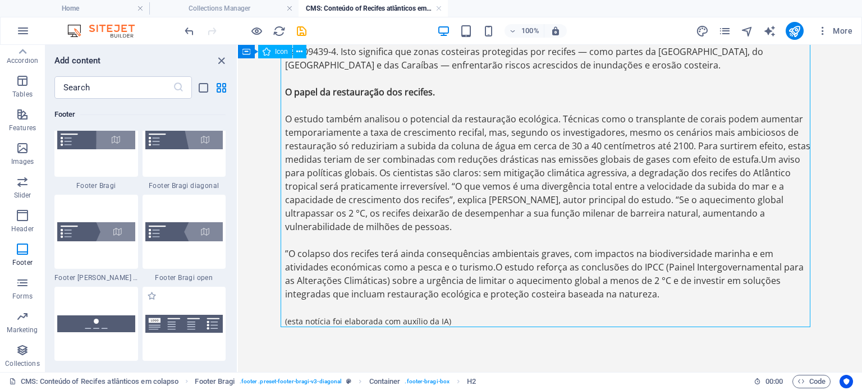
scroll to position [7655, 0]
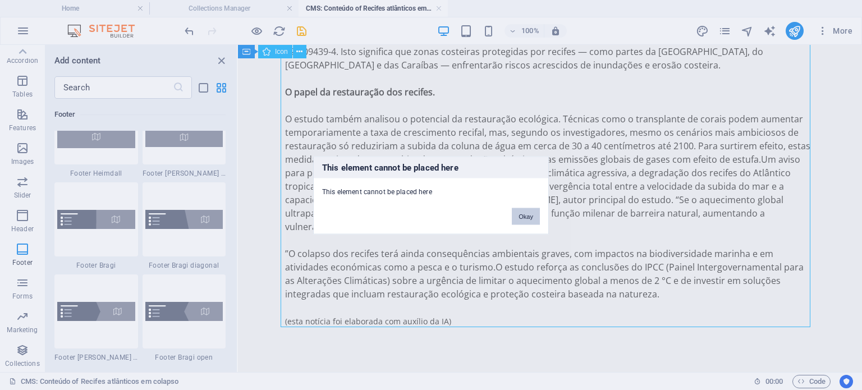
click at [528, 218] on button "Okay" at bounding box center [526, 216] width 28 height 17
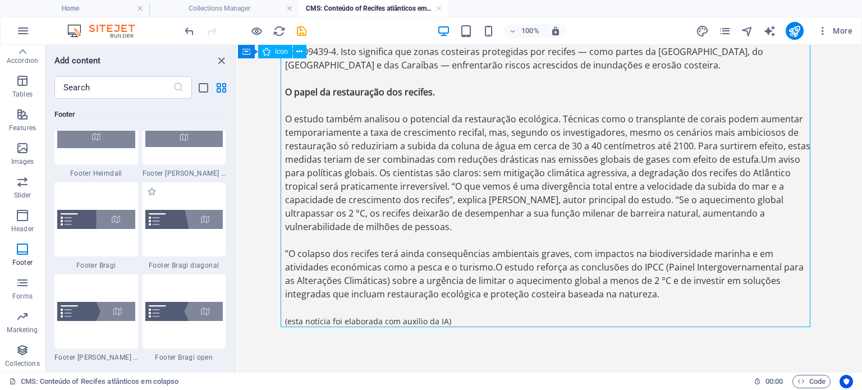
scroll to position [7599, 0]
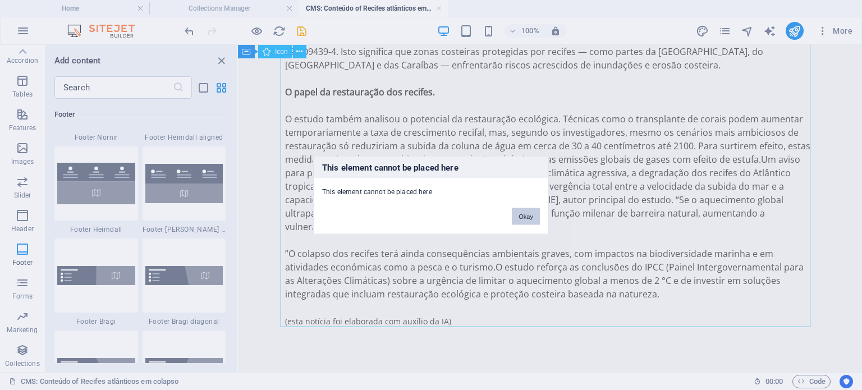
click at [518, 219] on button "Okay" at bounding box center [526, 216] width 28 height 17
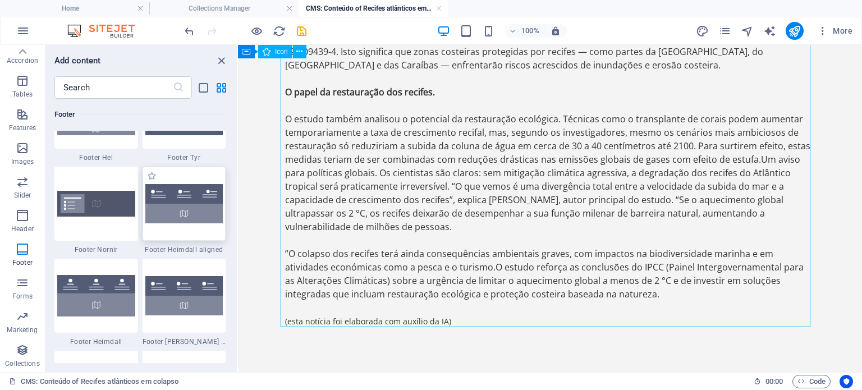
scroll to position [7431, 0]
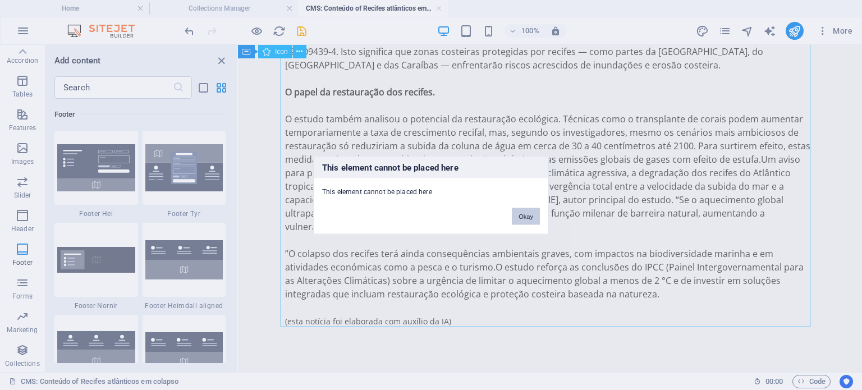
click at [520, 223] on button "Okay" at bounding box center [526, 216] width 28 height 17
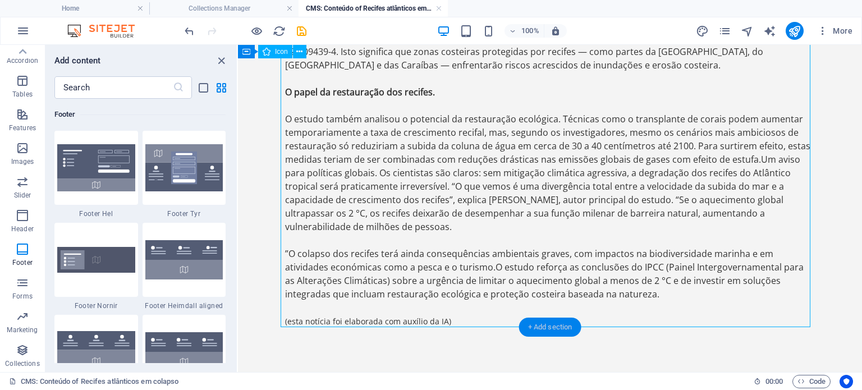
click at [540, 332] on div "+ Add section" at bounding box center [550, 327] width 62 height 19
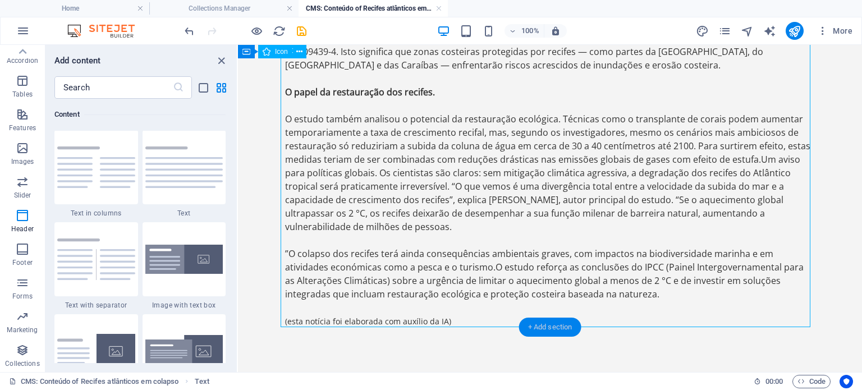
scroll to position [1964, 0]
click at [299, 54] on icon at bounding box center [299, 52] width 6 height 12
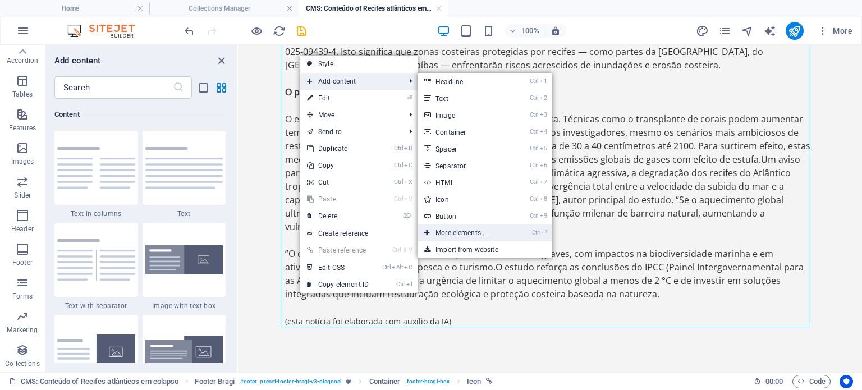
click at [468, 235] on link "Ctrl ⏎ More elements ..." at bounding box center [464, 233] width 93 height 17
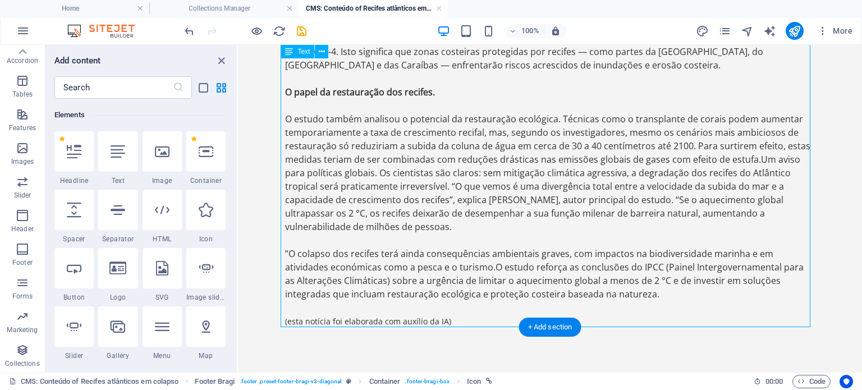
scroll to position [119, 0]
click at [213, 59] on div "Add content" at bounding box center [140, 60] width 191 height 13
click at [219, 61] on icon "close panel" at bounding box center [221, 60] width 13 height 13
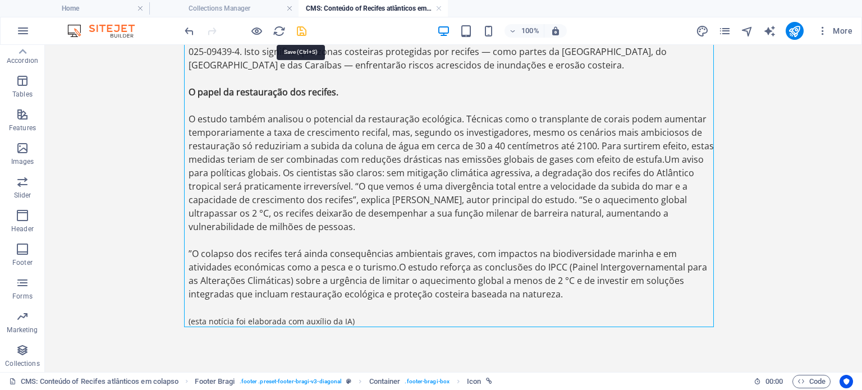
click at [296, 35] on icon "save" at bounding box center [301, 31] width 13 height 13
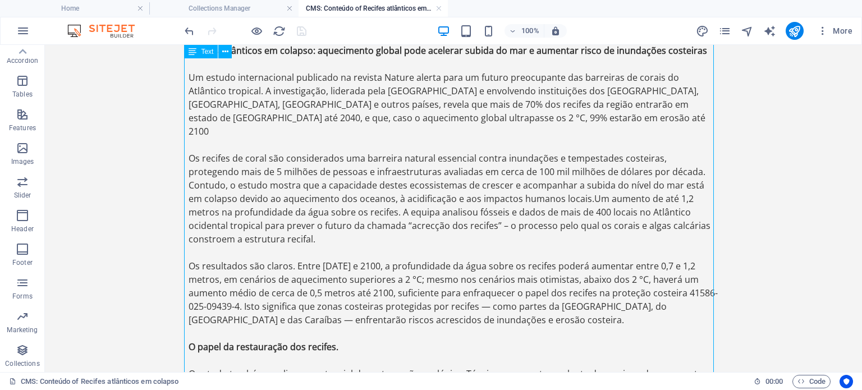
scroll to position [0, 0]
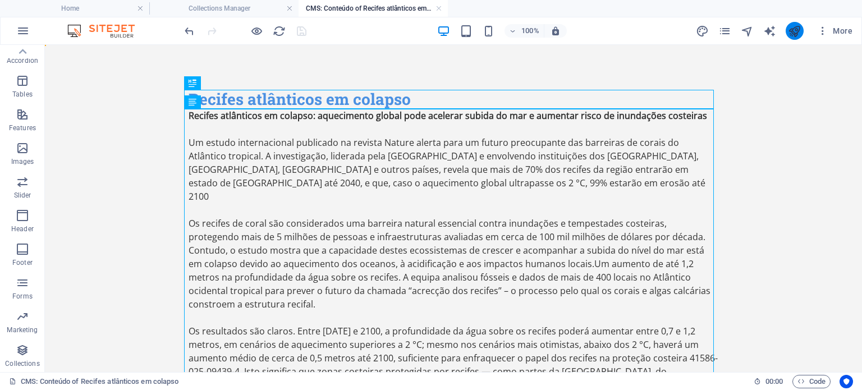
click at [793, 38] on button "publish" at bounding box center [795, 31] width 18 height 18
click at [790, 36] on icon "publish" at bounding box center [794, 31] width 13 height 13
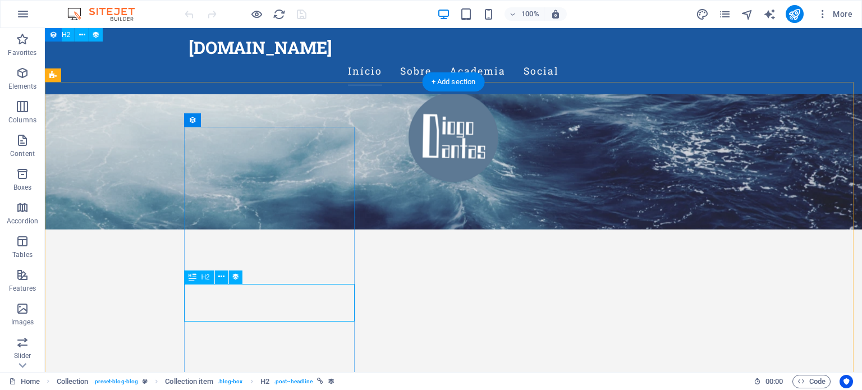
scroll to position [135, 0]
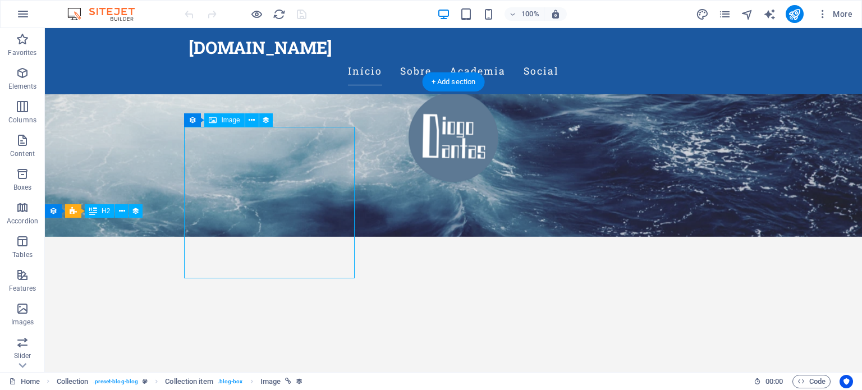
select select "px"
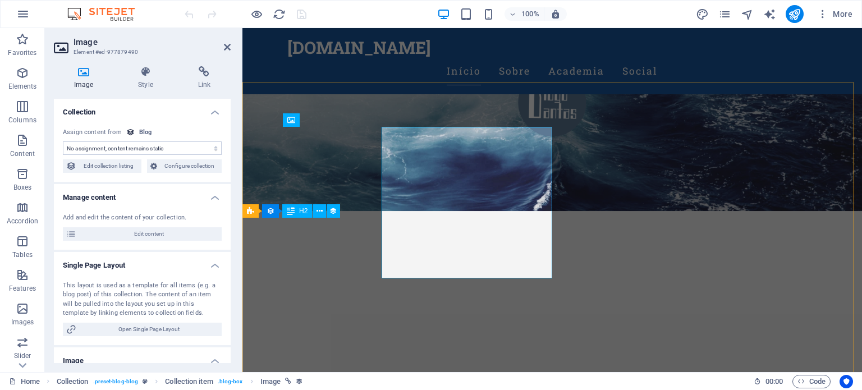
select select "image"
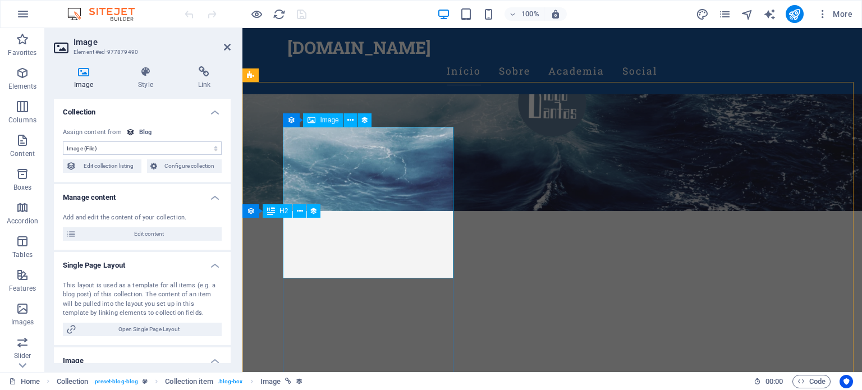
click at [326, 122] on span "Image" at bounding box center [329, 120] width 19 height 7
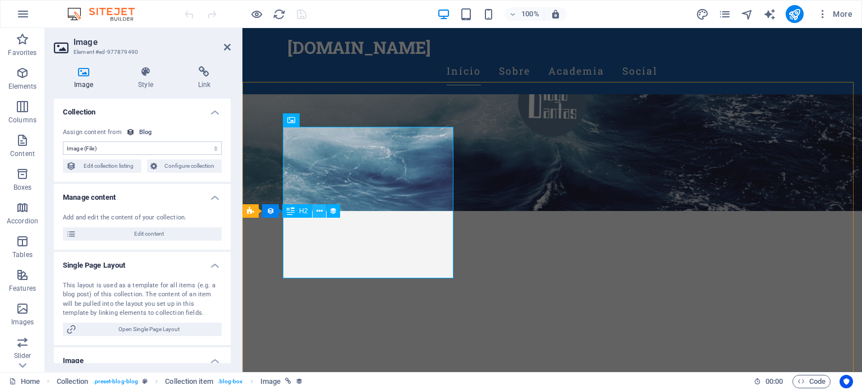
click at [317, 208] on icon at bounding box center [320, 211] width 6 height 12
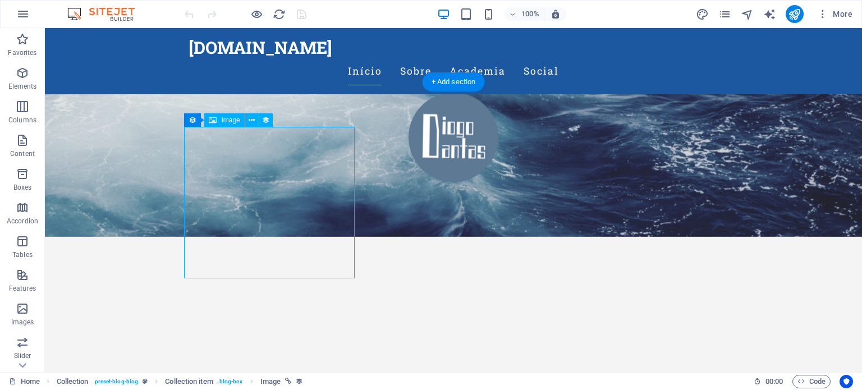
select select "image"
select select "px"
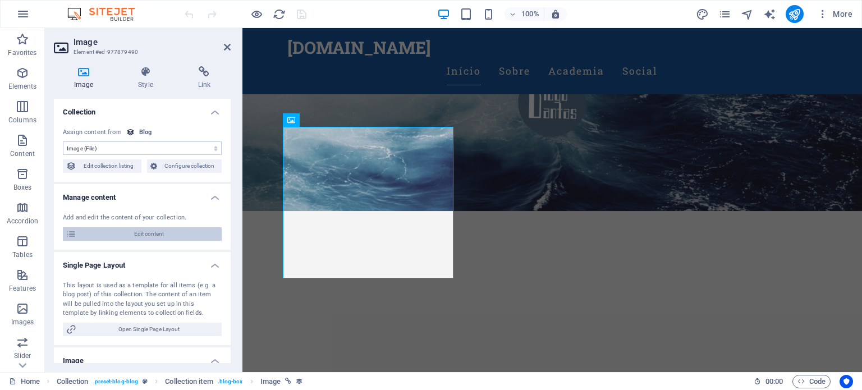
click at [169, 231] on span "Edit content" at bounding box center [149, 233] width 139 height 13
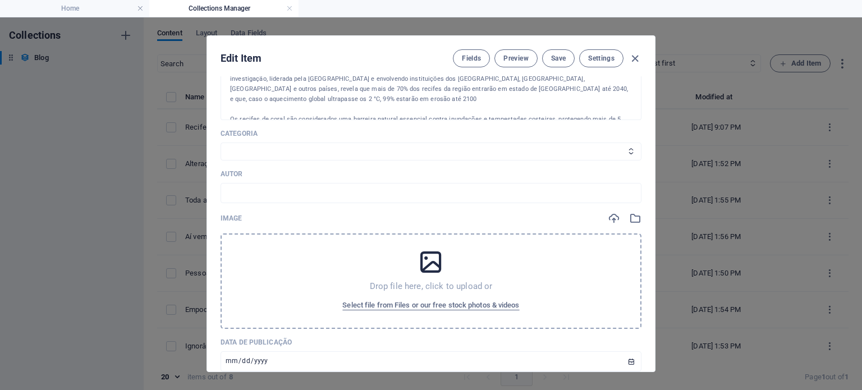
scroll to position [269, 0]
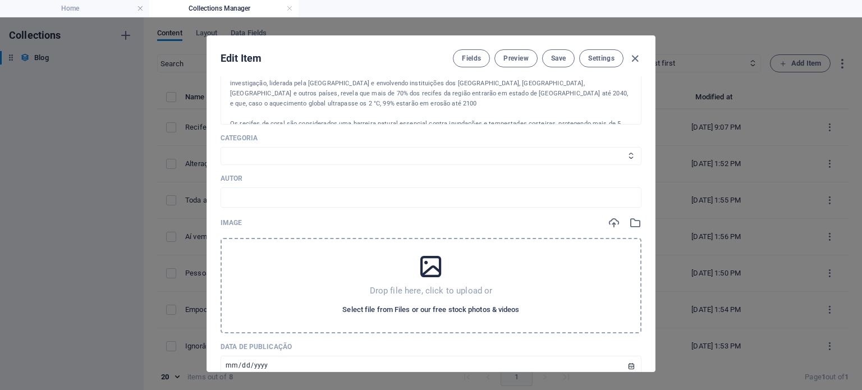
click at [436, 308] on span "Select file from Files or our free stock photos & videos" at bounding box center [430, 309] width 177 height 13
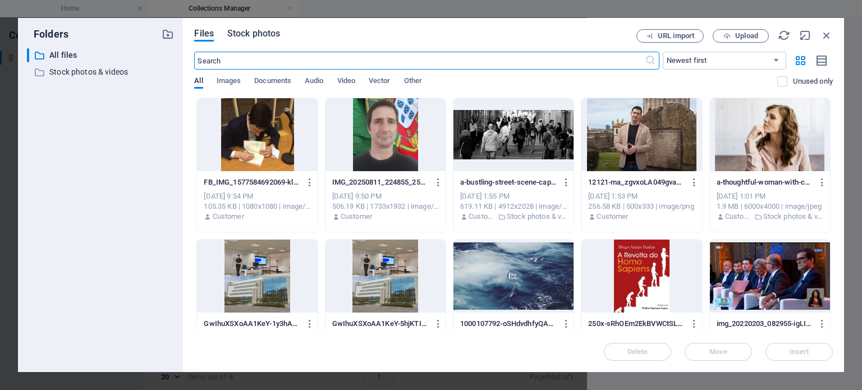
click at [259, 31] on span "Stock photos" at bounding box center [253, 33] width 53 height 13
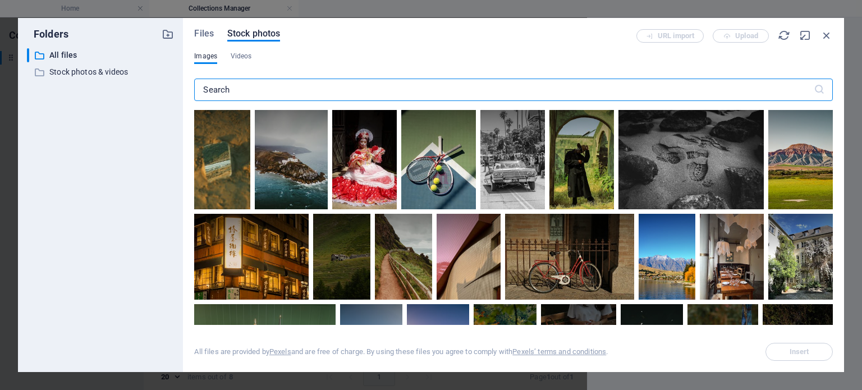
click at [253, 89] on input "text" at bounding box center [503, 90] width 619 height 22
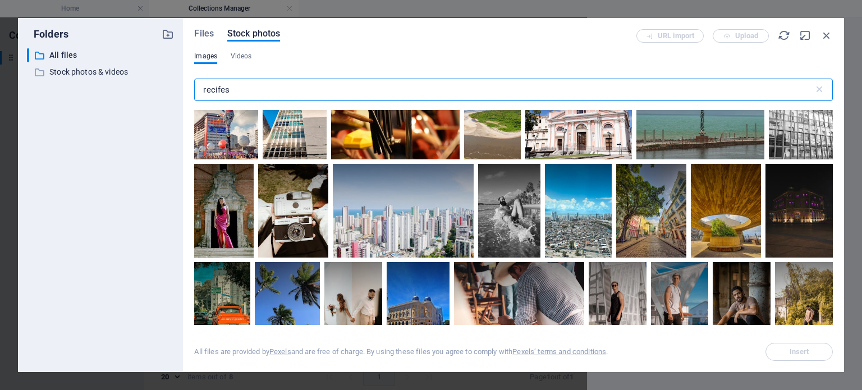
scroll to position [2077, 0]
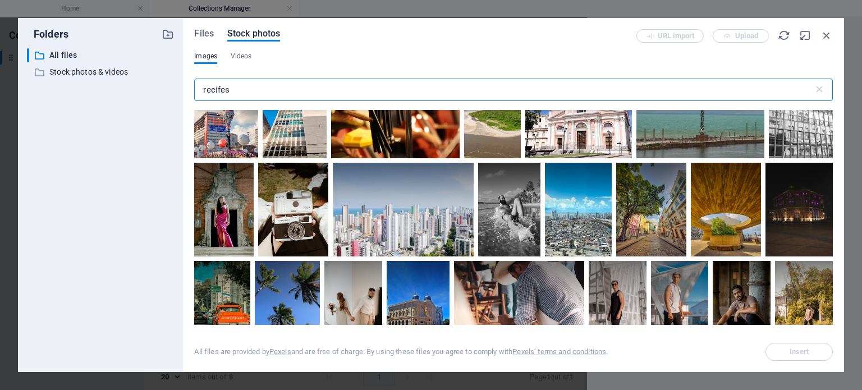
drag, startPoint x: 257, startPoint y: 84, endPoint x: 166, endPoint y: 89, distance: 91.1
click at [166, 89] on div "Folders ​ All files All files ​ Stock photos & videos Stock photos & videos Fil…" at bounding box center [431, 195] width 826 height 354
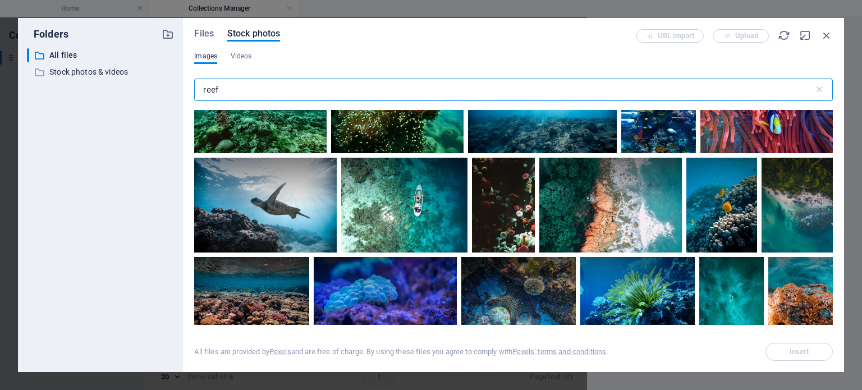
scroll to position [0, 0]
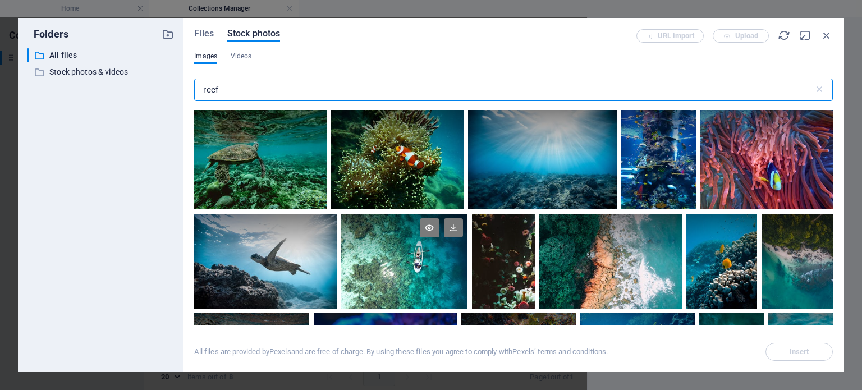
type input "reef"
click at [389, 265] on div at bounding box center [404, 261] width 126 height 95
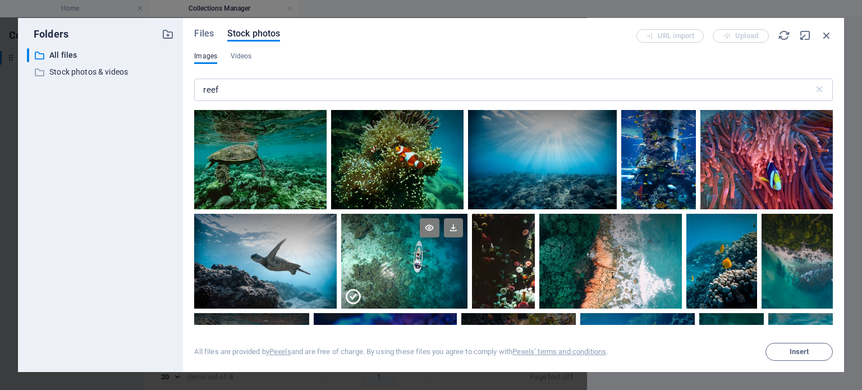
click at [351, 296] on icon at bounding box center [353, 297] width 18 height 18
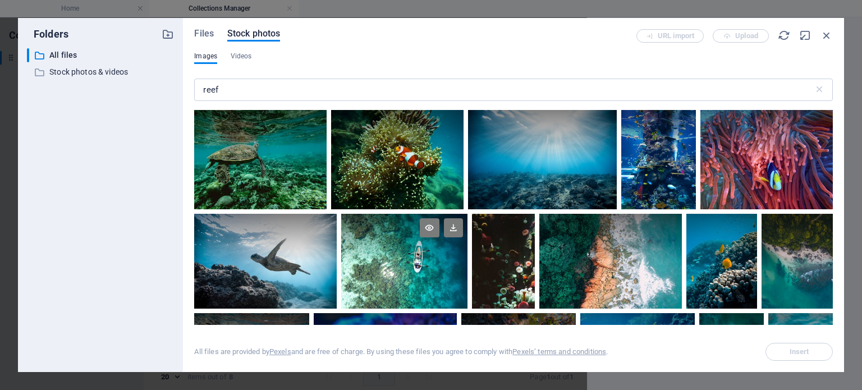
click at [351, 296] on div at bounding box center [404, 261] width 126 height 95
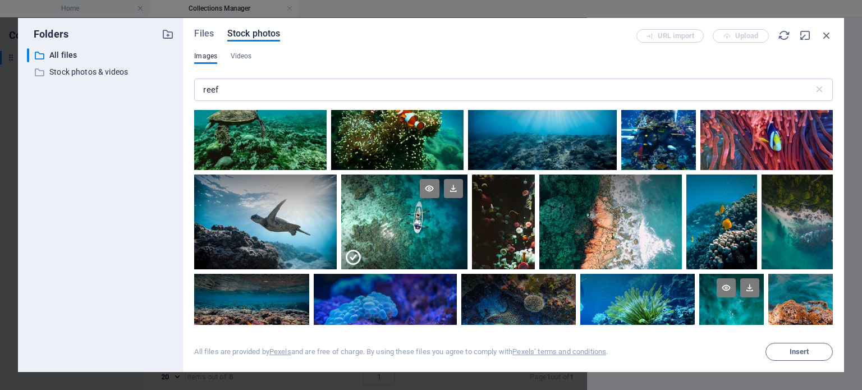
scroll to position [56, 0]
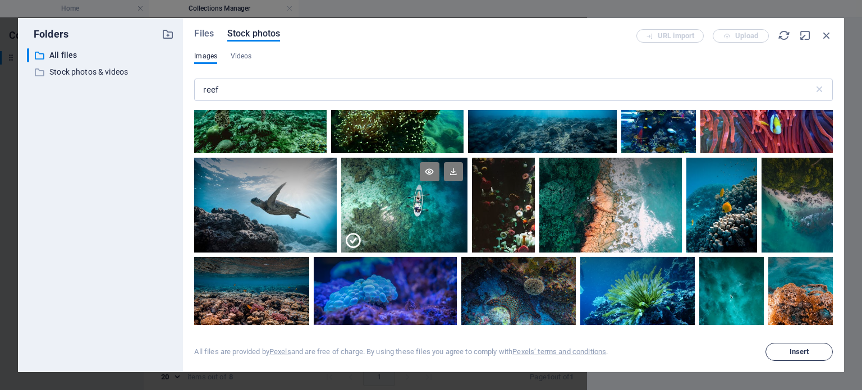
click at [812, 354] on span "Insert" at bounding box center [799, 352] width 57 height 7
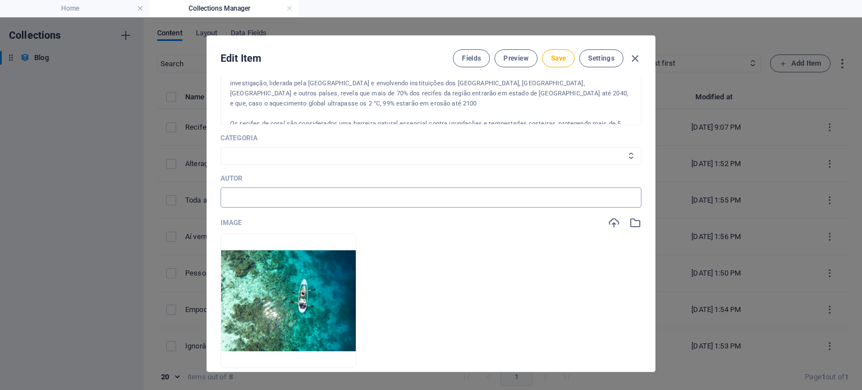
click at [273, 197] on input "text" at bounding box center [431, 197] width 421 height 20
type input "DD"
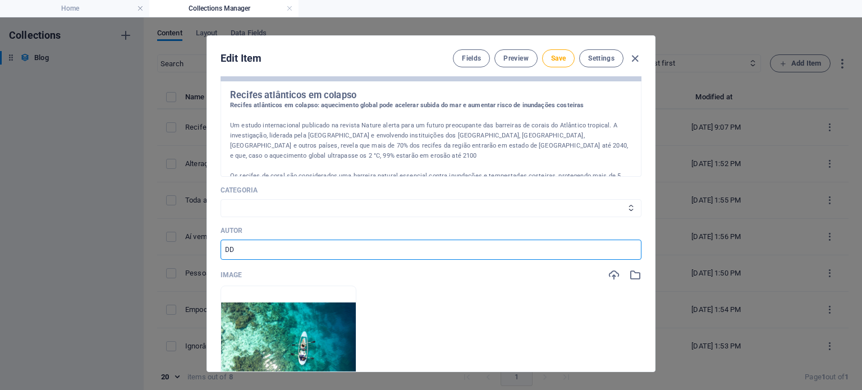
scroll to position [157, 0]
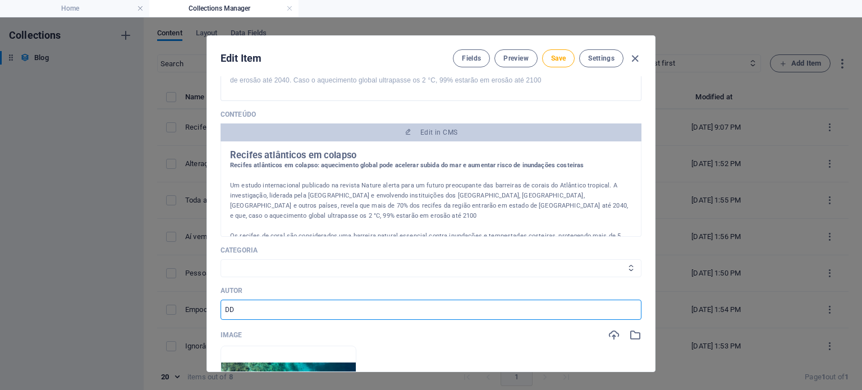
click at [294, 271] on select "Social Academia" at bounding box center [431, 268] width 421 height 18
select select "Academia"
click at [221, 259] on select "Social Academia" at bounding box center [431, 268] width 421 height 18
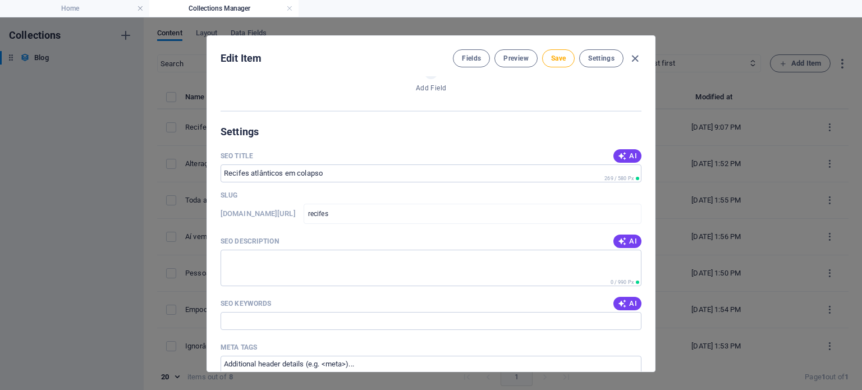
scroll to position [718, 0]
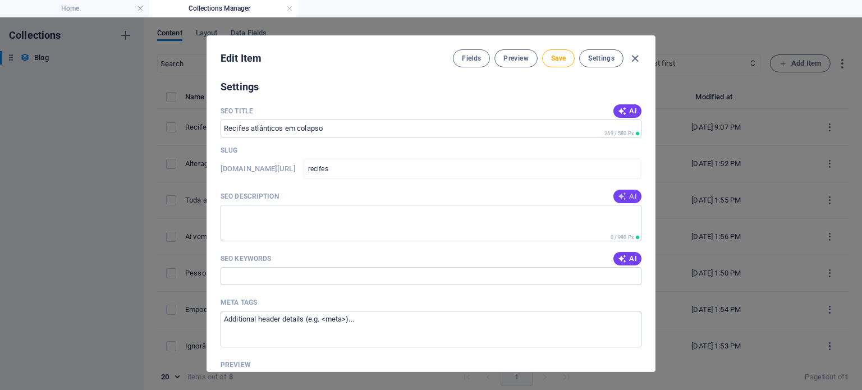
click at [618, 194] on icon "button" at bounding box center [622, 196] width 9 height 9
type textarea "Estudo aponta colapso iminente dos recifes de coral no Atlântico, com 70% em ri…"
click at [624, 254] on span "AI" at bounding box center [627, 258] width 19 height 9
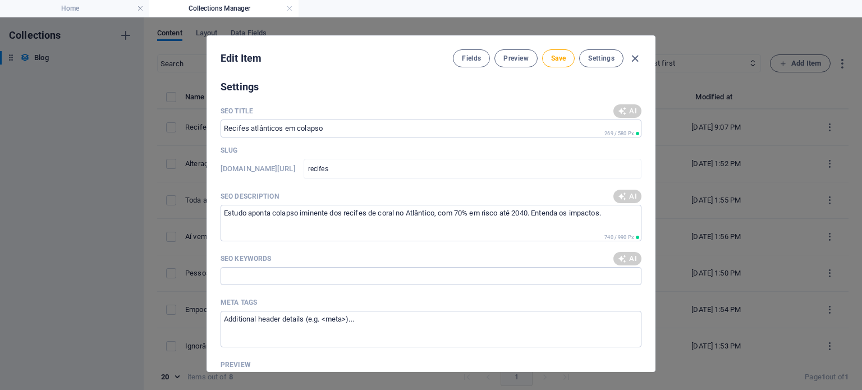
type input "recifes atlânticos, colapso dos corais, aquecimento global, erosão recifal, pro…"
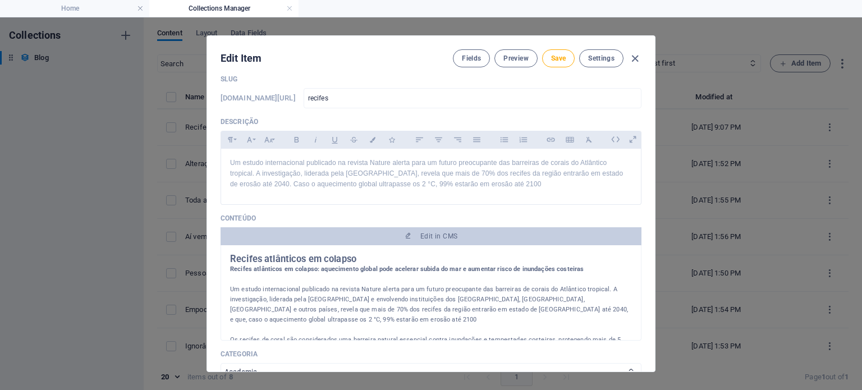
scroll to position [0, 0]
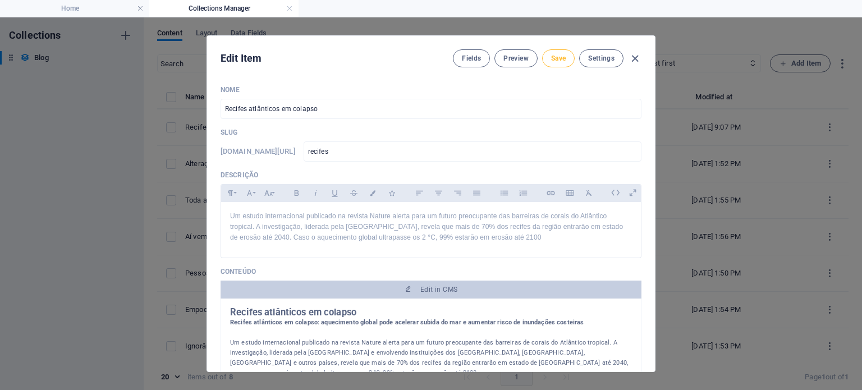
click at [561, 56] on span "Save" at bounding box center [558, 58] width 15 height 9
click at [633, 57] on icon "button" at bounding box center [635, 58] width 13 height 13
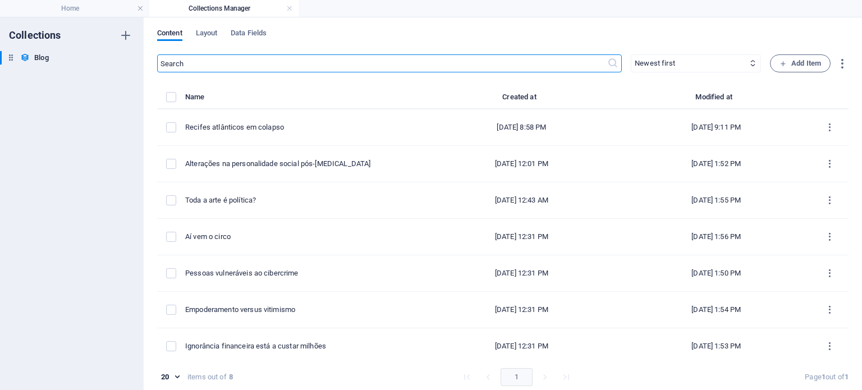
type input "recifes"
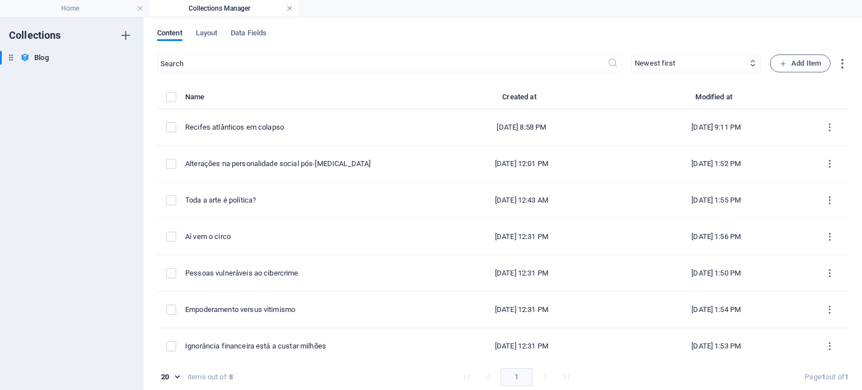
click at [287, 9] on link at bounding box center [289, 8] width 7 height 11
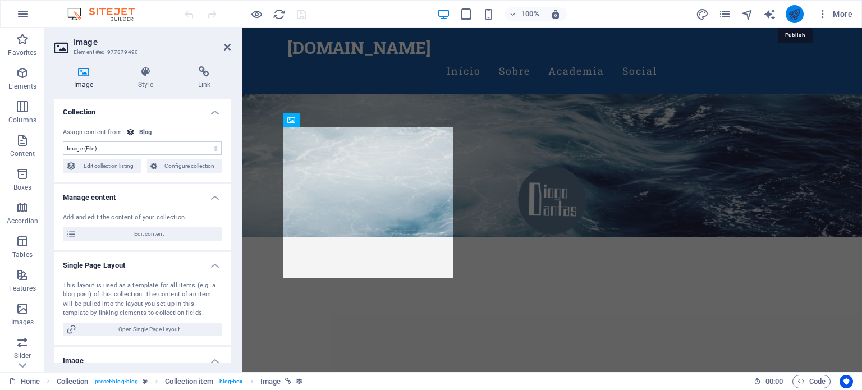
click at [796, 14] on icon "publish" at bounding box center [794, 14] width 13 height 13
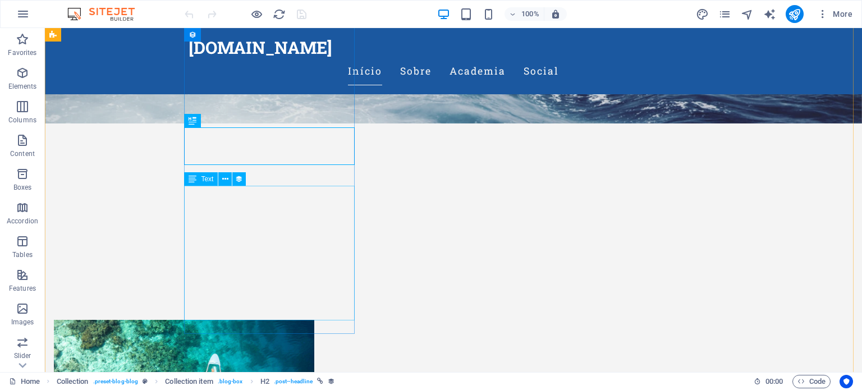
scroll to position [248, 0]
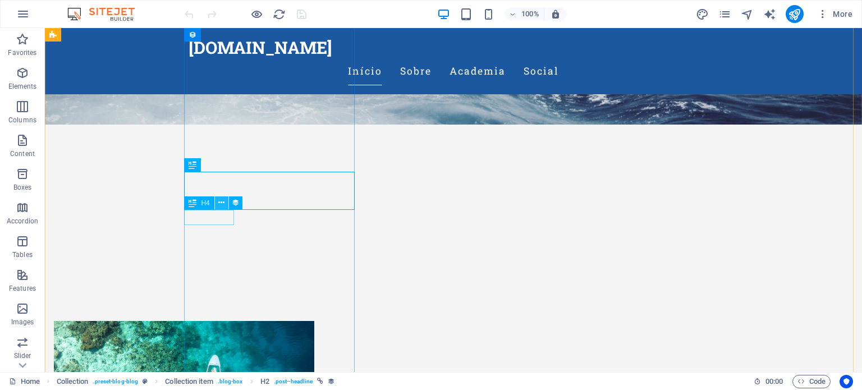
click at [219, 205] on icon at bounding box center [221, 203] width 6 height 12
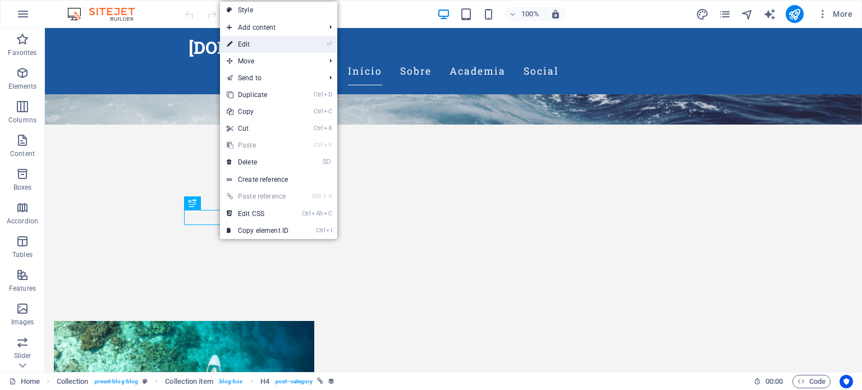
click at [246, 49] on link "⏎ Edit" at bounding box center [257, 44] width 75 height 17
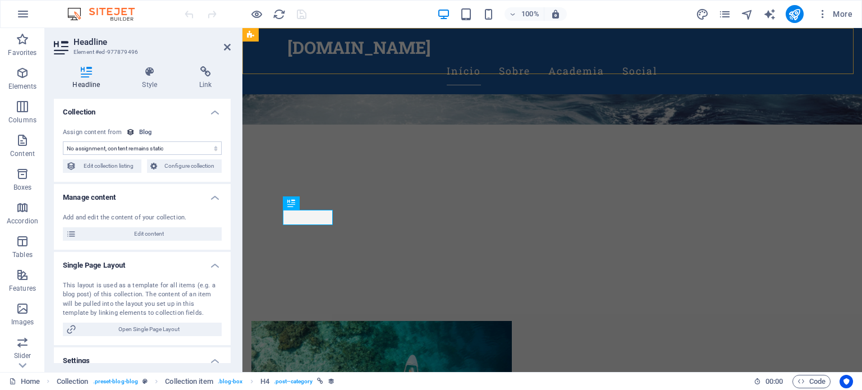
select select "category"
click at [164, 238] on span "Edit content" at bounding box center [149, 233] width 139 height 13
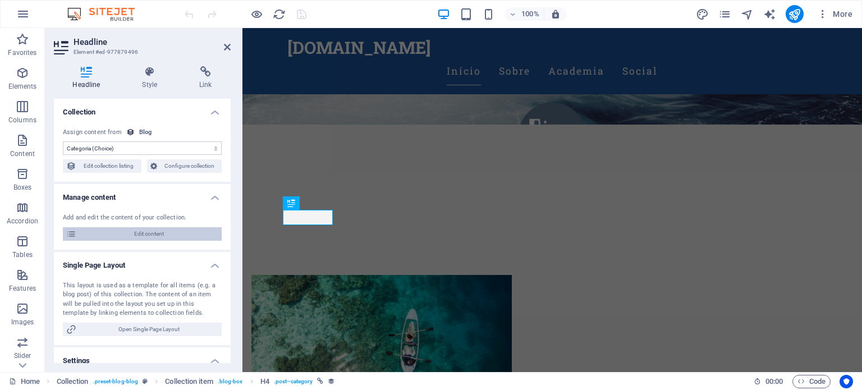
scroll to position [0, 0]
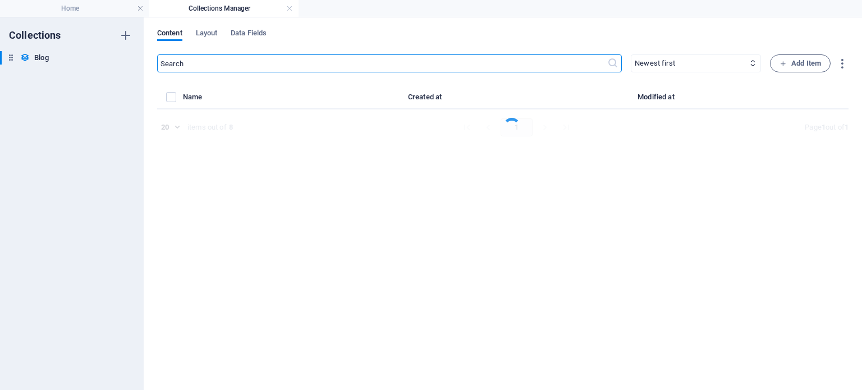
select select "Academia"
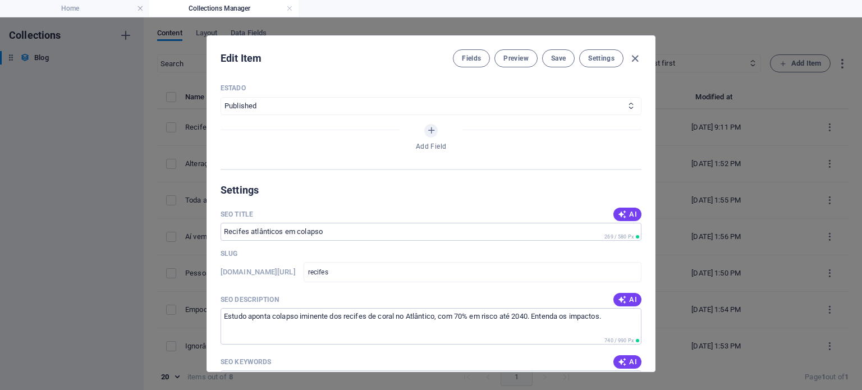
scroll to position [617, 0]
click at [635, 57] on icon "button" at bounding box center [635, 58] width 13 height 13
type input "recifes"
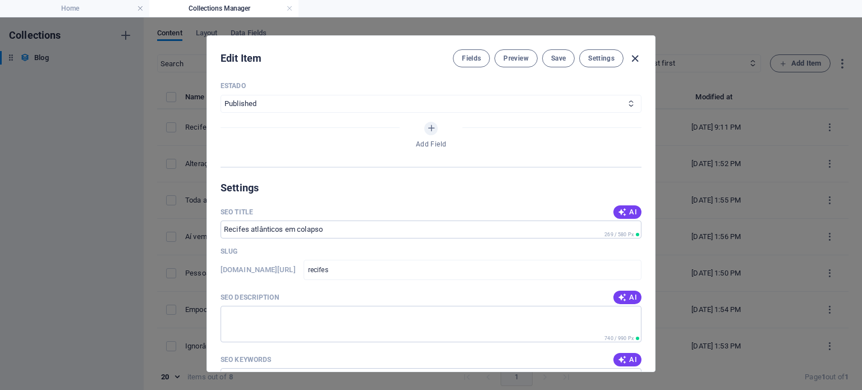
scroll to position [506, 0]
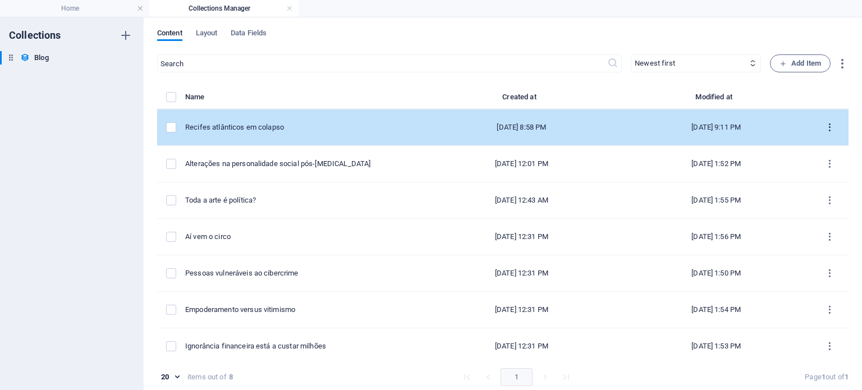
click at [824, 125] on icon "items list" at bounding box center [829, 127] width 11 height 11
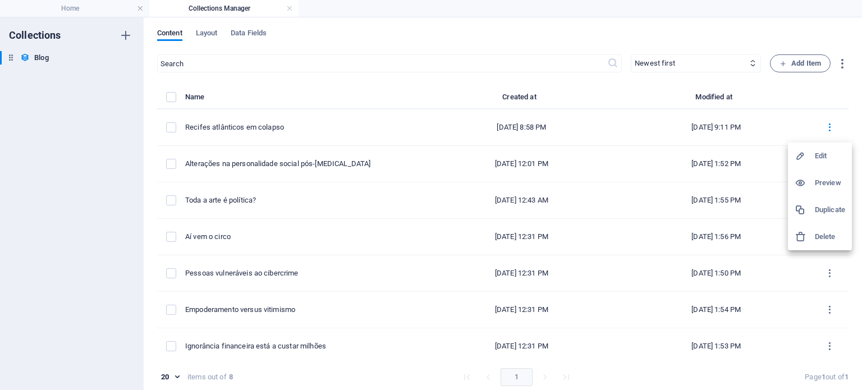
click at [817, 155] on h6 "Edit" at bounding box center [830, 155] width 30 height 13
select select "Academia"
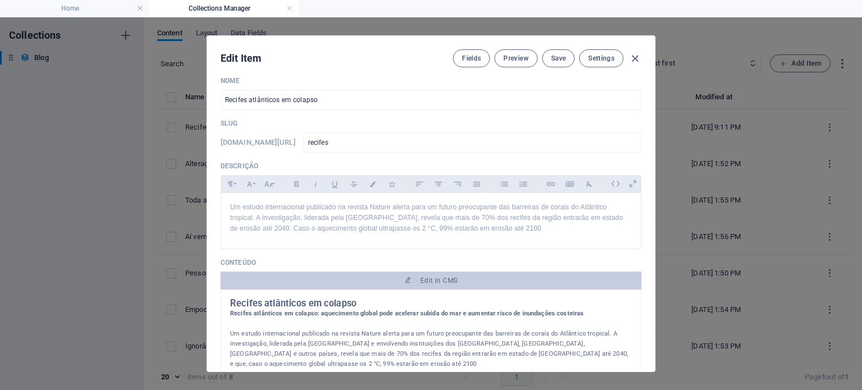
scroll to position [0, 0]
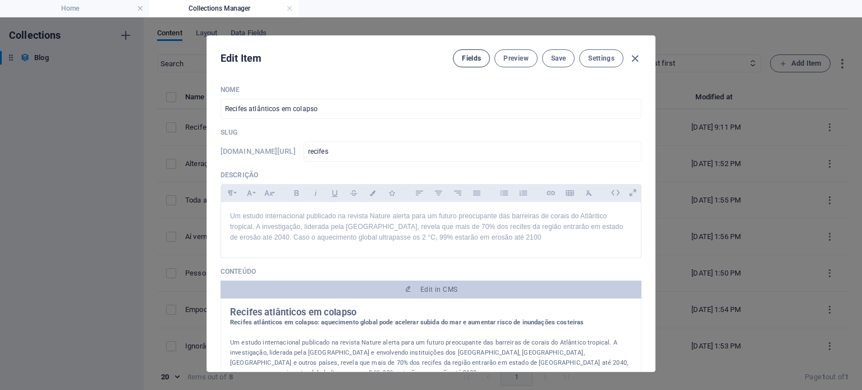
click at [469, 62] on span "Fields" at bounding box center [471, 58] width 19 height 9
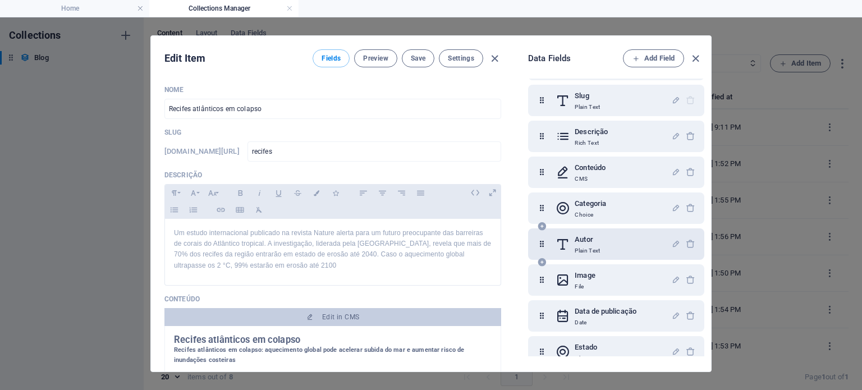
scroll to position [52, 0]
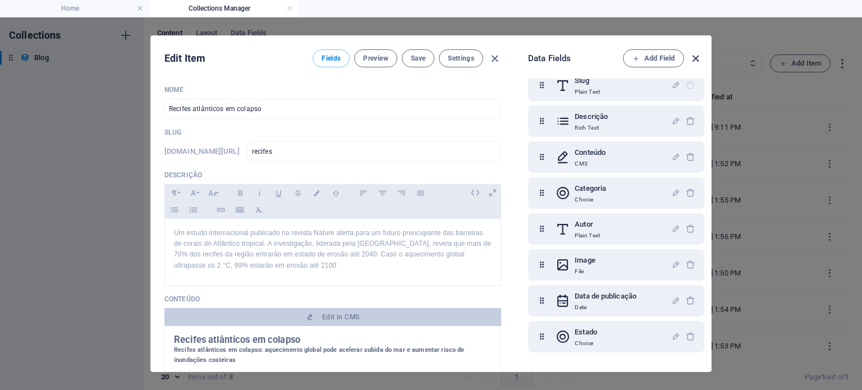
click at [694, 62] on icon "button" at bounding box center [695, 58] width 13 height 13
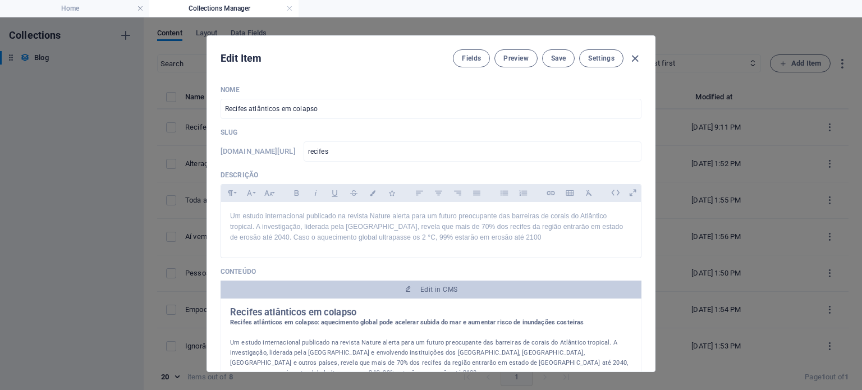
click at [643, 60] on div "Edit Item Fields Preview Save Settings" at bounding box center [431, 56] width 448 height 40
click at [640, 57] on icon "button" at bounding box center [635, 58] width 13 height 13
type input "recifes"
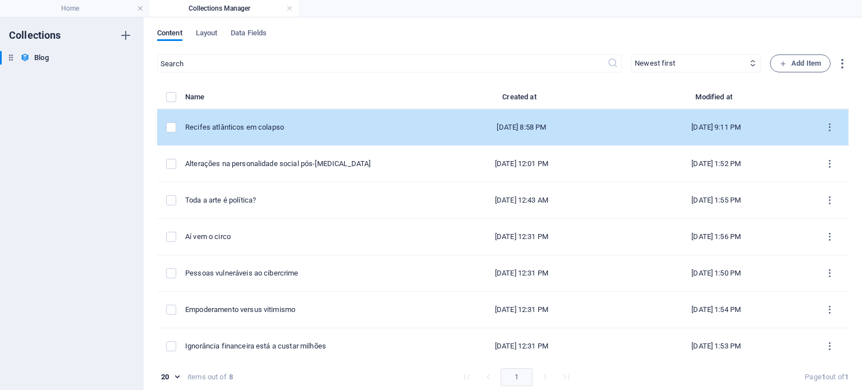
click at [305, 130] on div "Recifes atlânticos em colapso" at bounding box center [298, 127] width 227 height 10
select select "Academia"
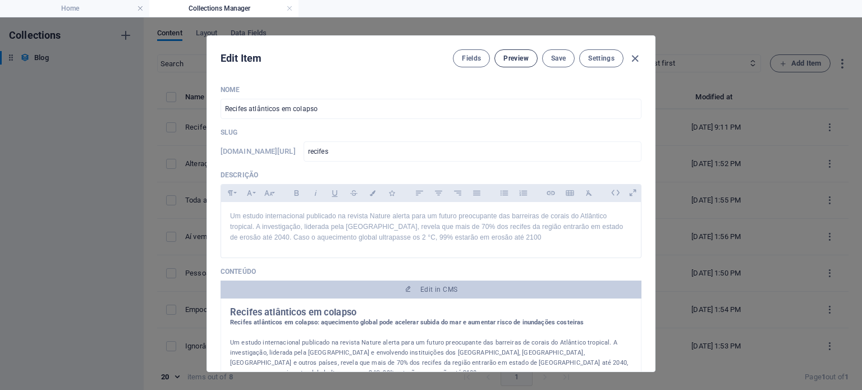
click at [516, 65] on button "Preview" at bounding box center [515, 58] width 43 height 18
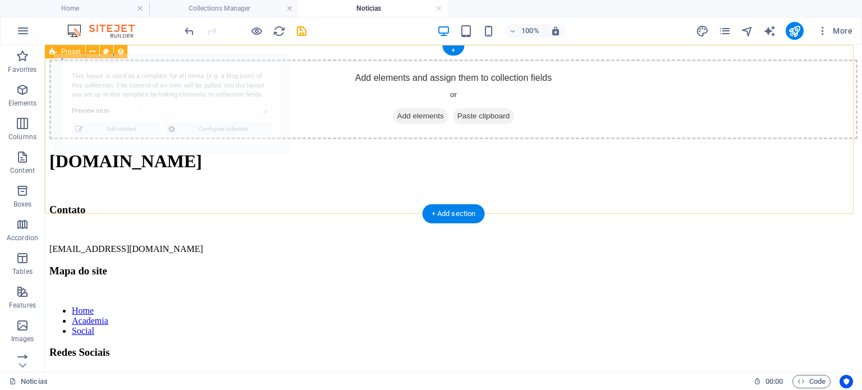
scroll to position [0, 0]
select select "68dd87f32c098d2daa079935"
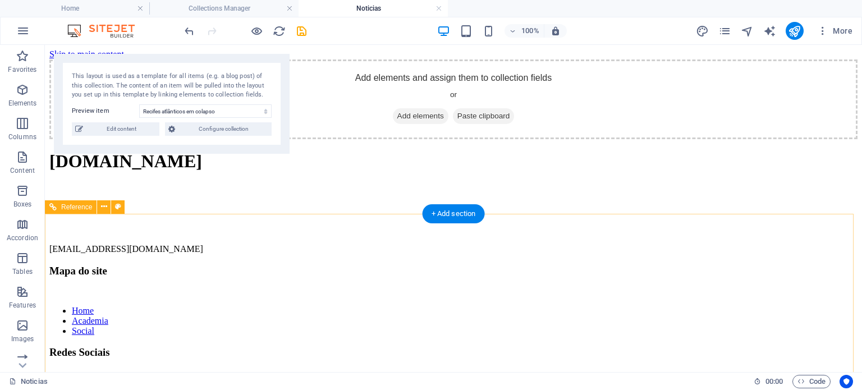
click at [475, 312] on nav "Home Academia Social" at bounding box center [453, 321] width 808 height 30
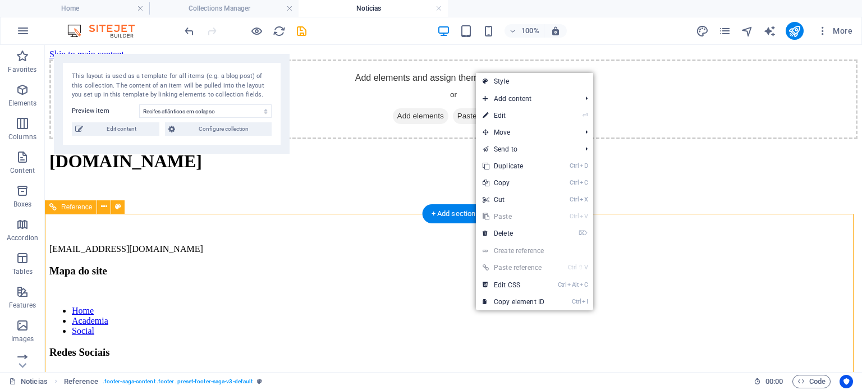
click at [470, 310] on nav "Home Academia Social" at bounding box center [453, 321] width 808 height 30
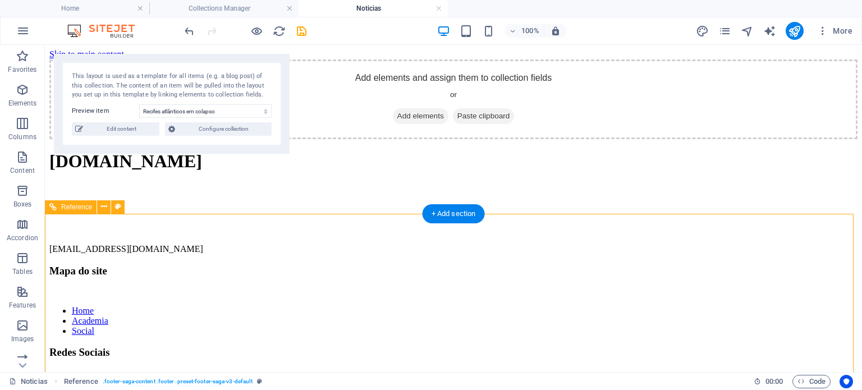
click at [478, 312] on nav "Home Academia Social" at bounding box center [453, 321] width 808 height 30
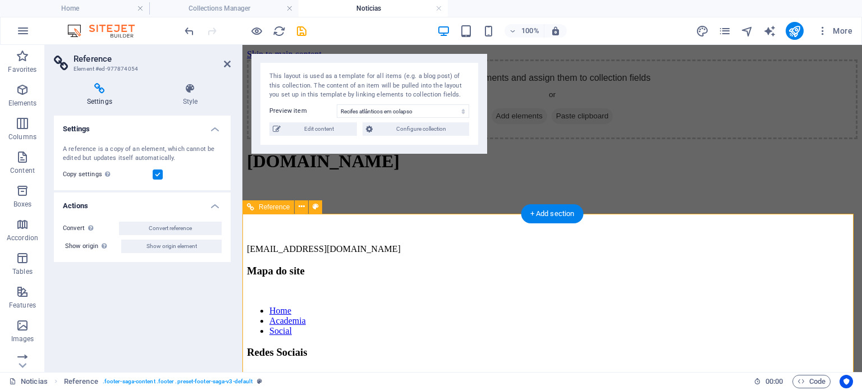
click at [586, 315] on nav "Home Academia Social" at bounding box center [552, 321] width 611 height 30
click at [583, 312] on nav "Home Academia Social" at bounding box center [552, 321] width 611 height 30
click at [581, 318] on nav "Home Academia Social" at bounding box center [552, 321] width 611 height 30
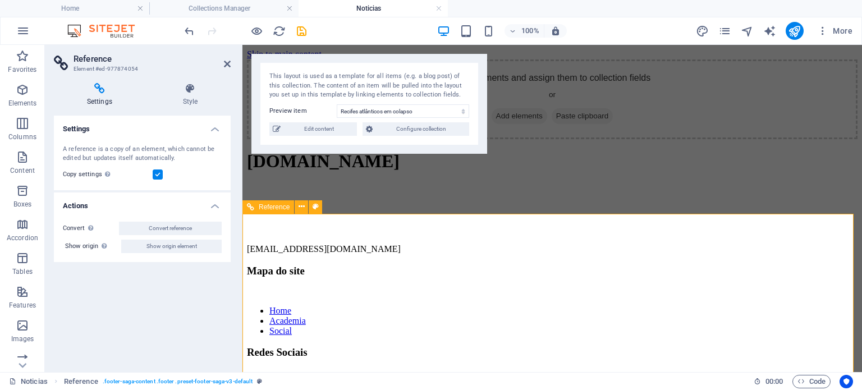
click at [581, 318] on nav "Home Academia Social" at bounding box center [552, 321] width 611 height 30
click at [580, 316] on nav "Home Academia Social" at bounding box center [552, 321] width 611 height 30
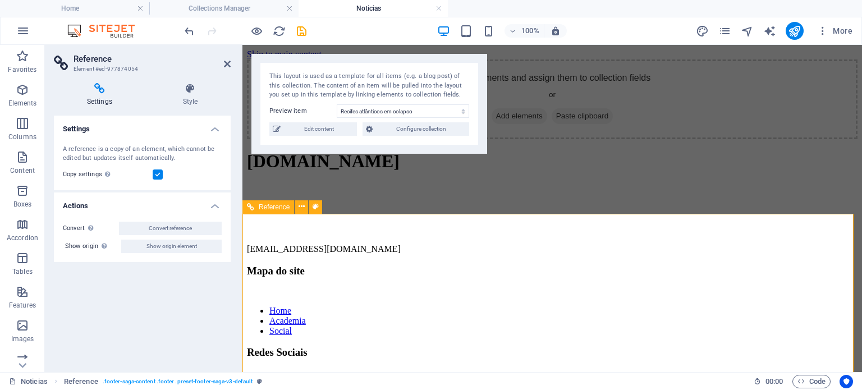
click at [580, 316] on nav "Home Academia Social" at bounding box center [552, 321] width 611 height 30
click at [307, 209] on button at bounding box center [301, 206] width 13 height 13
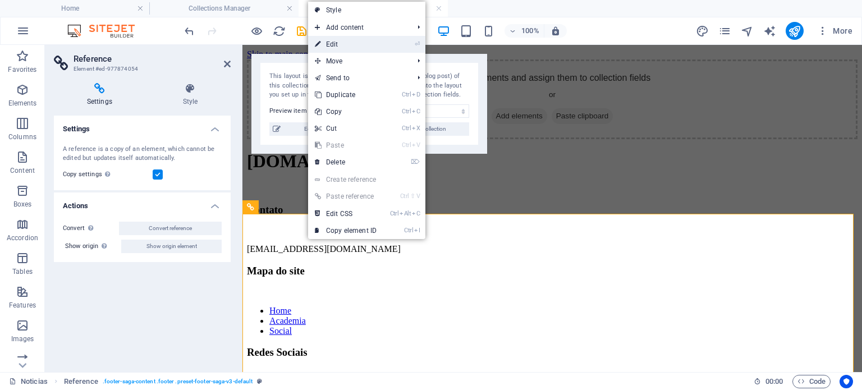
click at [335, 39] on link "⏎ Edit" at bounding box center [345, 44] width 75 height 17
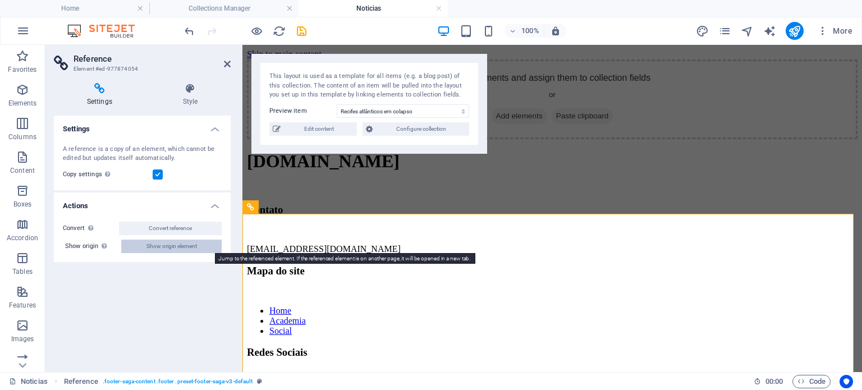
click at [196, 248] on span "Show origin element" at bounding box center [171, 246] width 51 height 13
select select "footer"
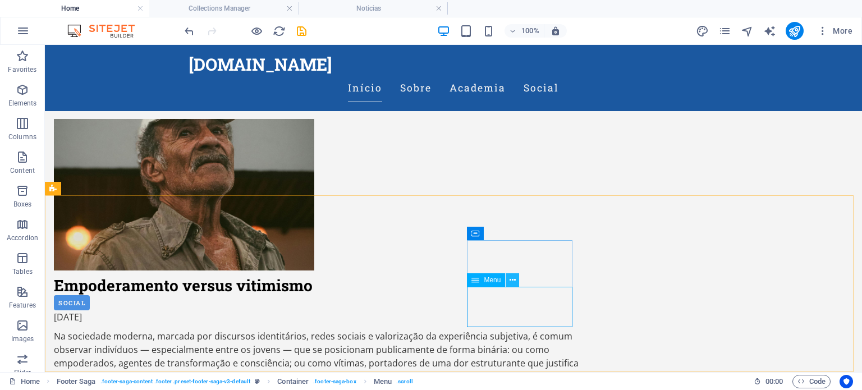
click at [512, 281] on icon at bounding box center [513, 280] width 6 height 12
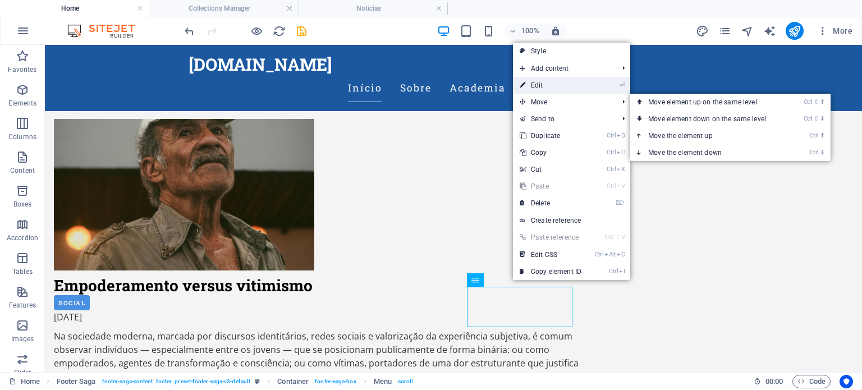
click at [559, 91] on link "⏎ Edit" at bounding box center [550, 85] width 75 height 17
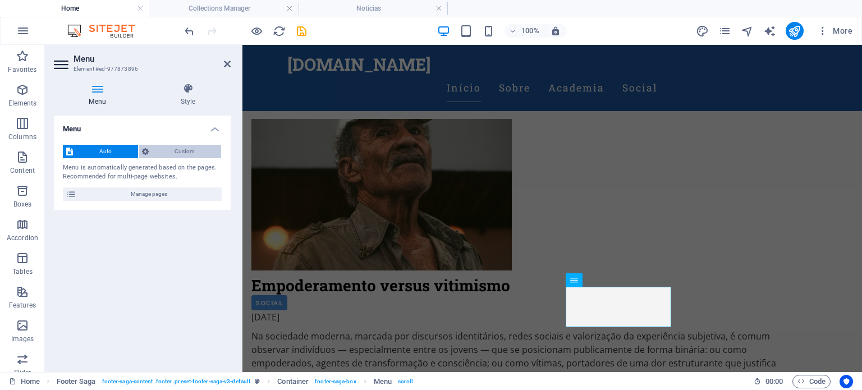
click at [180, 149] on span "Custom" at bounding box center [185, 151] width 66 height 13
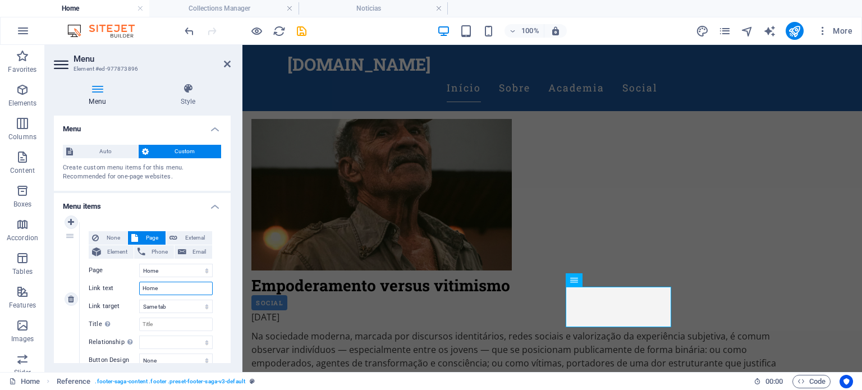
click at [166, 287] on input "Home" at bounding box center [176, 288] width 74 height 13
click at [194, 271] on select "Home Academia Social Aviso Legal Privacidade" at bounding box center [176, 270] width 74 height 13
click at [187, 273] on select "Home Academia Social Aviso Legal Privacidade" at bounding box center [176, 270] width 74 height 13
click at [168, 285] on input "Home" at bounding box center [176, 288] width 74 height 13
click at [200, 274] on select "Home Academia Social Aviso Legal Privacidade" at bounding box center [176, 270] width 74 height 13
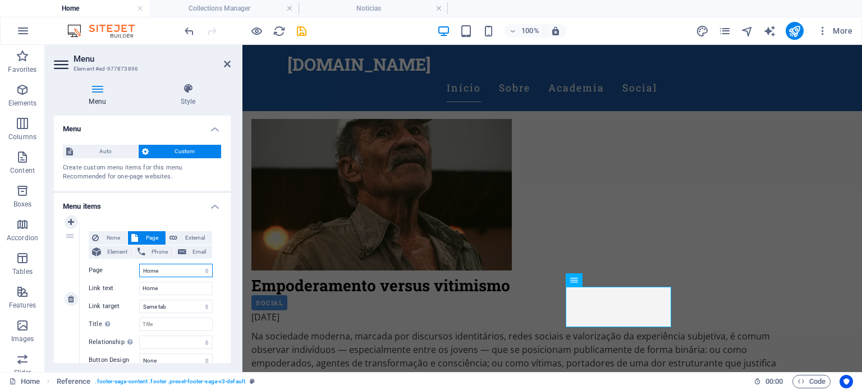
click at [200, 273] on select "Home Academia Social Aviso Legal Privacidade" at bounding box center [176, 270] width 74 height 13
drag, startPoint x: 170, startPoint y: 289, endPoint x: 119, endPoint y: 289, distance: 51.1
click at [119, 289] on div "Link text Home" at bounding box center [151, 288] width 124 height 13
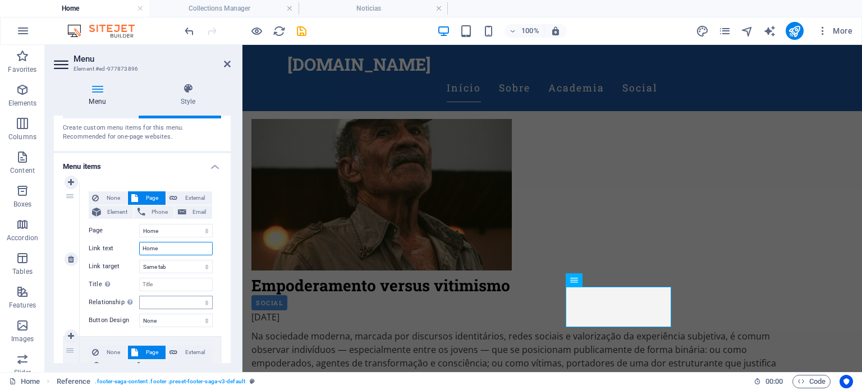
scroll to position [56, 0]
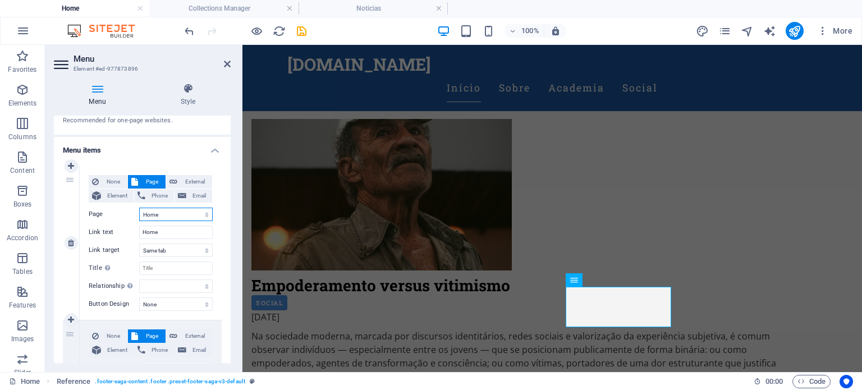
click at [182, 212] on select "Home Academia Social Aviso Legal Privacidade" at bounding box center [176, 214] width 74 height 13
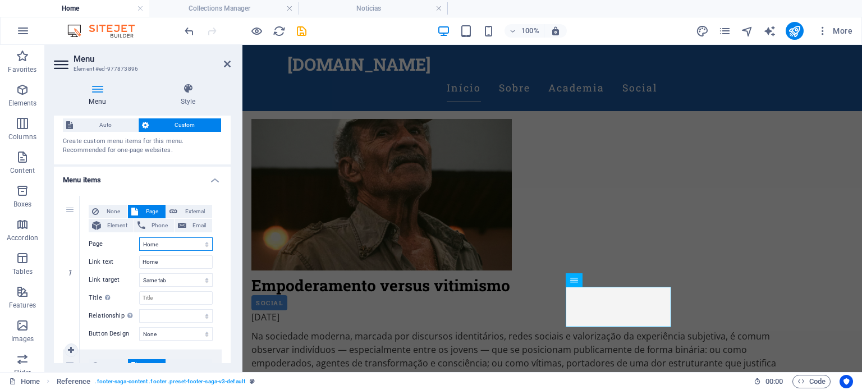
scroll to position [16, 0]
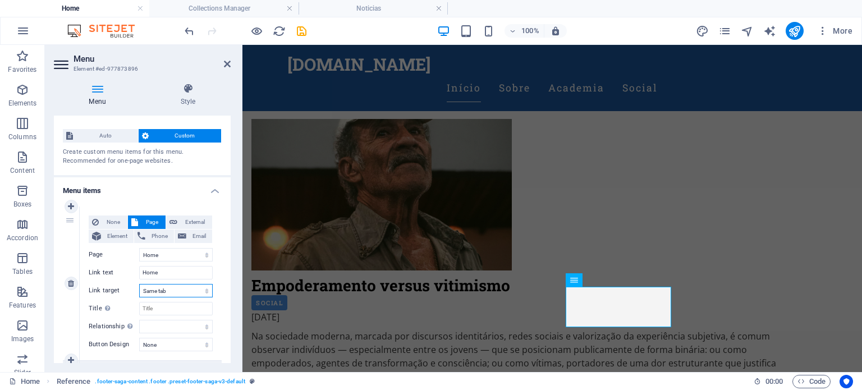
click at [185, 287] on select "New tab Same tab Overlay" at bounding box center [176, 290] width 74 height 13
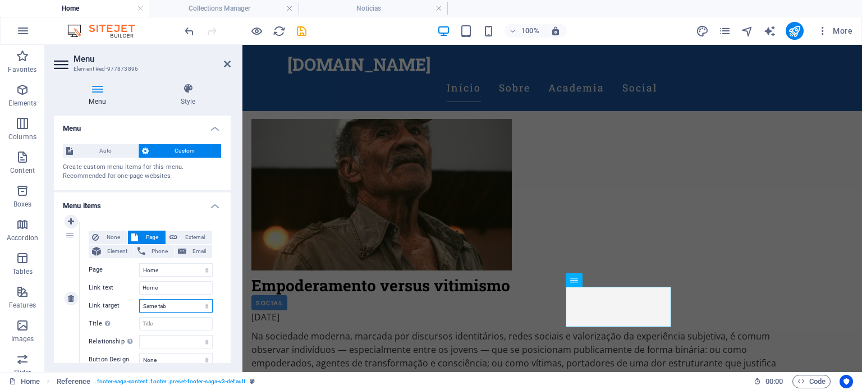
scroll to position [0, 0]
click at [203, 237] on span "External" at bounding box center [195, 237] width 28 height 13
select select "blank"
select select
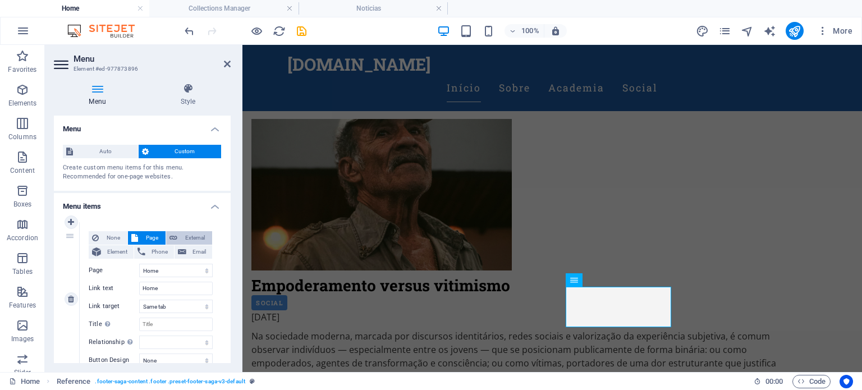
select select
click at [155, 233] on span "Page" at bounding box center [151, 237] width 21 height 13
select select
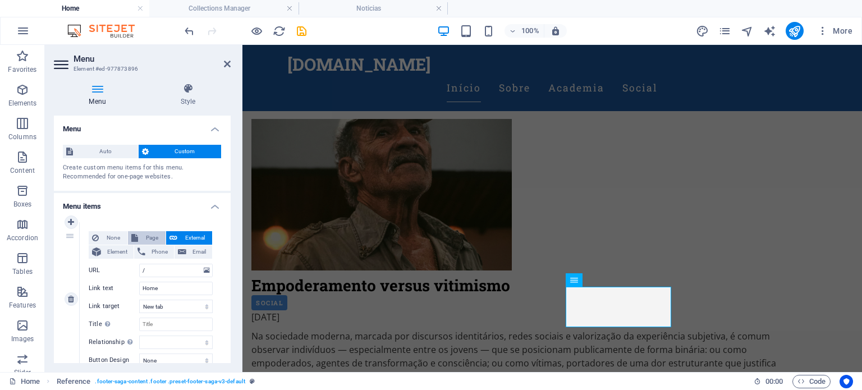
select select
click at [99, 240] on button "None" at bounding box center [108, 237] width 39 height 13
select select
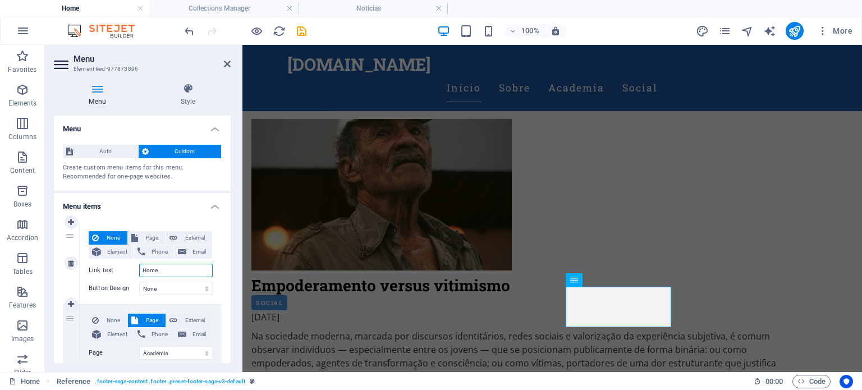
drag, startPoint x: 167, startPoint y: 269, endPoint x: 106, endPoint y: 259, distance: 61.9
click at [106, 259] on div "None Page External Element Phone Email Page Home Academia Social Aviso Legal Pr…" at bounding box center [151, 254] width 124 height 46
type input "I"
select select
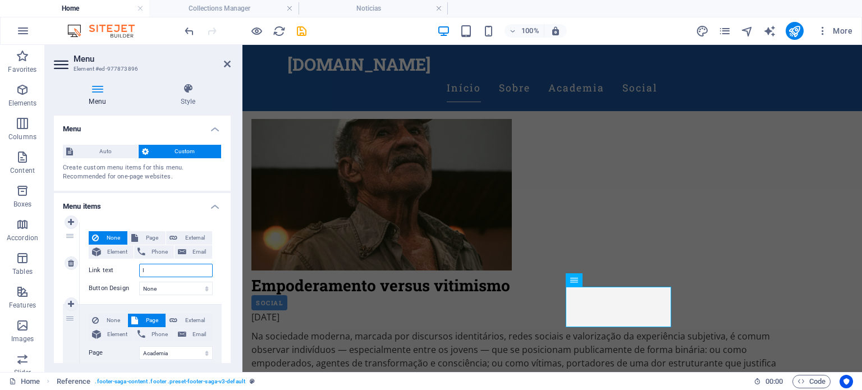
type input "In"
select select
type input "Inicio"
select select
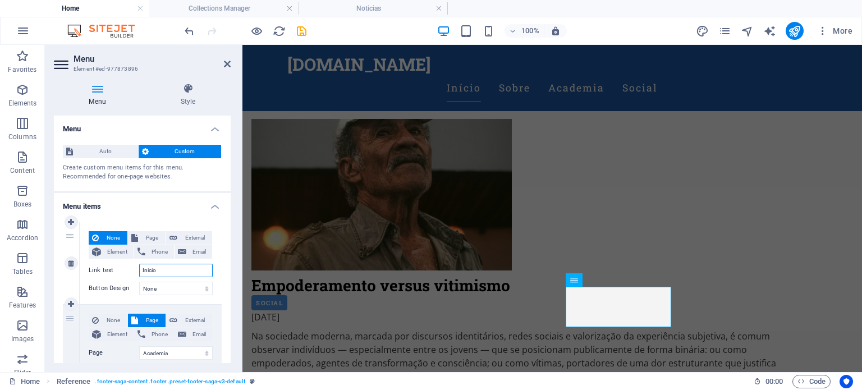
select select
type input "Inicio"
click at [162, 240] on button "Page" at bounding box center [147, 237] width 38 height 13
select select
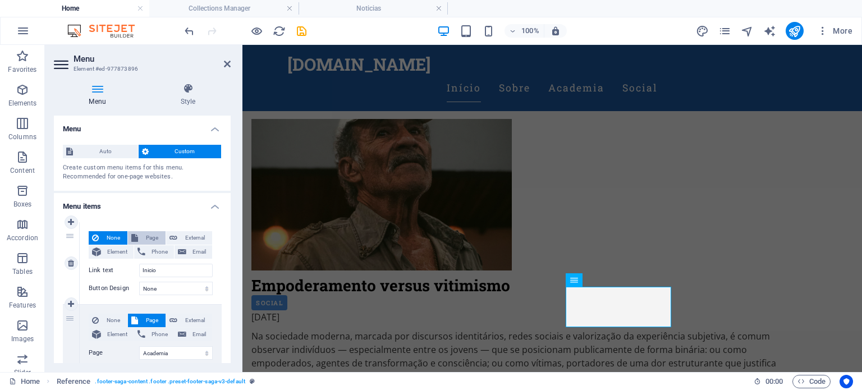
select select
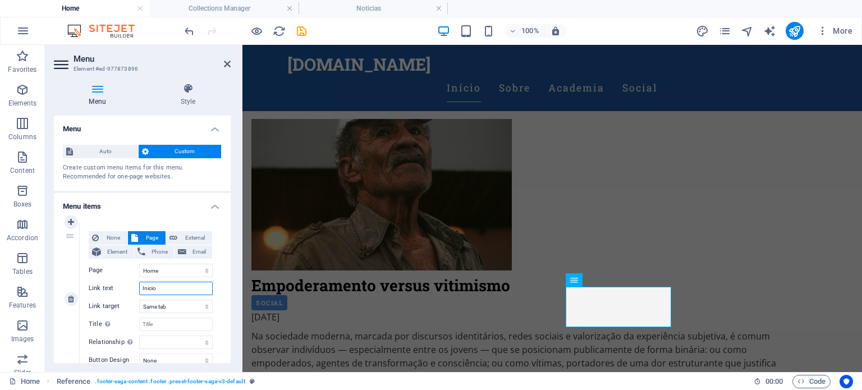
drag, startPoint x: 166, startPoint y: 290, endPoint x: 136, endPoint y: 286, distance: 29.9
click at [136, 286] on div "Link text Inicio" at bounding box center [151, 288] width 124 height 13
click at [174, 277] on div "None Page External Element Phone Email Page Home Academia Social Aviso Legal Pr…" at bounding box center [151, 290] width 124 height 118
click at [173, 272] on select "Home Academia Social Aviso Legal Privacidade" at bounding box center [176, 270] width 74 height 13
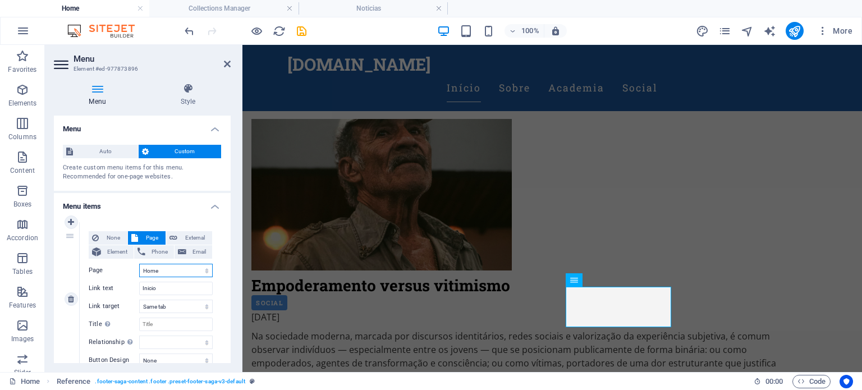
click at [173, 272] on select "Home Academia Social Aviso Legal Privacidade" at bounding box center [176, 270] width 74 height 13
click at [139, 264] on select "Home Academia Social Aviso Legal Privacidade" at bounding box center [176, 270] width 74 height 13
click at [119, 233] on span "None" at bounding box center [113, 237] width 22 height 13
select select
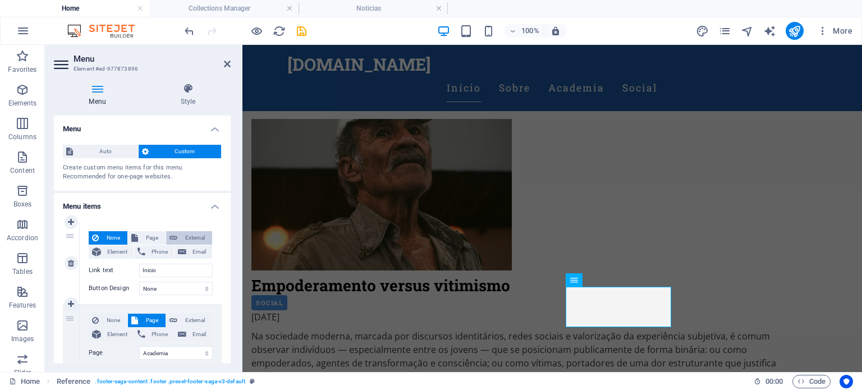
click at [176, 237] on button "External" at bounding box center [189, 237] width 46 height 13
select select "blank"
select select
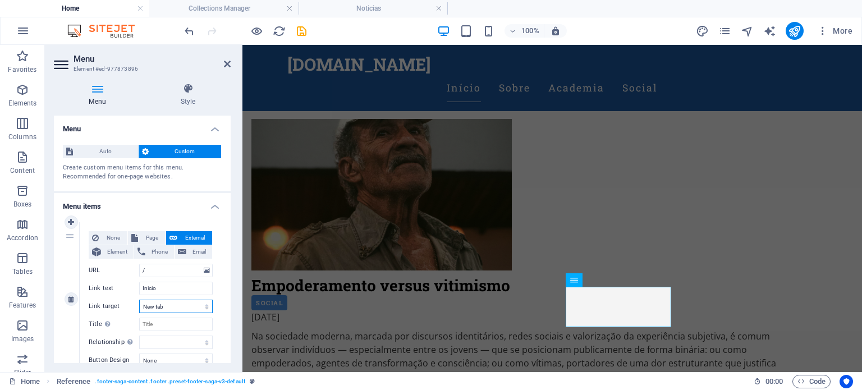
click at [159, 304] on select "New tab Same tab Overlay" at bounding box center [176, 306] width 74 height 13
select select
click at [139, 300] on select "New tab Same tab Overlay" at bounding box center [176, 306] width 74 height 13
select select
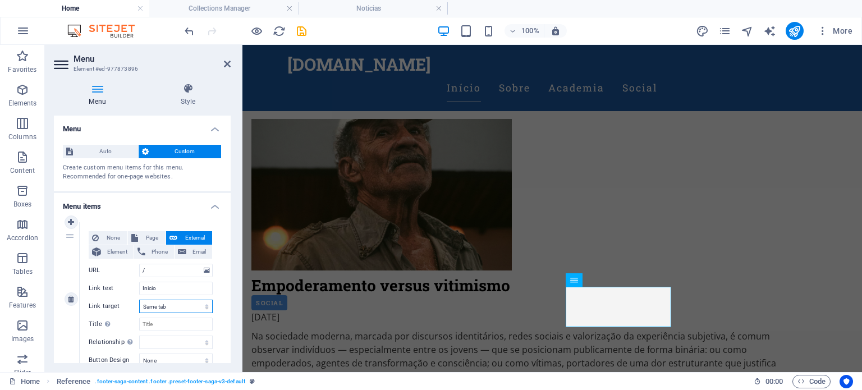
select select
click at [157, 271] on input "/" at bounding box center [176, 270] width 74 height 13
drag, startPoint x: 157, startPoint y: 271, endPoint x: 132, endPoint y: 269, distance: 25.3
click at [132, 269] on div "URL /" at bounding box center [151, 270] width 124 height 13
type input "diogodantas"
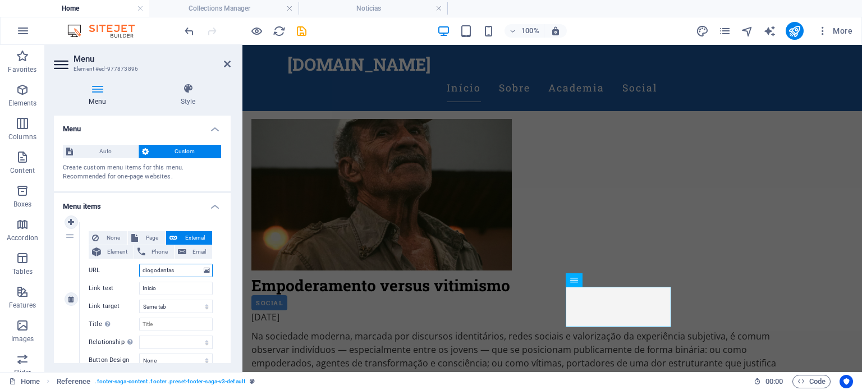
select select
type input "[DOMAIN_NAME]"
select select
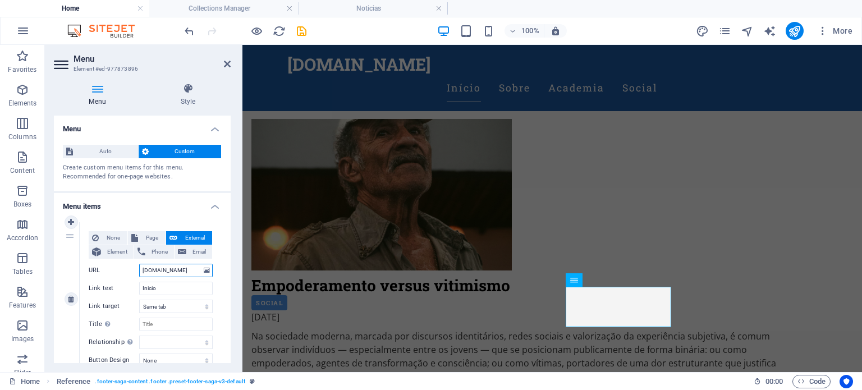
select select
type input "[DOMAIN_NAME]"
click at [227, 64] on icon at bounding box center [227, 63] width 7 height 9
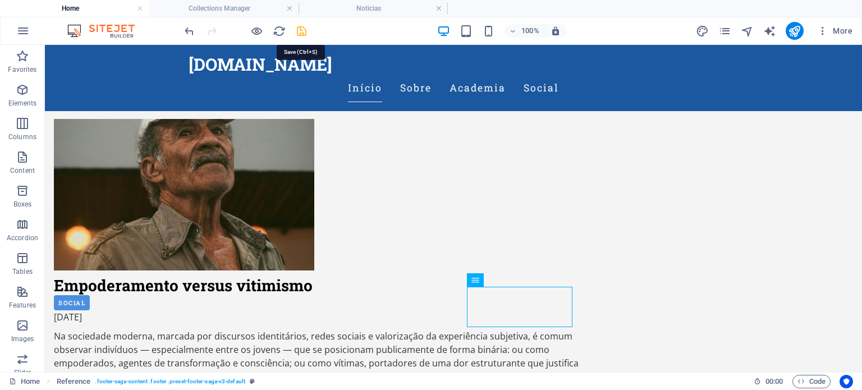
click at [301, 33] on icon "save" at bounding box center [301, 31] width 13 height 13
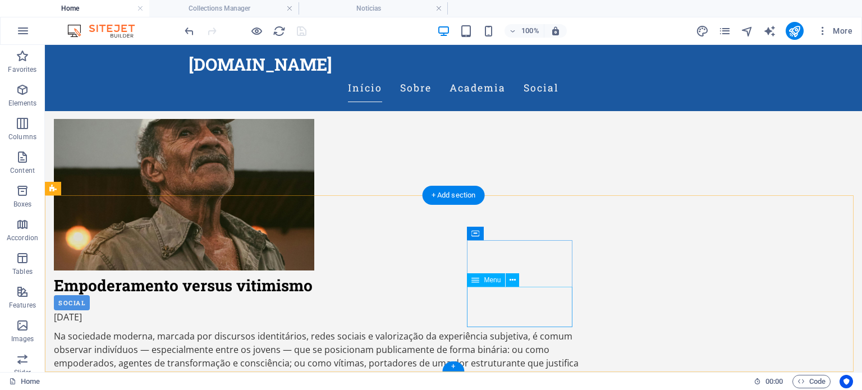
select select
select select "1"
select select
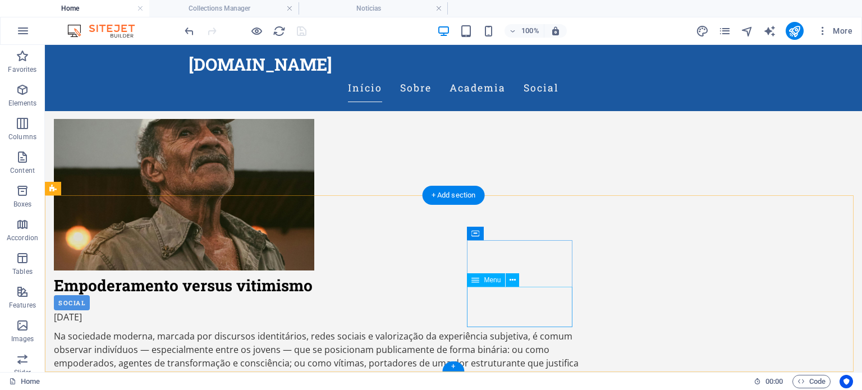
select select "2"
select select
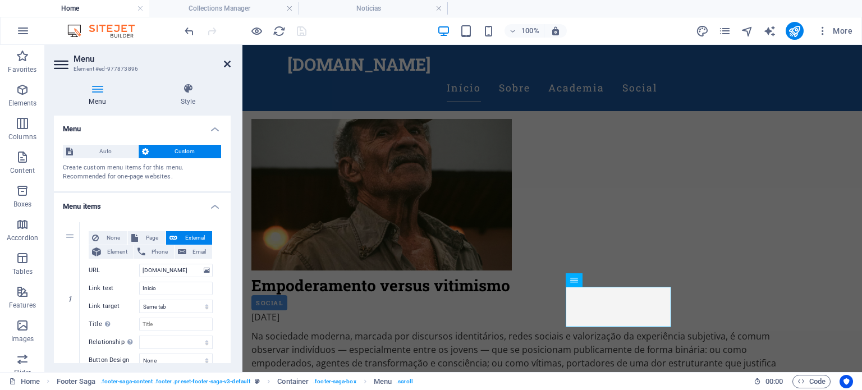
click at [225, 63] on icon at bounding box center [227, 63] width 7 height 9
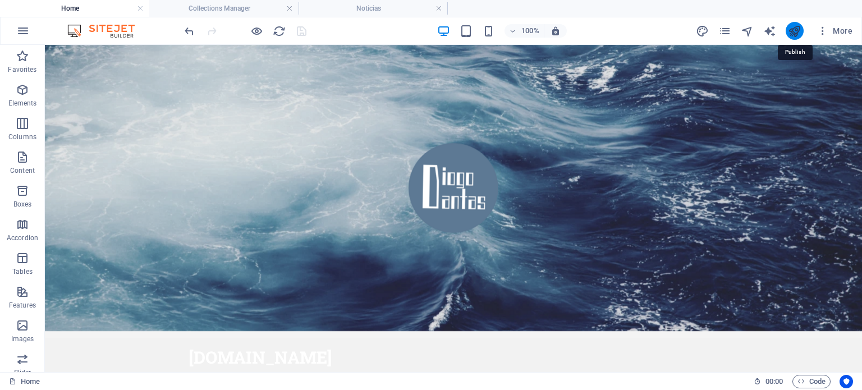
click at [794, 35] on icon "publish" at bounding box center [794, 31] width 13 height 13
